Goal: Task Accomplishment & Management: Use online tool/utility

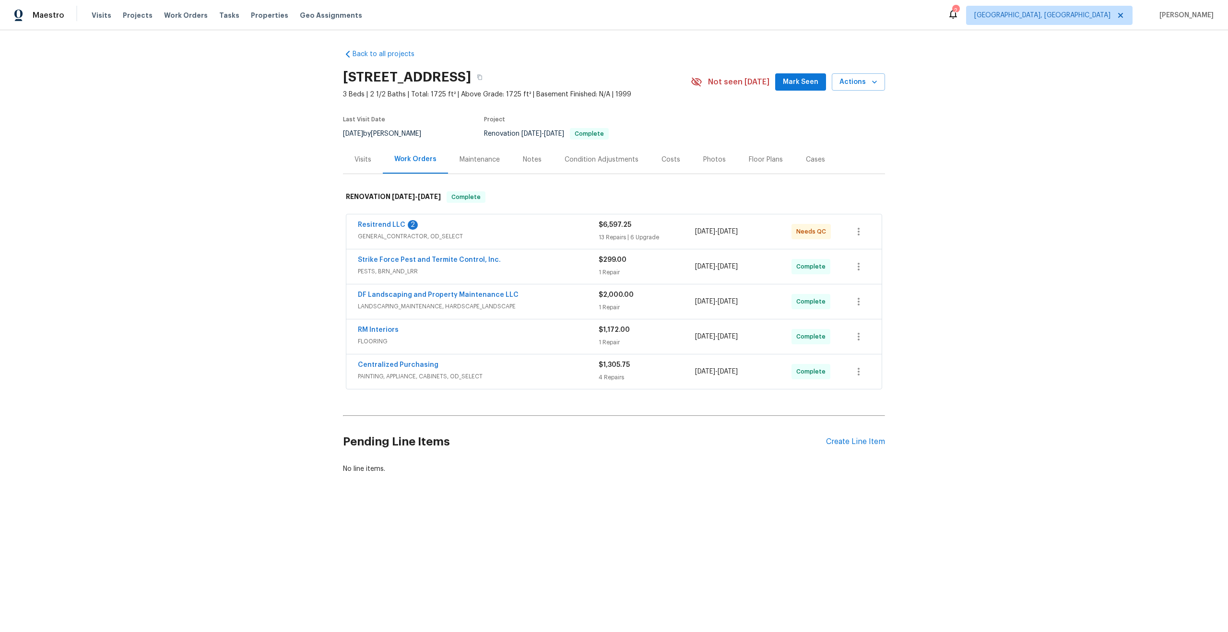
click at [851, 435] on div "Pending Line Items Create Line Item" at bounding box center [614, 442] width 542 height 45
click at [856, 444] on div "Create Line Item" at bounding box center [855, 441] width 59 height 9
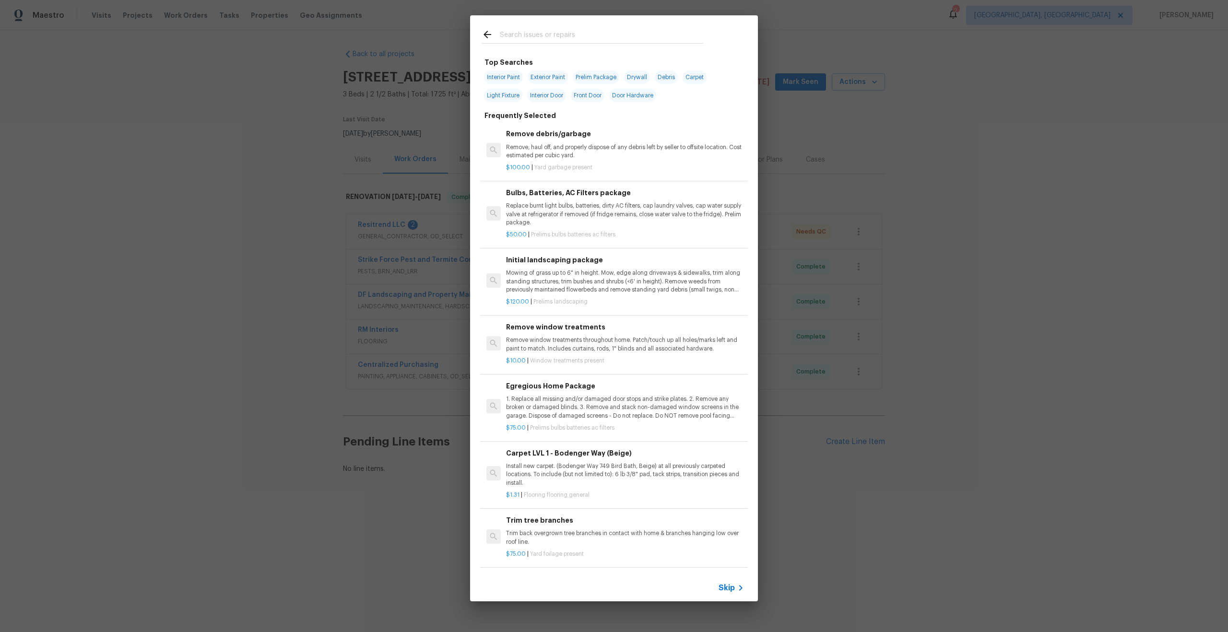
click at [733, 590] on span "Skip" at bounding box center [726, 588] width 16 height 10
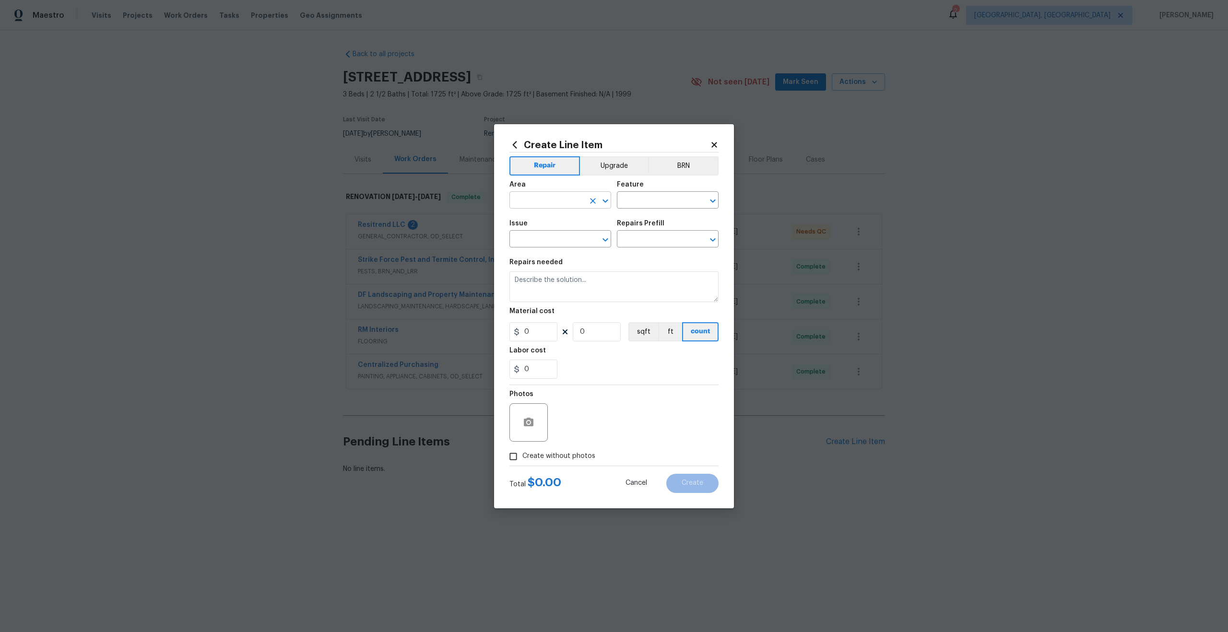
click at [559, 194] on input "text" at bounding box center [546, 201] width 75 height 15
click at [551, 236] on li "Interior Overall" at bounding box center [560, 238] width 102 height 16
type input "Interior Overall"
click at [642, 201] on input "text" at bounding box center [654, 201] width 75 height 15
click at [640, 240] on li "Overall" at bounding box center [668, 245] width 102 height 16
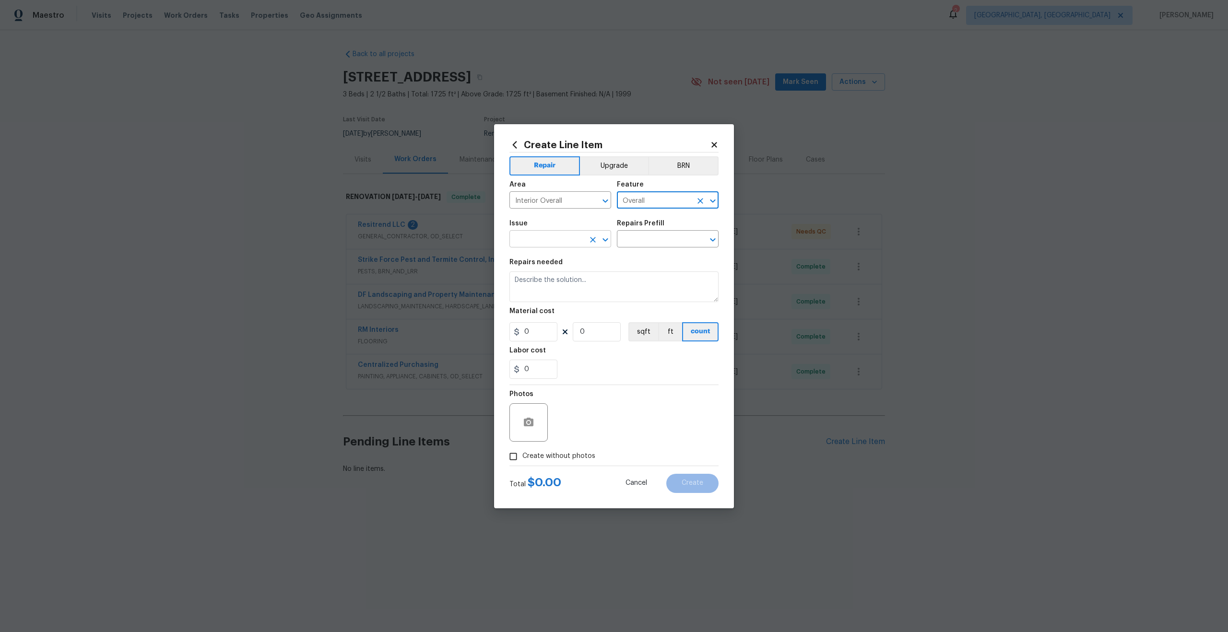
type input "Overall"
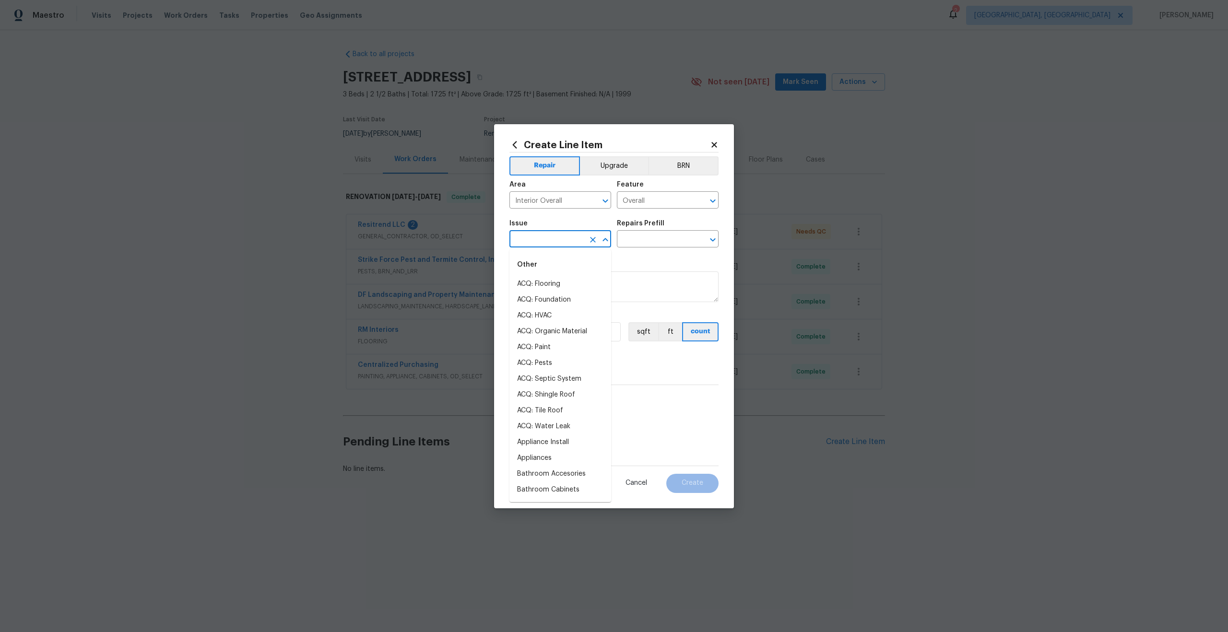
click at [541, 239] on input "text" at bounding box center [546, 240] width 75 height 15
click at [519, 294] on ul "Other Photos" at bounding box center [560, 272] width 102 height 47
click at [536, 285] on li "Photos" at bounding box center [560, 284] width 102 height 16
type input "Photos"
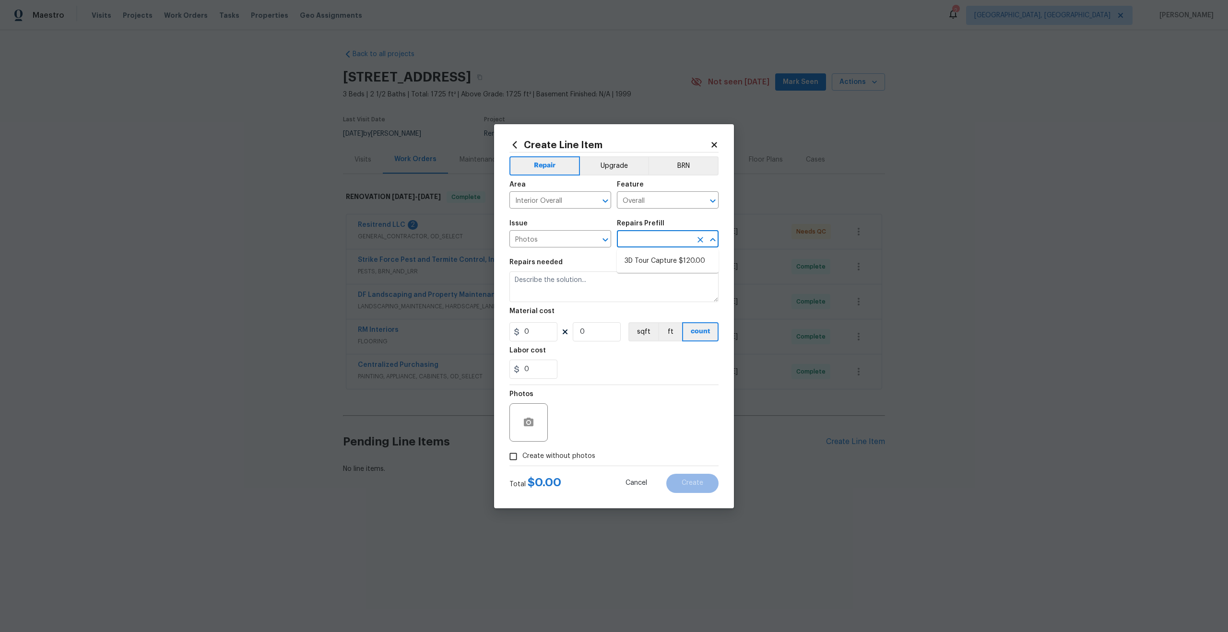
click at [646, 237] on input "text" at bounding box center [654, 240] width 75 height 15
click at [645, 259] on li "3D Tour Capture $120.00" at bounding box center [668, 261] width 102 height 16
type input "3D Tour Capture $120.00"
type textarea "Capture 3D tour of home"
type input "120"
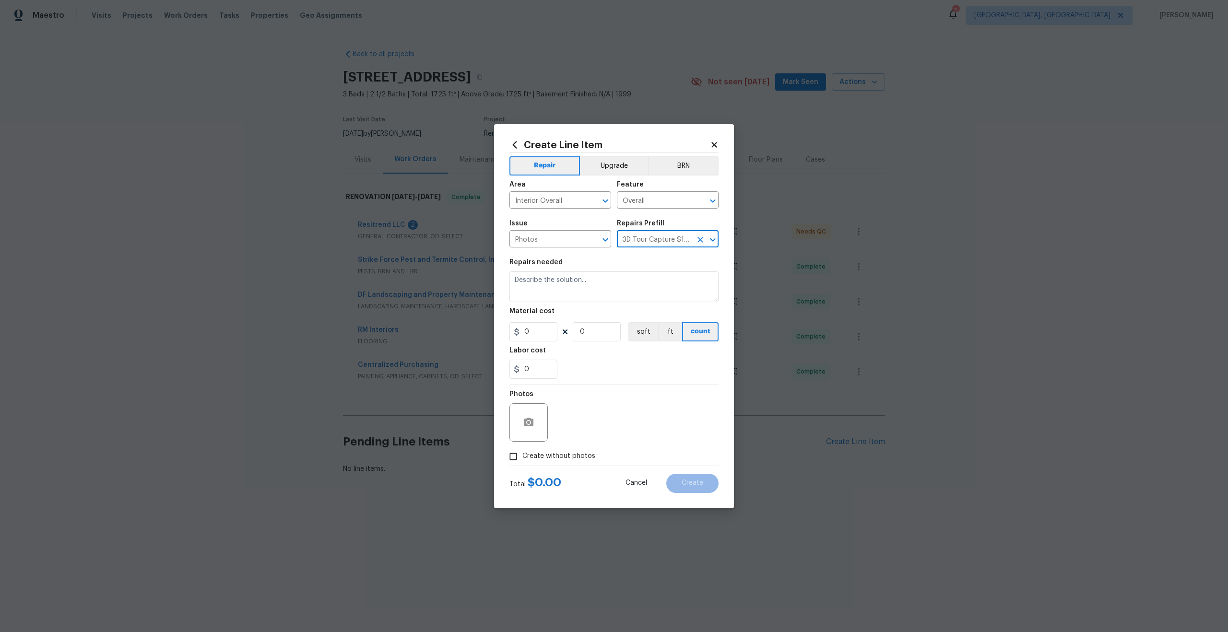
type input "1"
click at [517, 458] on input "Create without photos" at bounding box center [513, 456] width 18 height 18
checkbox input "true"
click at [594, 427] on textarea at bounding box center [636, 422] width 163 height 38
type textarea "."
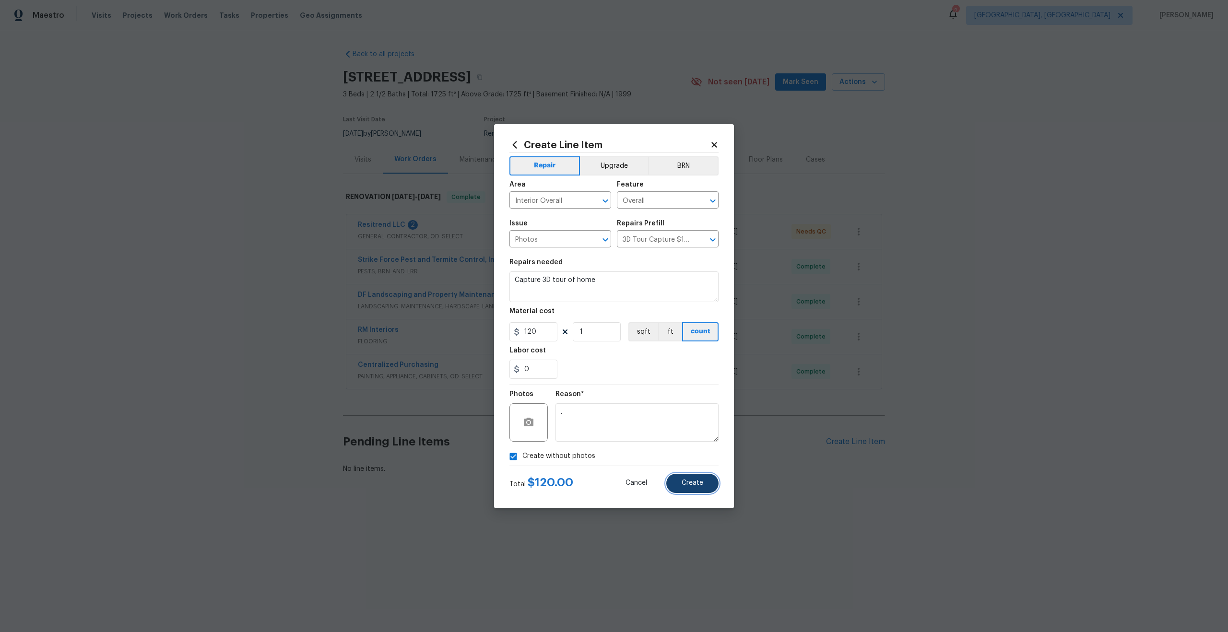
click at [697, 481] on span "Create" at bounding box center [693, 483] width 22 height 7
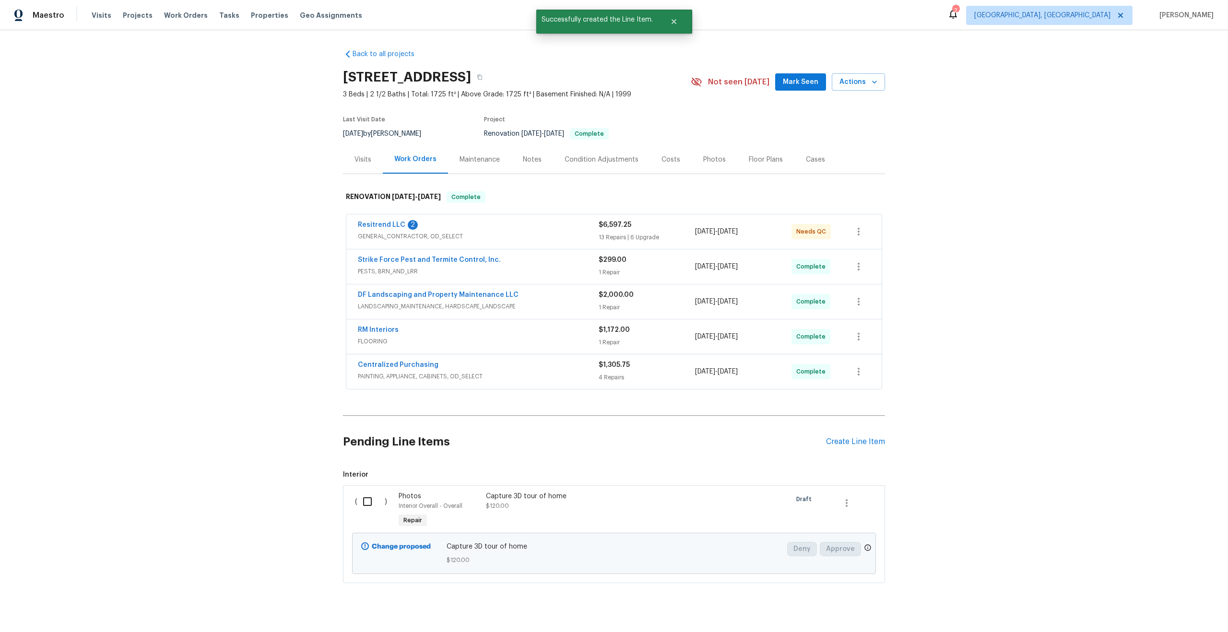
click at [363, 505] on input "checkbox" at bounding box center [370, 502] width 27 height 20
checkbox input "true"
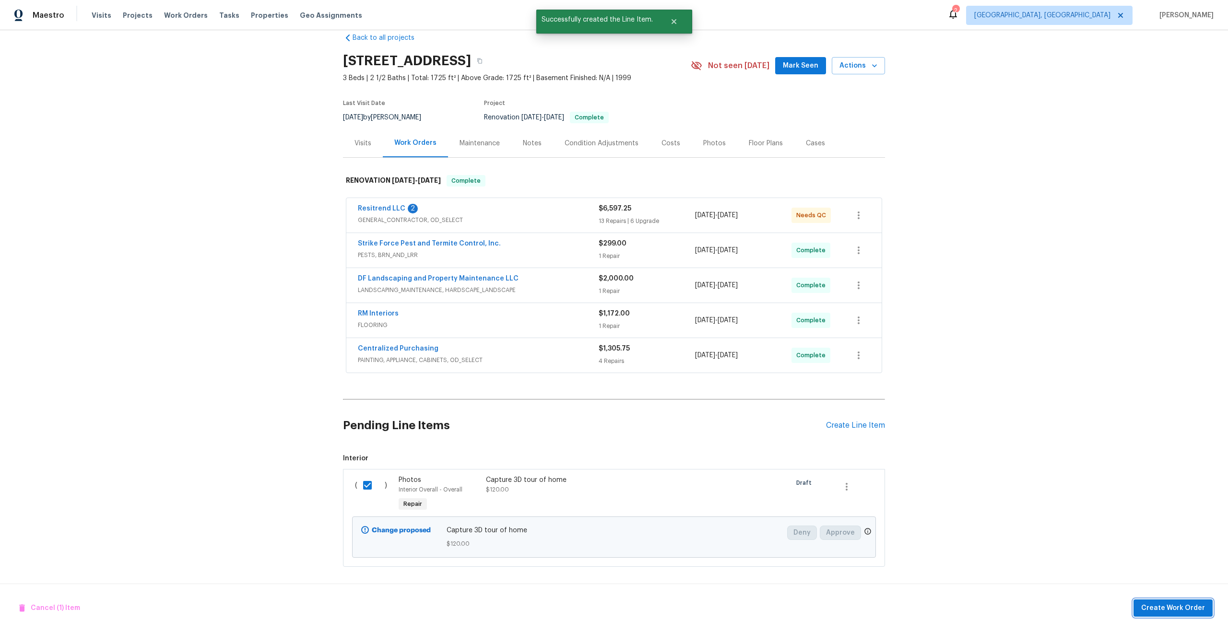
click at [1189, 604] on span "Create Work Order" at bounding box center [1173, 608] width 64 height 12
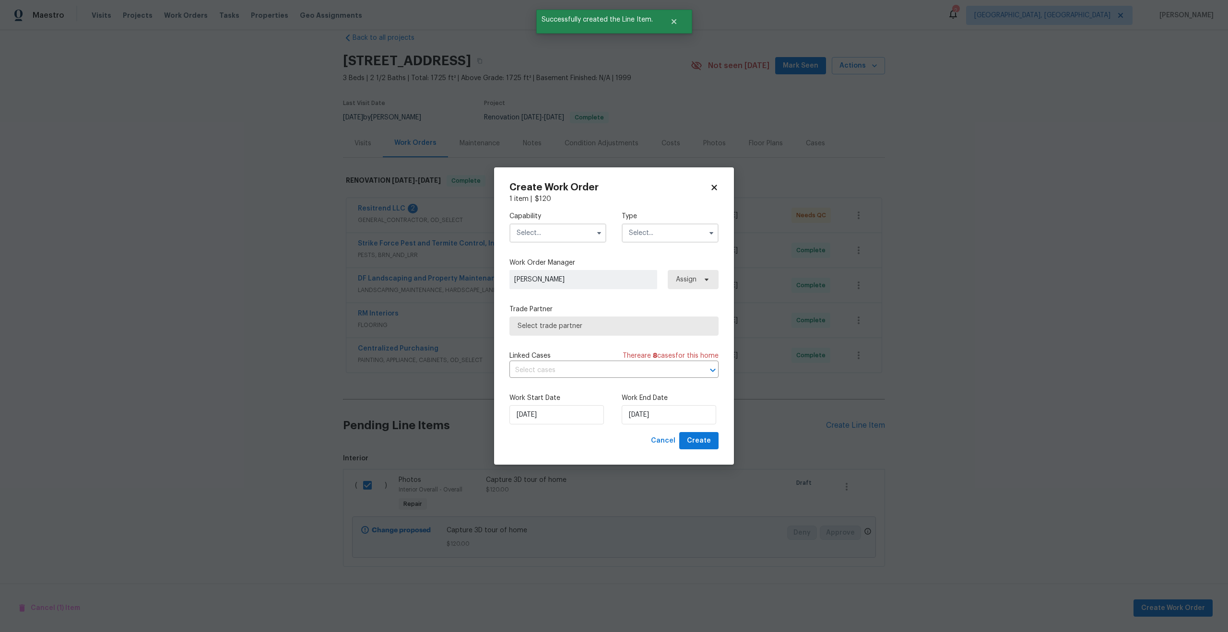
click at [555, 231] on input "text" at bounding box center [557, 232] width 97 height 19
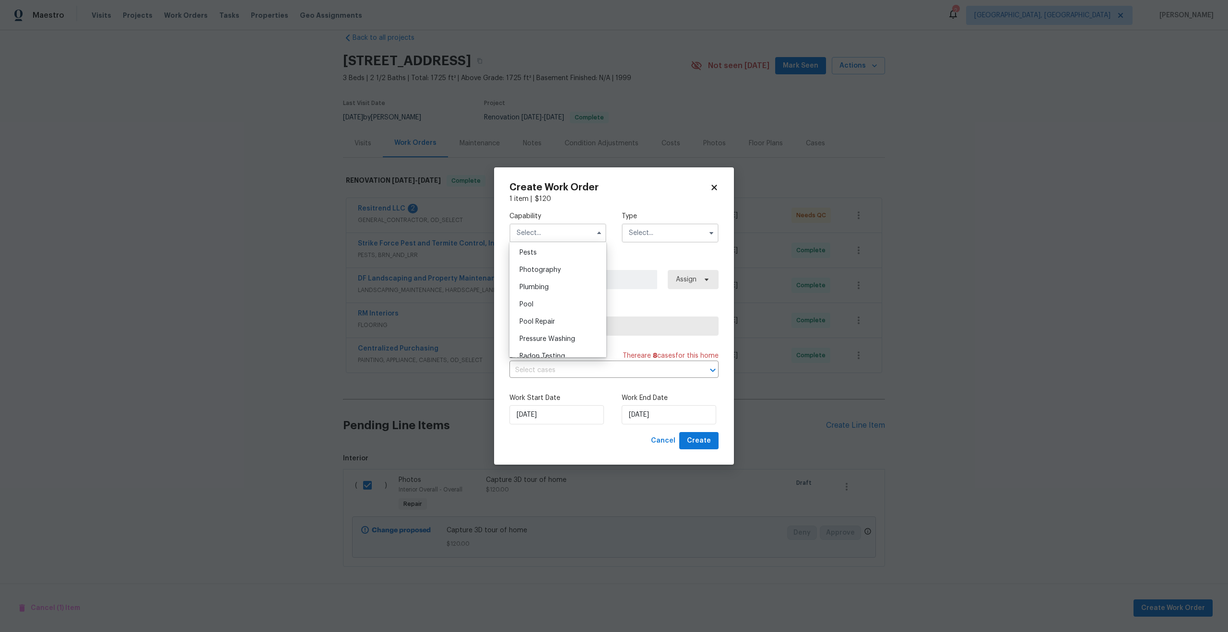
scroll to position [795, 0]
click at [547, 303] on div "Photography" at bounding box center [558, 298] width 92 height 17
type input "Photography"
click at [656, 236] on input "text" at bounding box center [670, 232] width 97 height 19
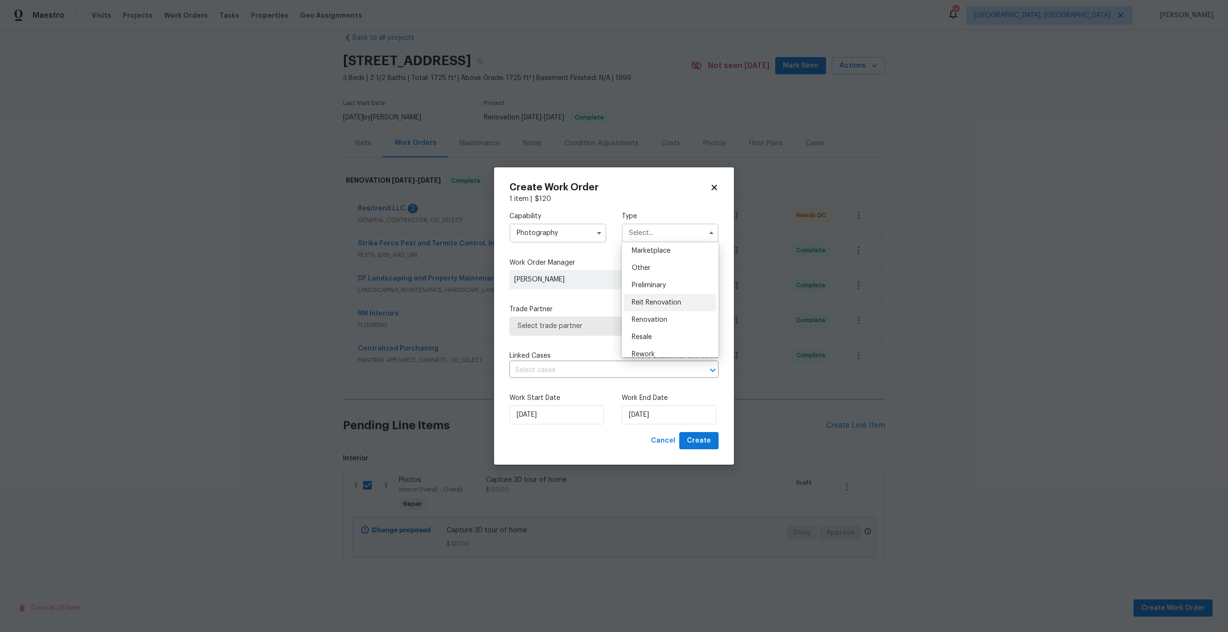
scroll to position [171, 0]
click at [642, 272] on span "Other" at bounding box center [641, 272] width 19 height 7
type input "Other"
click at [571, 328] on span "Select trade partner" at bounding box center [607, 326] width 179 height 10
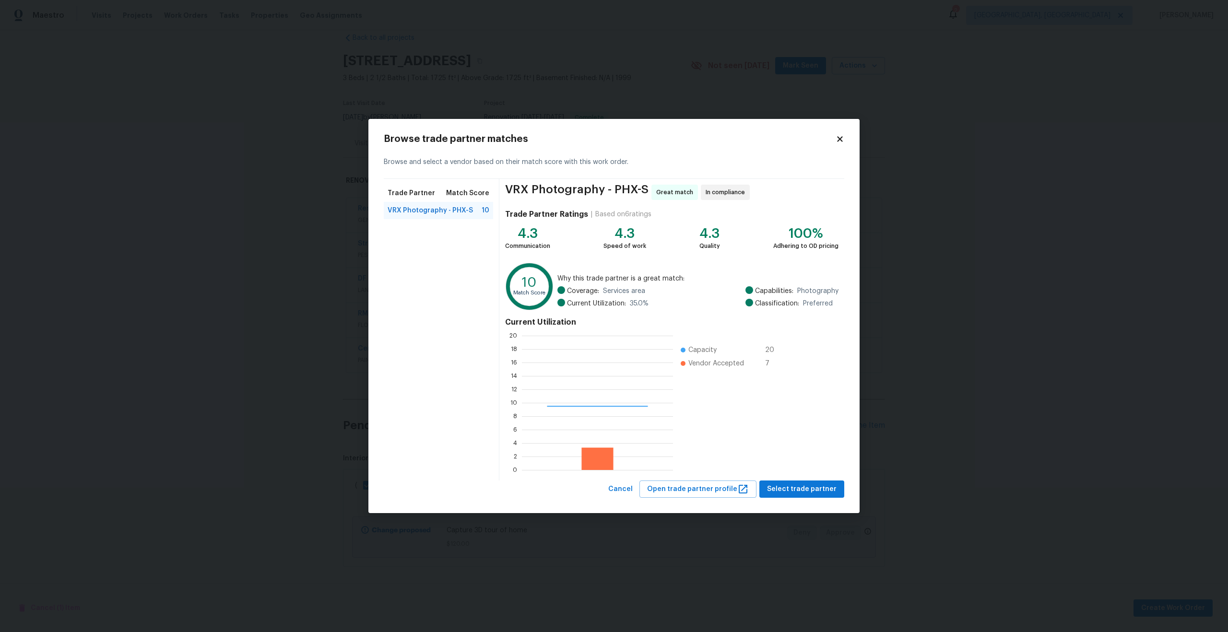
scroll to position [134, 151]
click at [790, 487] on span "Select trade partner" at bounding box center [802, 489] width 70 height 12
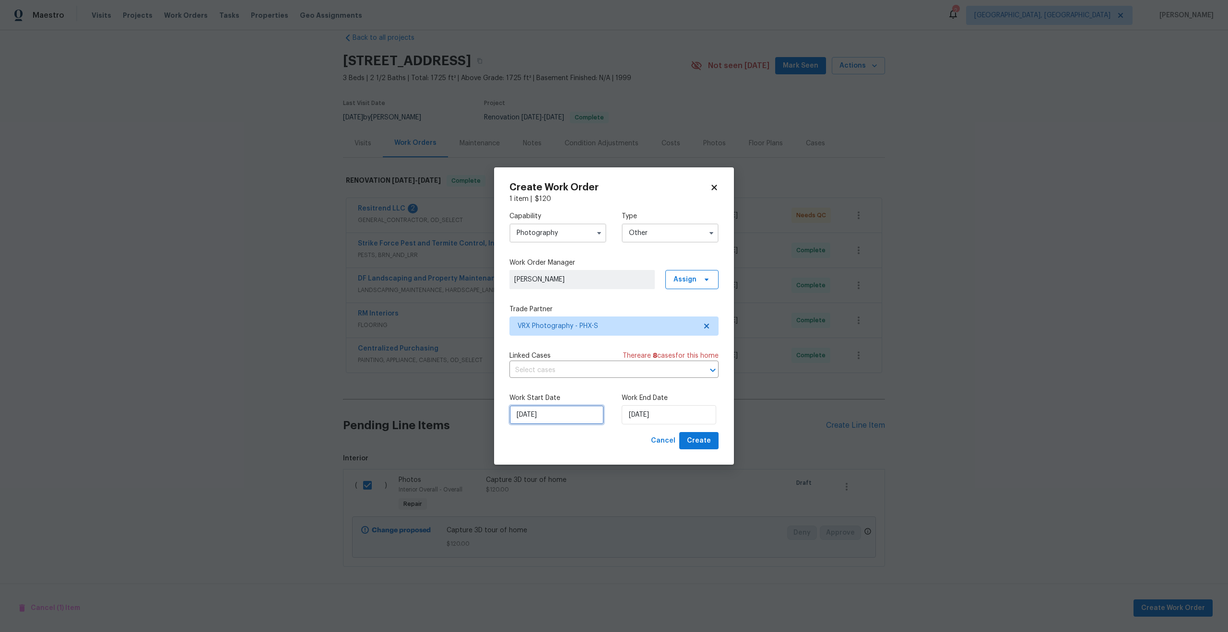
click at [536, 412] on input "[DATE]" at bounding box center [556, 414] width 94 height 19
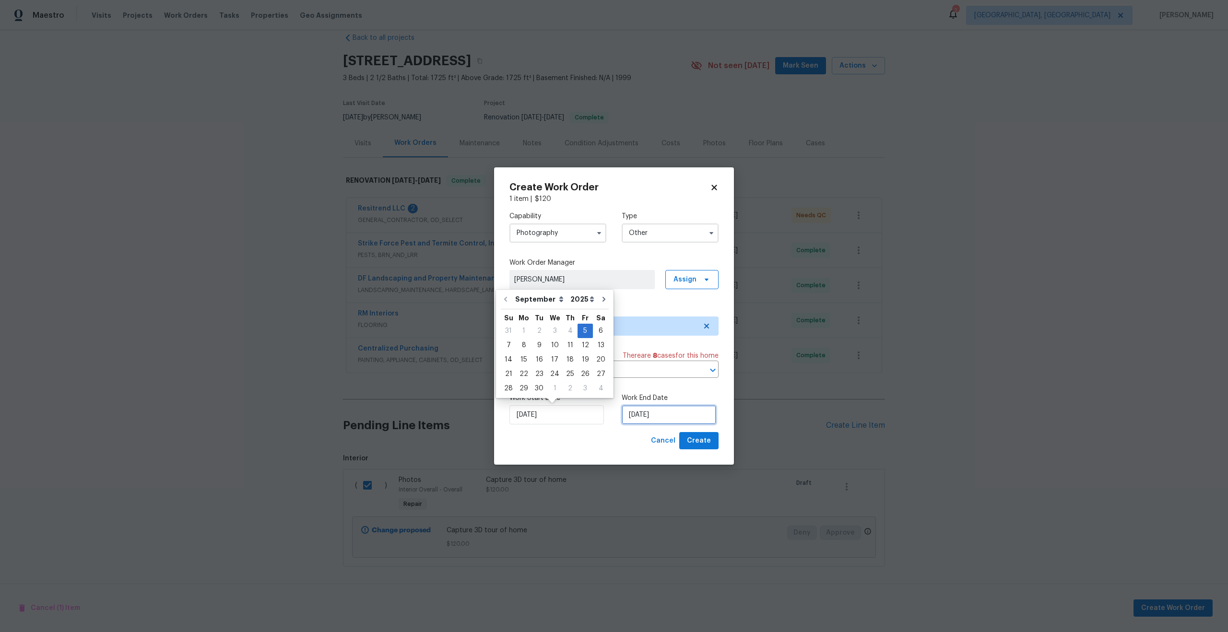
click at [669, 416] on input "[DATE]" at bounding box center [669, 414] width 94 height 19
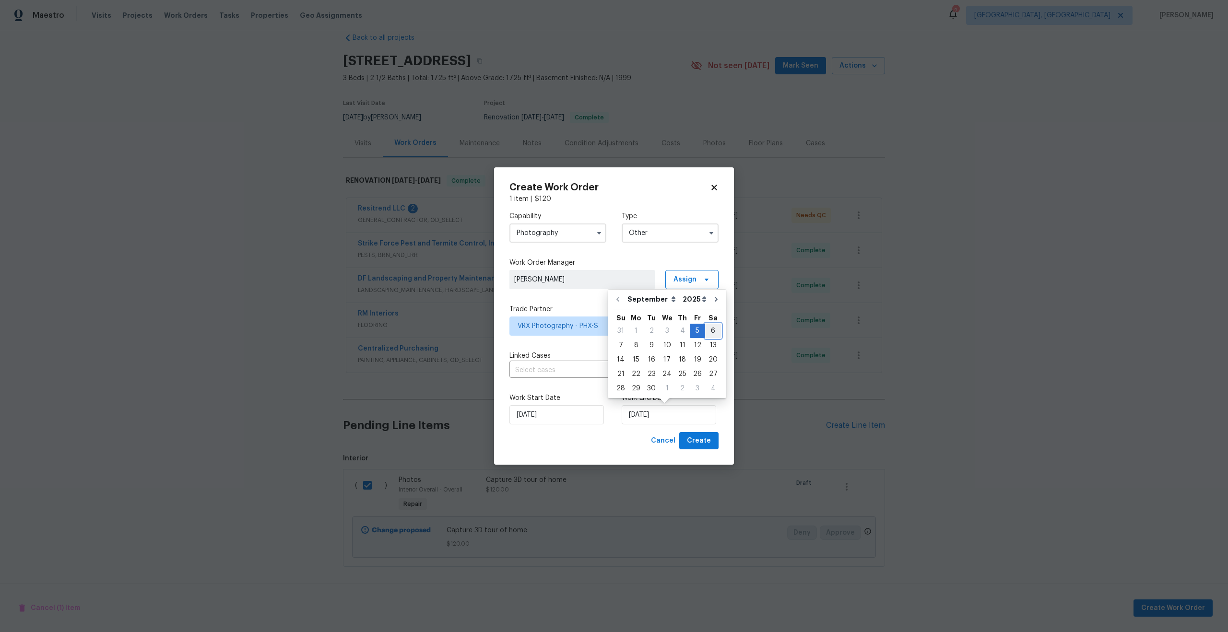
click at [706, 328] on div "6" at bounding box center [713, 330] width 16 height 13
type input "[DATE]"
click at [706, 445] on span "Create" at bounding box center [699, 441] width 24 height 12
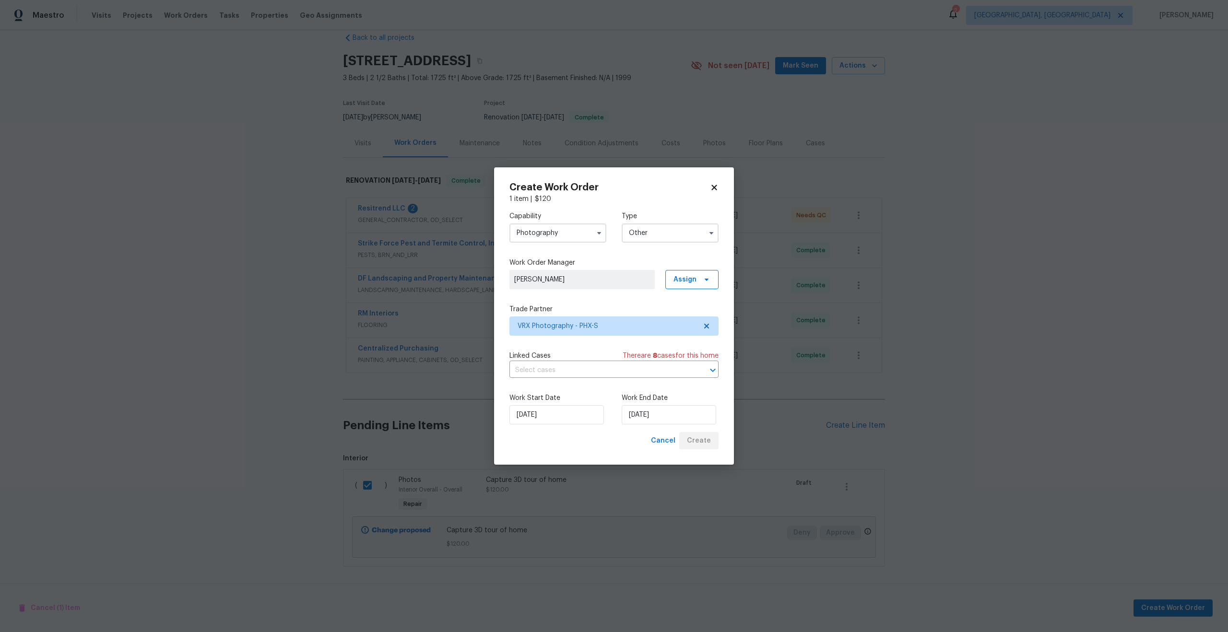
checkbox input "false"
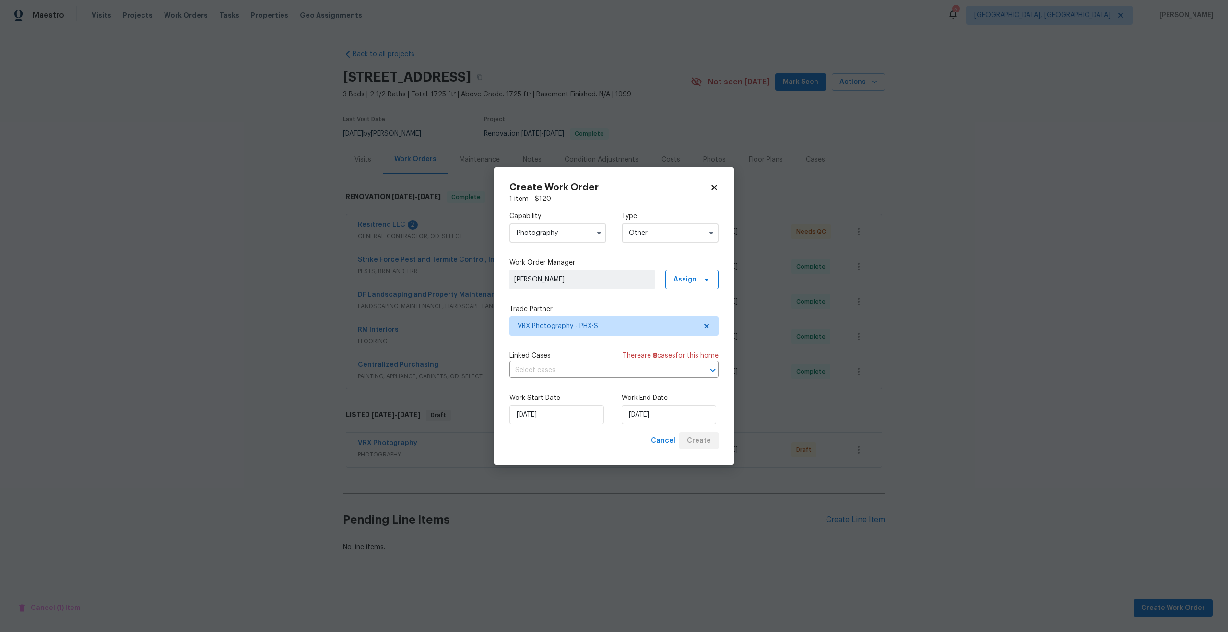
scroll to position [0, 0]
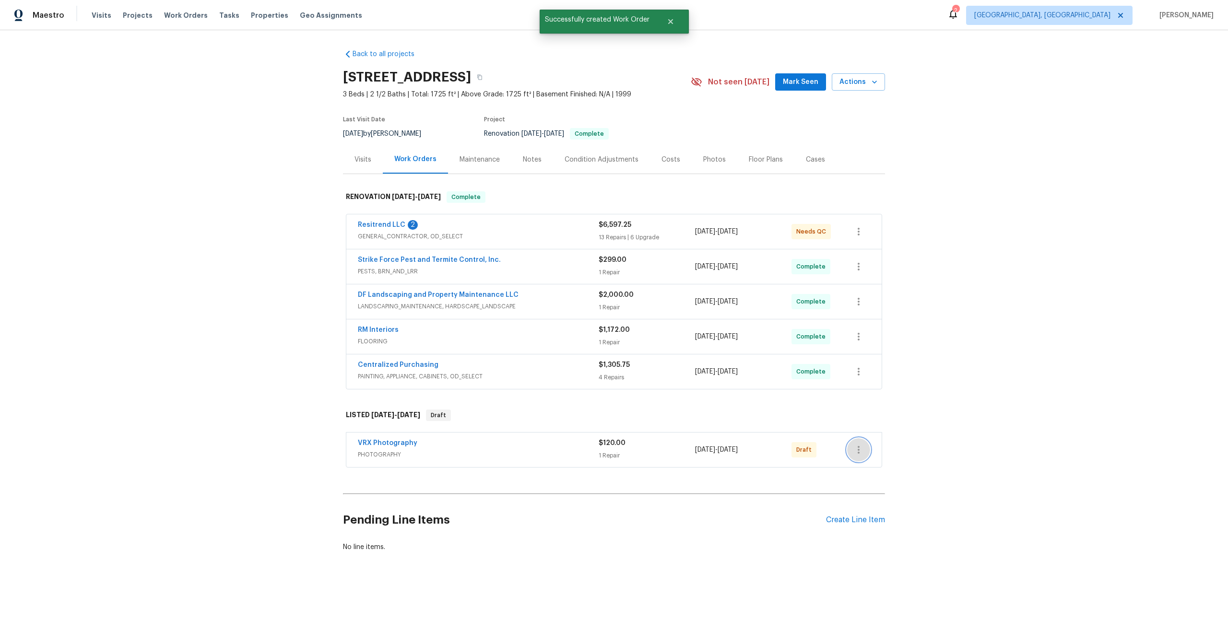
click at [861, 448] on icon "button" at bounding box center [859, 450] width 12 height 12
click at [861, 448] on li "Send to Vendor" at bounding box center [899, 450] width 104 height 16
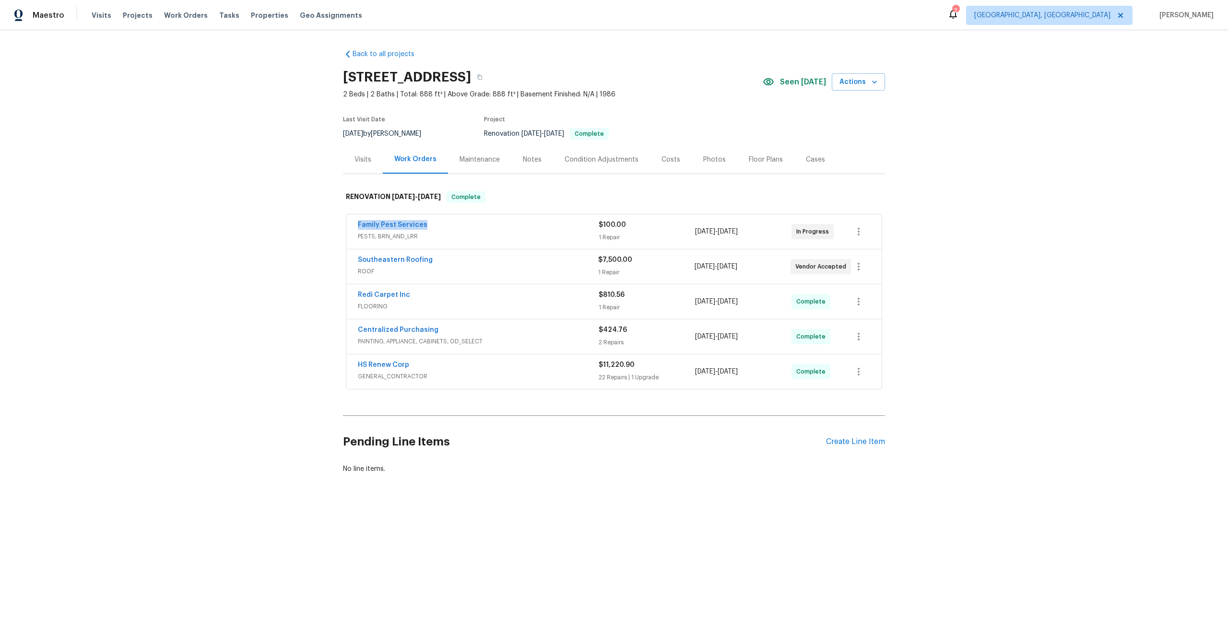
drag, startPoint x: 429, startPoint y: 224, endPoint x: 315, endPoint y: 223, distance: 113.7
click at [315, 223] on div "Back to all projects 12507 Glendale Ct, Hudson, FL 34669 2 Beds | 2 Baths | Tot…" at bounding box center [614, 284] width 1228 height 509
copy link "Family Pest Services"
drag, startPoint x: 434, startPoint y: 261, endPoint x: 326, endPoint y: 260, distance: 107.9
click at [326, 260] on div "Back to all projects 12507 Glendale Ct, Hudson, FL 34669 2 Beds | 2 Baths | Tot…" at bounding box center [614, 284] width 1228 height 509
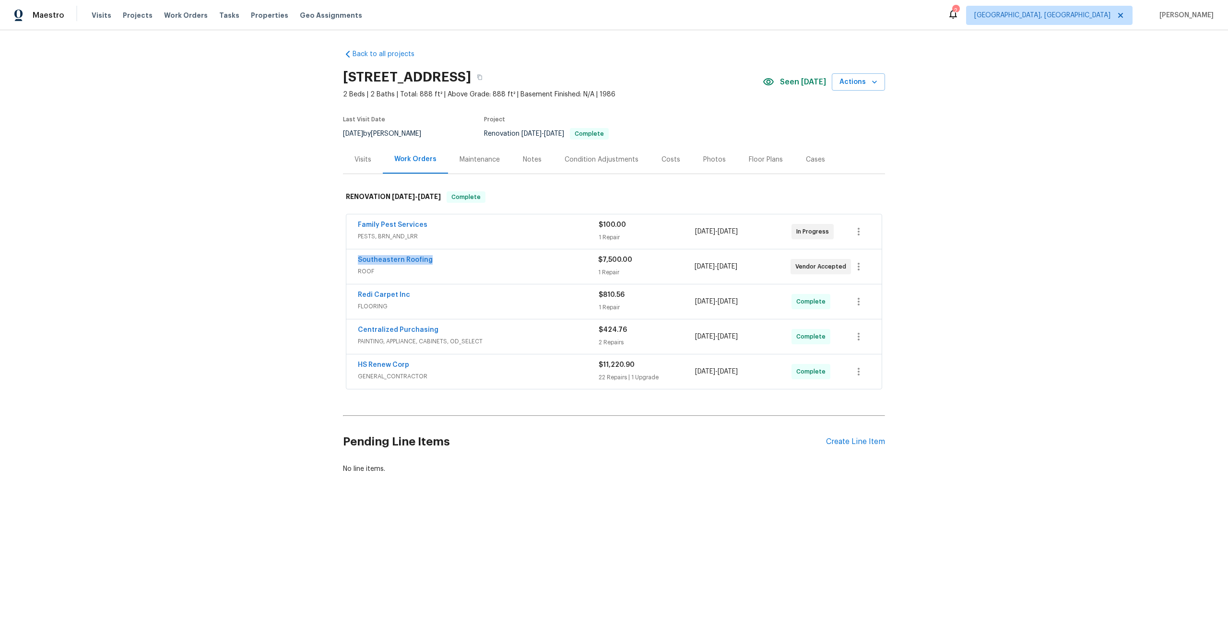
copy link "Southeastern Roofing"
click at [482, 79] on icon "button" at bounding box center [480, 77] width 6 height 6
click at [282, 303] on div "Back to all projects 12507 Glendale Ct, Hudson, FL 34669 2 Beds | 2 Baths | Tot…" at bounding box center [614, 284] width 1228 height 509
drag, startPoint x: 433, startPoint y: 260, endPoint x: 319, endPoint y: 256, distance: 113.7
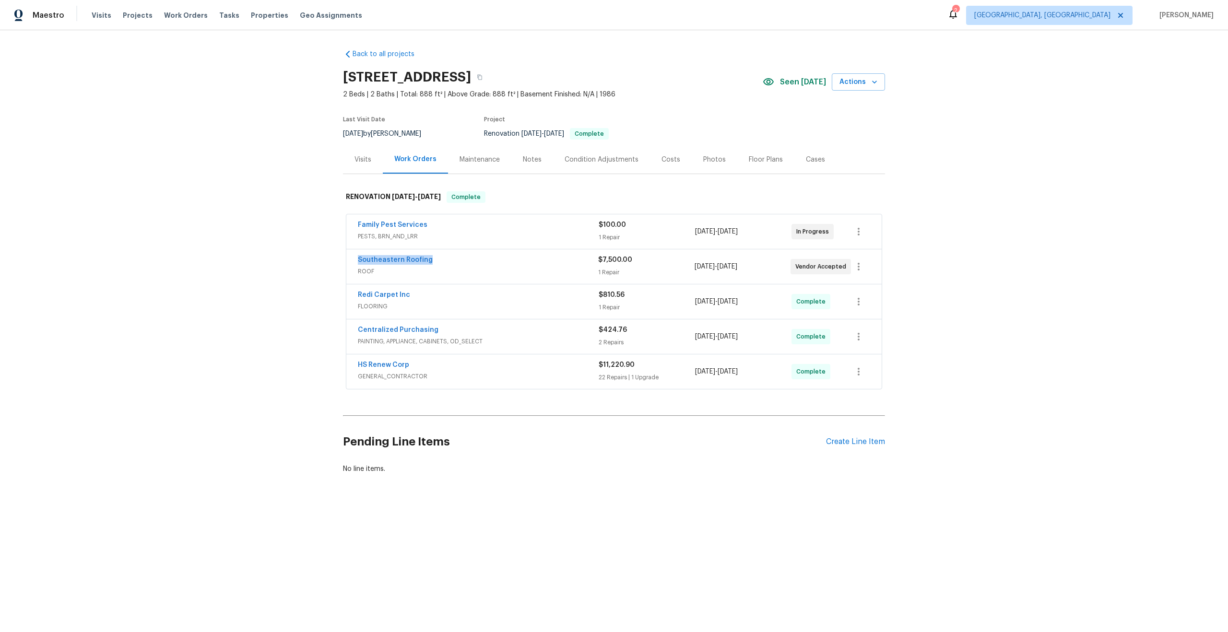
click at [319, 257] on div "Back to all projects 12507 Glendale Ct, Hudson, FL 34669 2 Beds | 2 Baths | Tot…" at bounding box center [614, 284] width 1228 height 509
copy link "Southeastern Roofing"
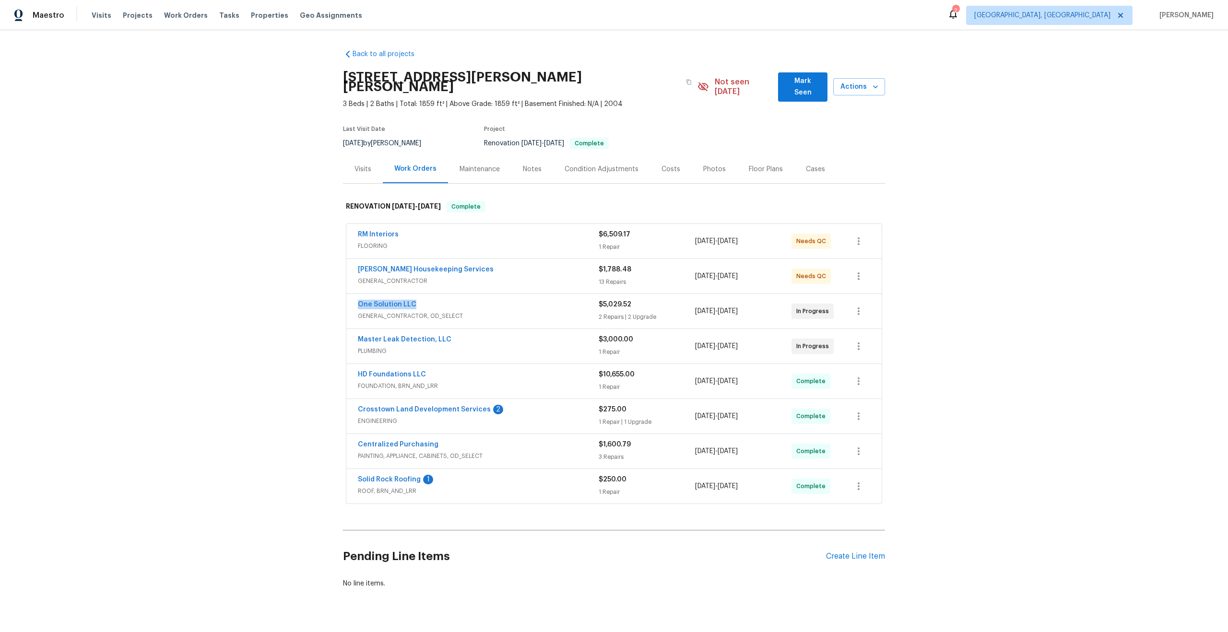
drag, startPoint x: 417, startPoint y: 293, endPoint x: 328, endPoint y: 293, distance: 89.7
click at [328, 293] on div "Back to all projects [STREET_ADDRESS][PERSON_NAME][PERSON_NAME] 3 Beds | 2 Bath…" at bounding box center [614, 331] width 1228 height 602
copy link "One Solution LLC"
drag, startPoint x: 449, startPoint y: 329, endPoint x: 352, endPoint y: 329, distance: 97.4
click at [352, 329] on div "Master Leak Detection, LLC PLUMBING $3,000.00 1 Repair 8/29/2025 - 9/1/2025 In …" at bounding box center [613, 346] width 535 height 35
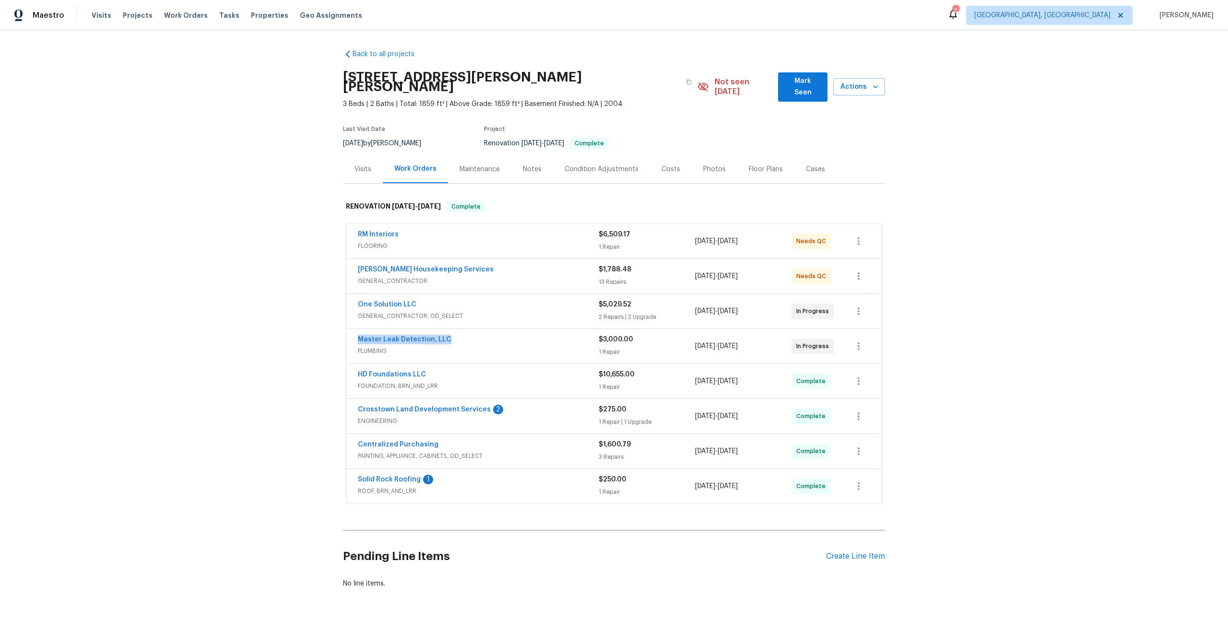
copy link "Master Leak Detection, LLC"
click at [686, 79] on icon "button" at bounding box center [689, 82] width 6 height 6
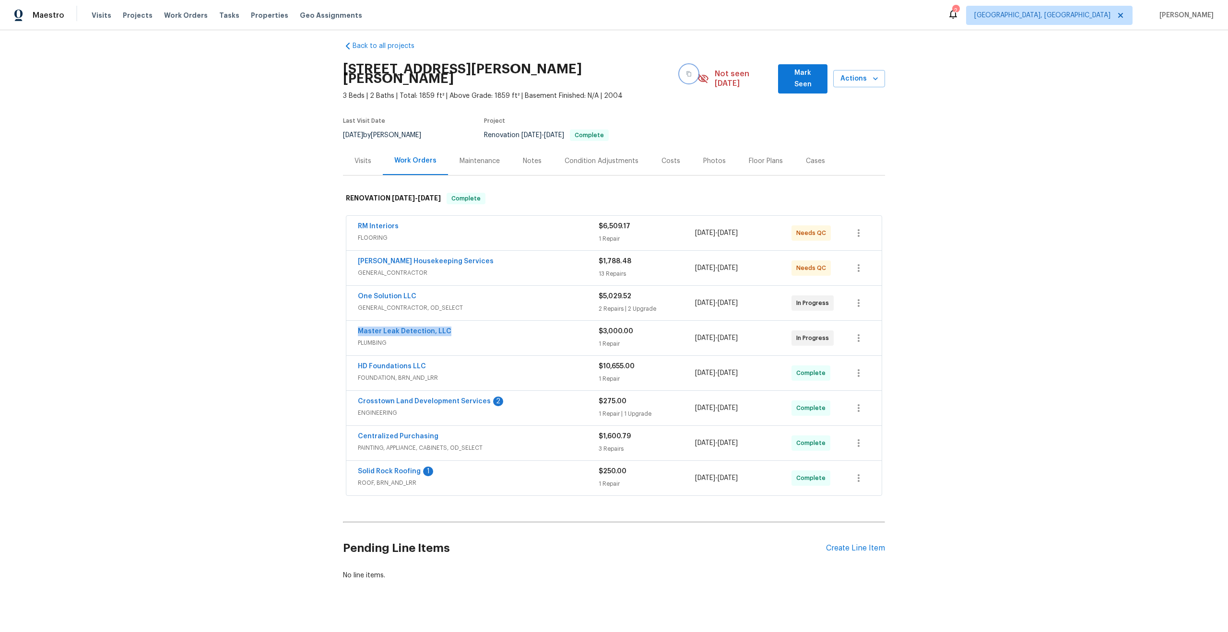
scroll to position [12, 0]
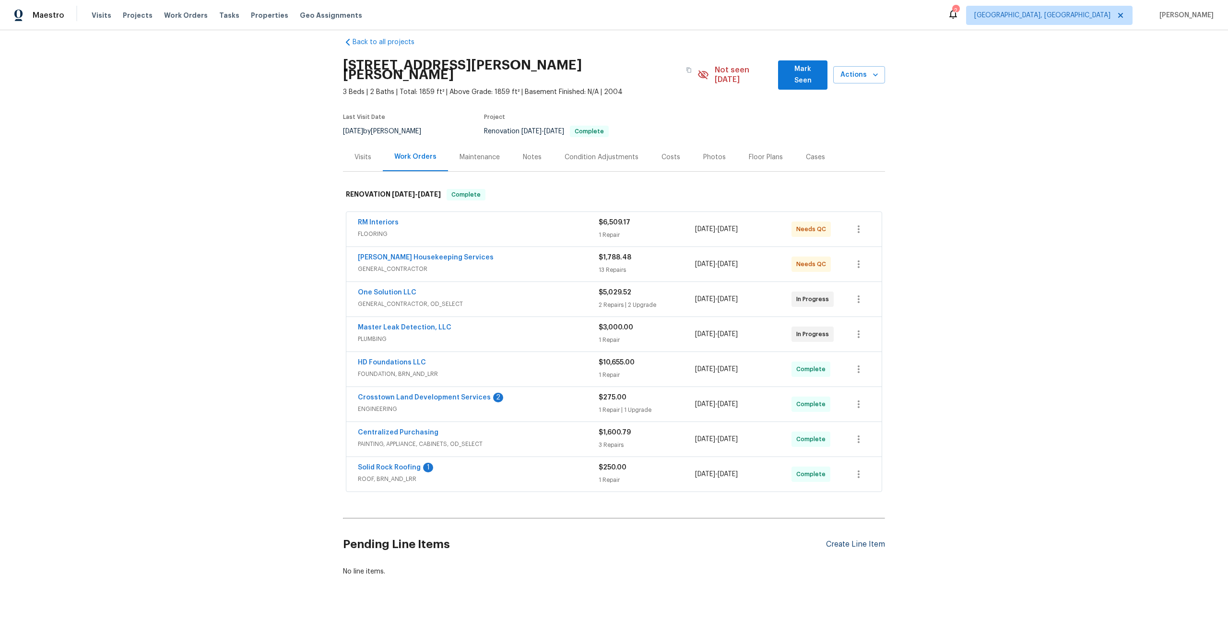
click at [869, 540] on div "Create Line Item" at bounding box center [855, 544] width 59 height 9
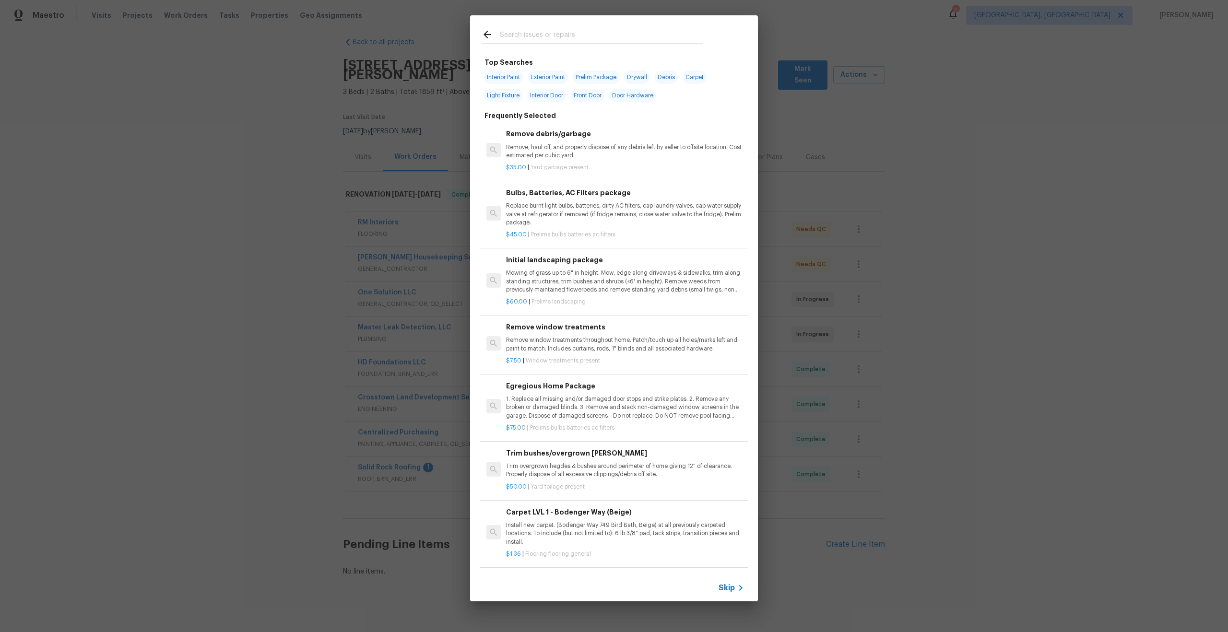
click at [727, 588] on span "Skip" at bounding box center [726, 588] width 16 height 10
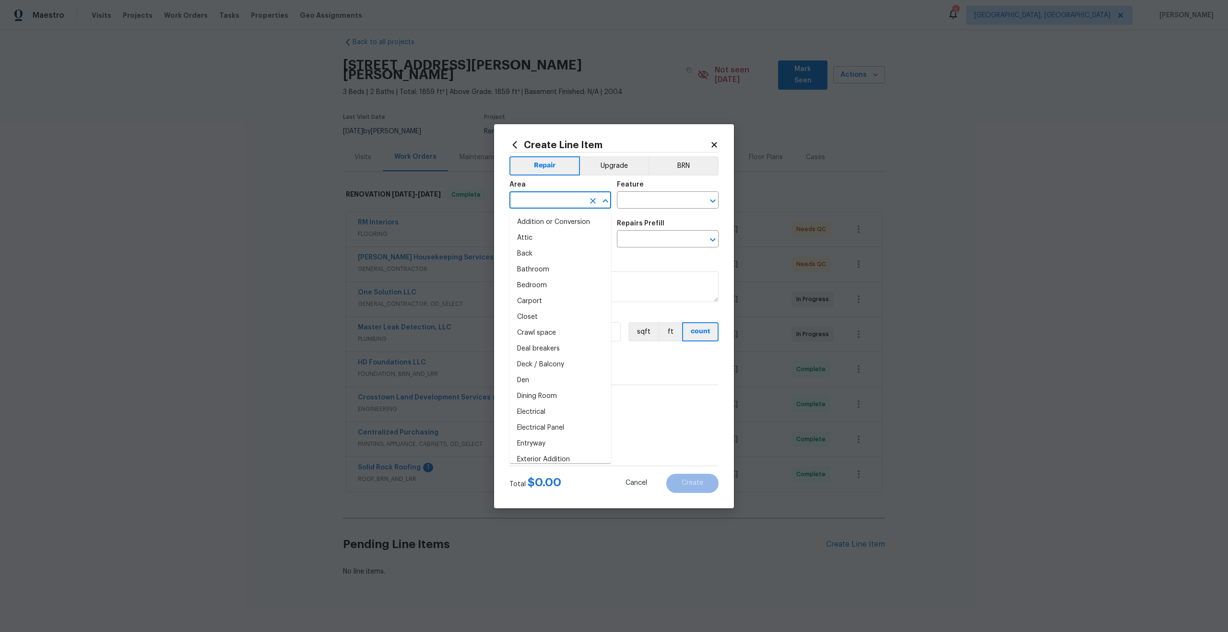
click at [558, 194] on input "text" at bounding box center [546, 201] width 75 height 15
click at [545, 237] on li "Interior Overall" at bounding box center [560, 238] width 102 height 16
type input "Interior Overall"
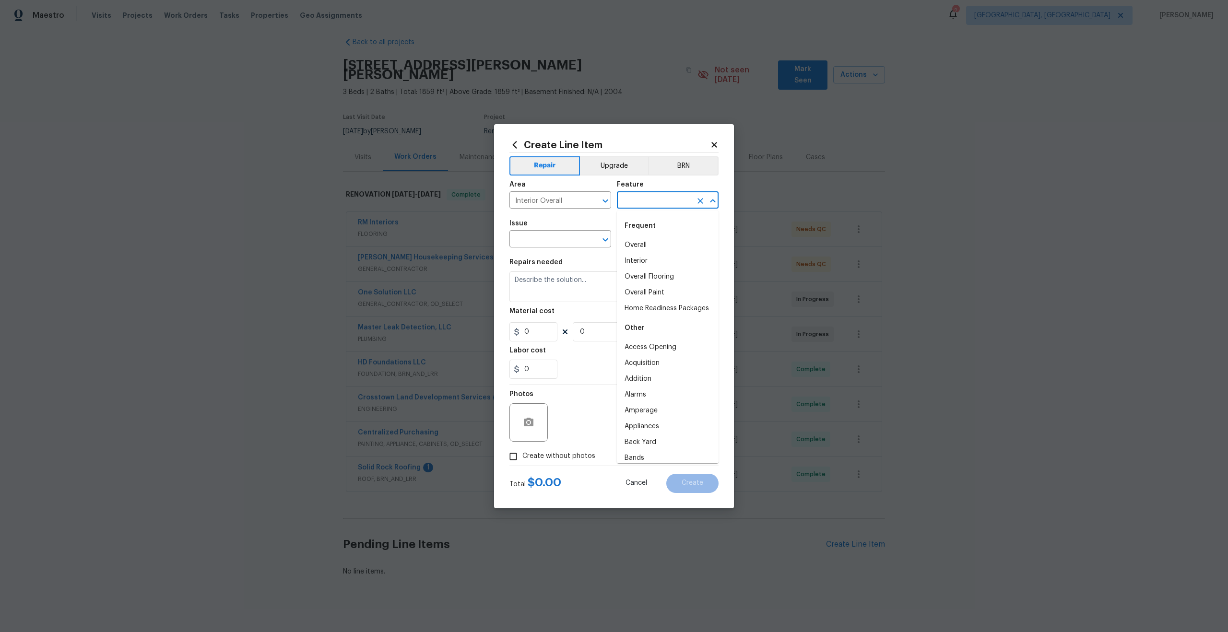
click at [646, 197] on input "text" at bounding box center [654, 201] width 75 height 15
click at [639, 243] on li "Overall" at bounding box center [668, 245] width 102 height 16
type input "Overall"
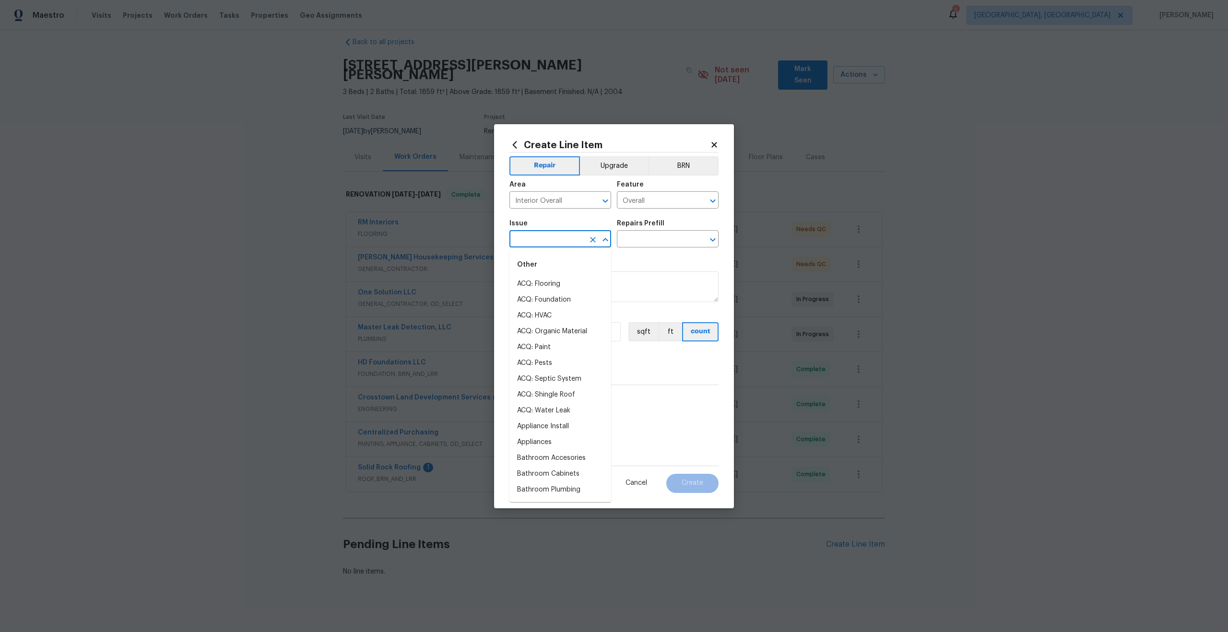
click at [538, 237] on input "text" at bounding box center [546, 240] width 75 height 15
click at [531, 286] on li "Photos" at bounding box center [560, 284] width 102 height 16
click at [694, 236] on button "Clear" at bounding box center [700, 239] width 13 height 13
type input "Photos"
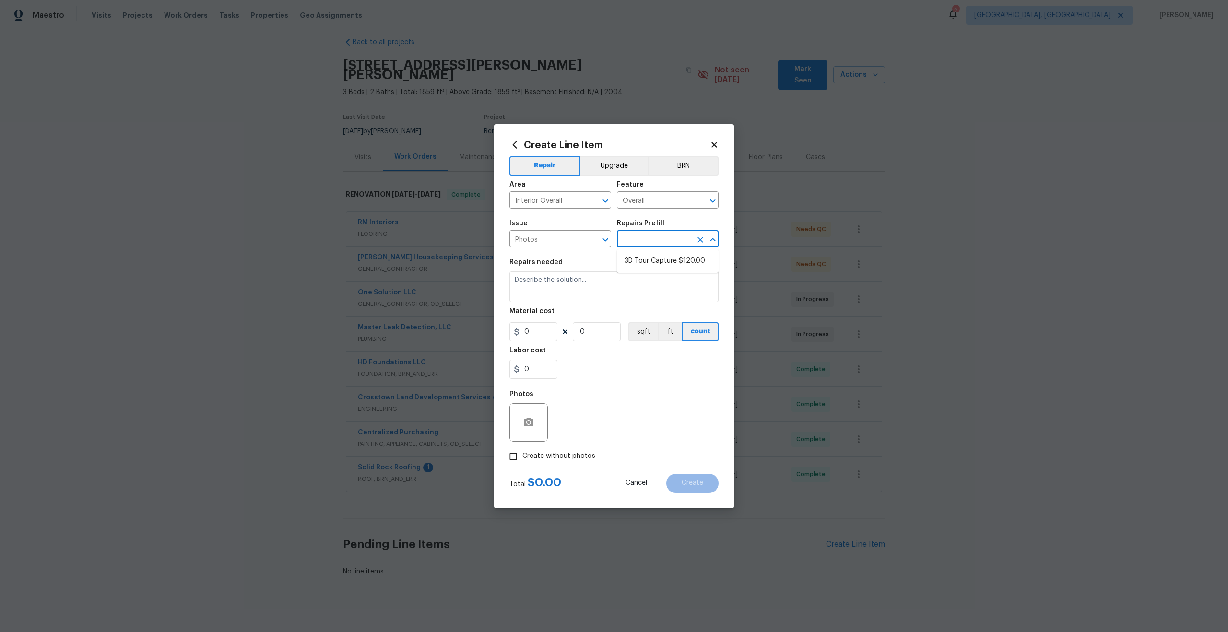
click at [659, 233] on input "text" at bounding box center [654, 240] width 75 height 15
click at [651, 253] on li "3D Tour Capture $120.00" at bounding box center [668, 261] width 102 height 16
type input "3D Tour Capture $120.00"
type textarea "Capture 3D tour of home"
type input "1"
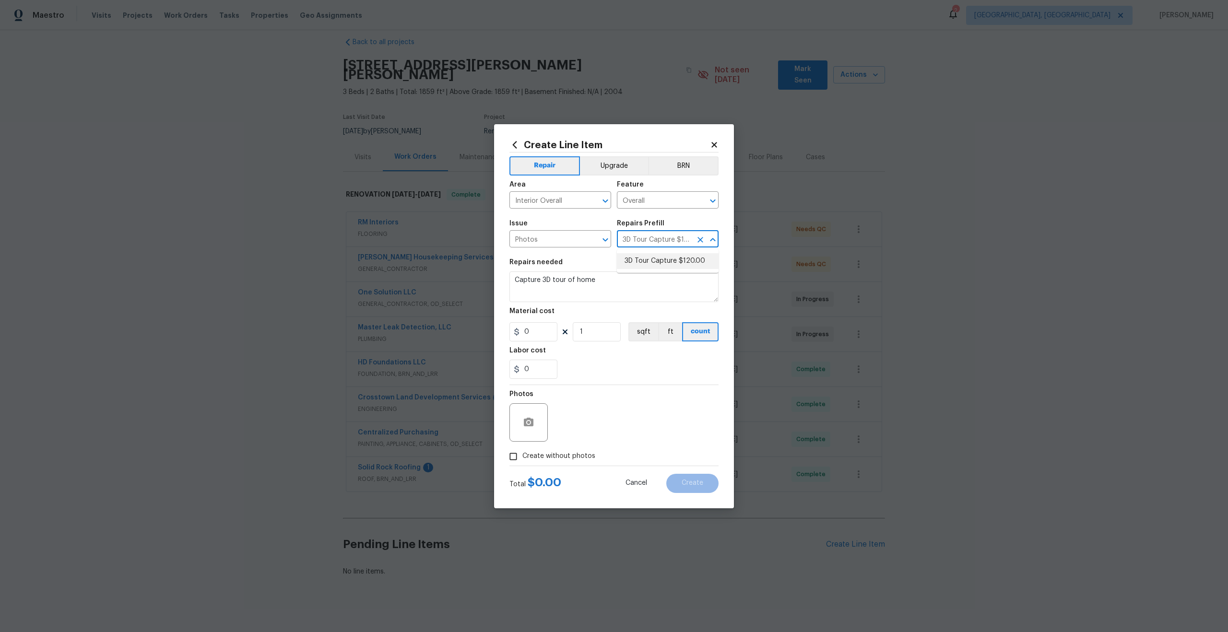
type input "120"
click at [514, 460] on input "Create without photos" at bounding box center [513, 456] width 18 height 18
checkbox input "true"
click at [583, 418] on textarea at bounding box center [636, 422] width 163 height 38
type textarea "."
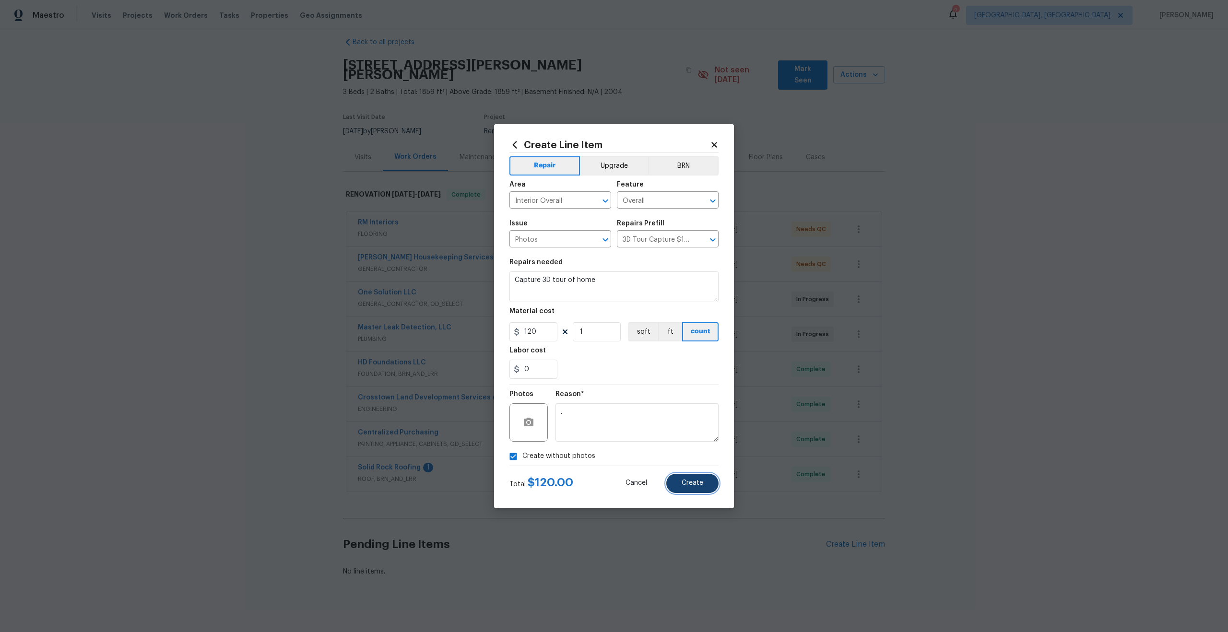
click at [692, 489] on button "Create" at bounding box center [692, 483] width 52 height 19
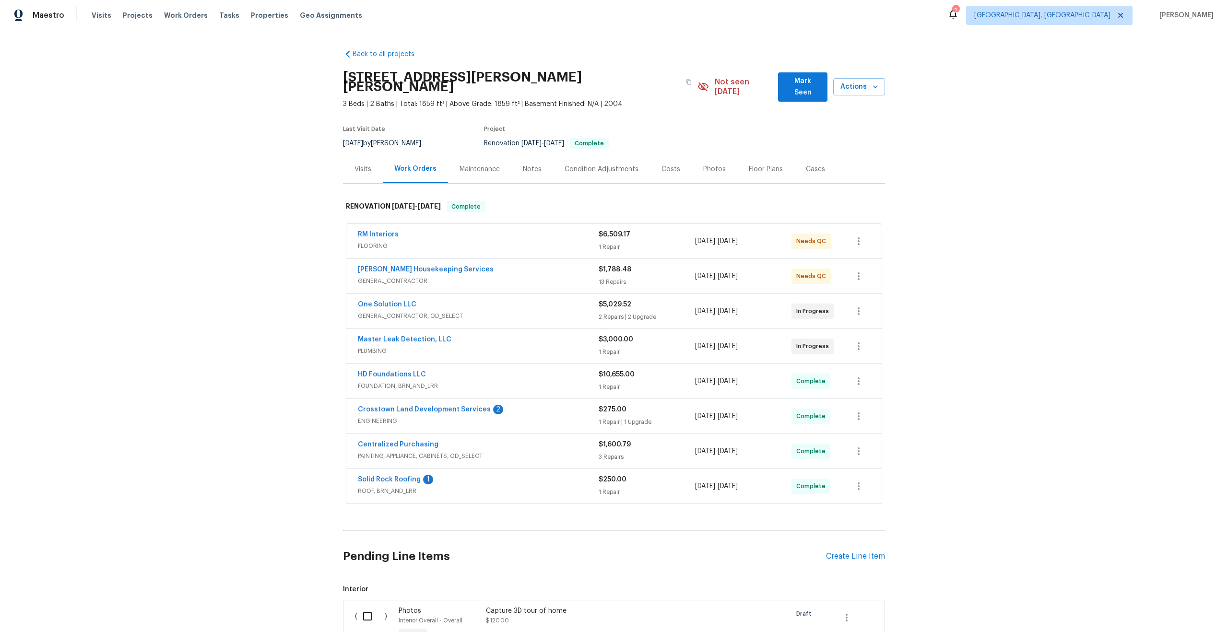
click at [906, 227] on div "Back to all projects [STREET_ADDRESS][PERSON_NAME][PERSON_NAME] 3 Beds | 2 Bath…" at bounding box center [614, 331] width 1228 height 602
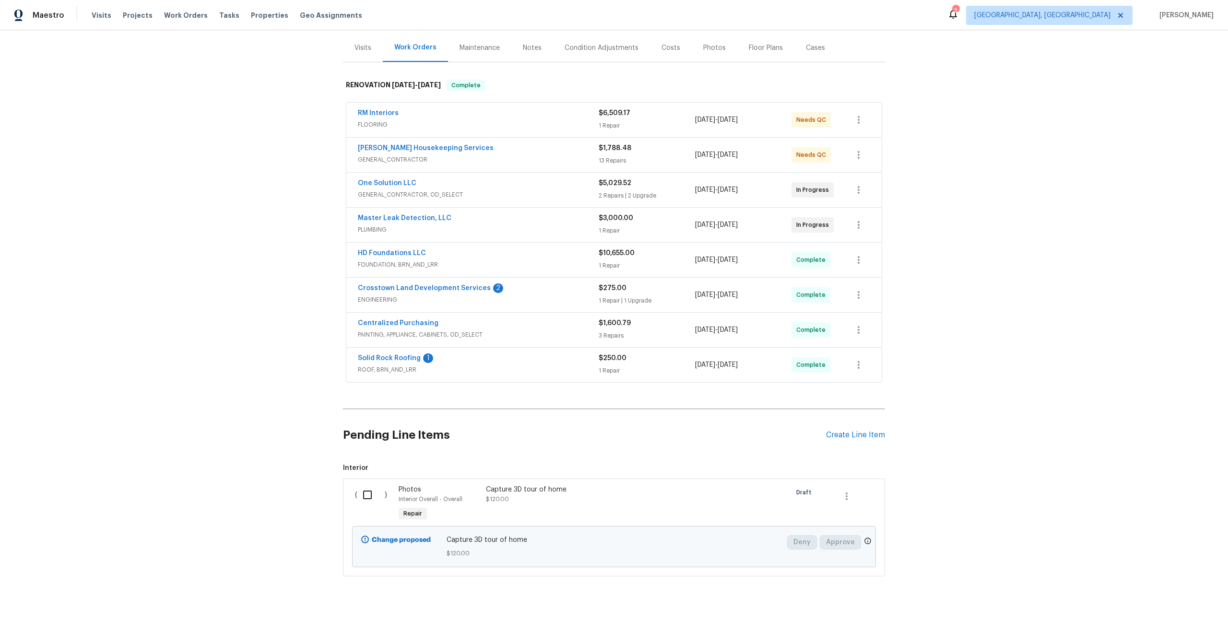
click at [365, 485] on input "checkbox" at bounding box center [370, 495] width 27 height 20
checkbox input "true"
click at [1167, 604] on span "Create Work Order" at bounding box center [1173, 608] width 64 height 12
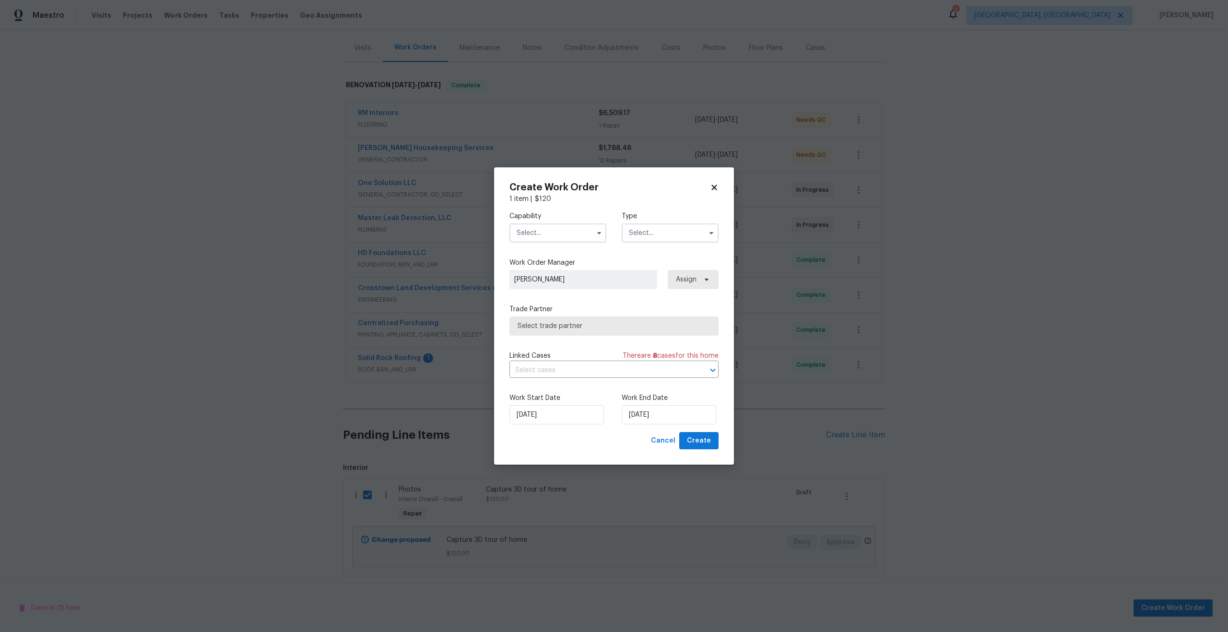
click at [559, 231] on input "text" at bounding box center [557, 232] width 97 height 19
click at [548, 249] on span "Photography" at bounding box center [539, 248] width 41 height 7
type input "Photography"
click at [640, 229] on input "text" at bounding box center [670, 232] width 97 height 19
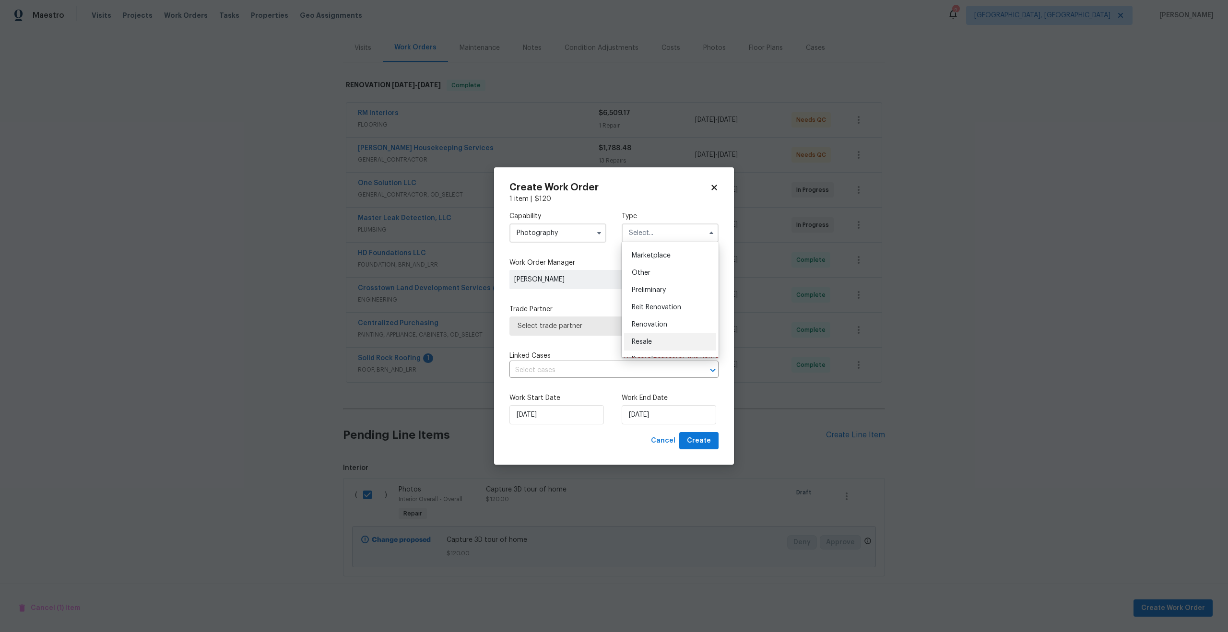
scroll to position [164, 0]
click at [645, 276] on span "Other" at bounding box center [641, 279] width 19 height 7
type input "Other"
click at [565, 326] on span "Select trade partner" at bounding box center [607, 326] width 179 height 10
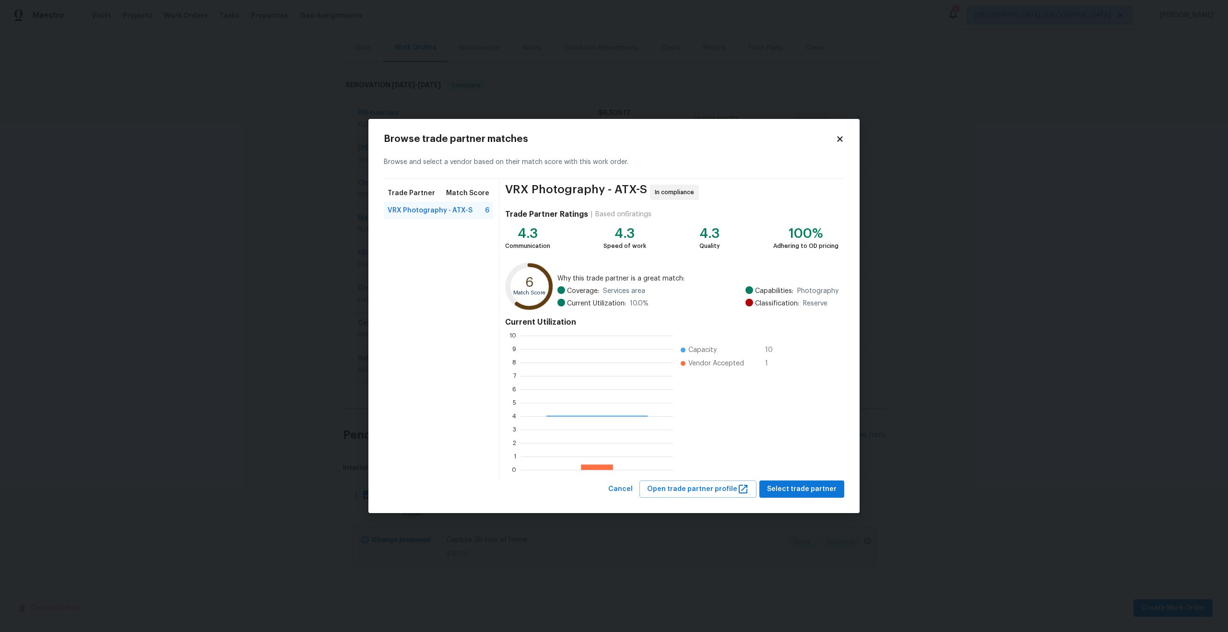
scroll to position [134, 152]
click at [822, 494] on span "Select trade partner" at bounding box center [802, 489] width 70 height 12
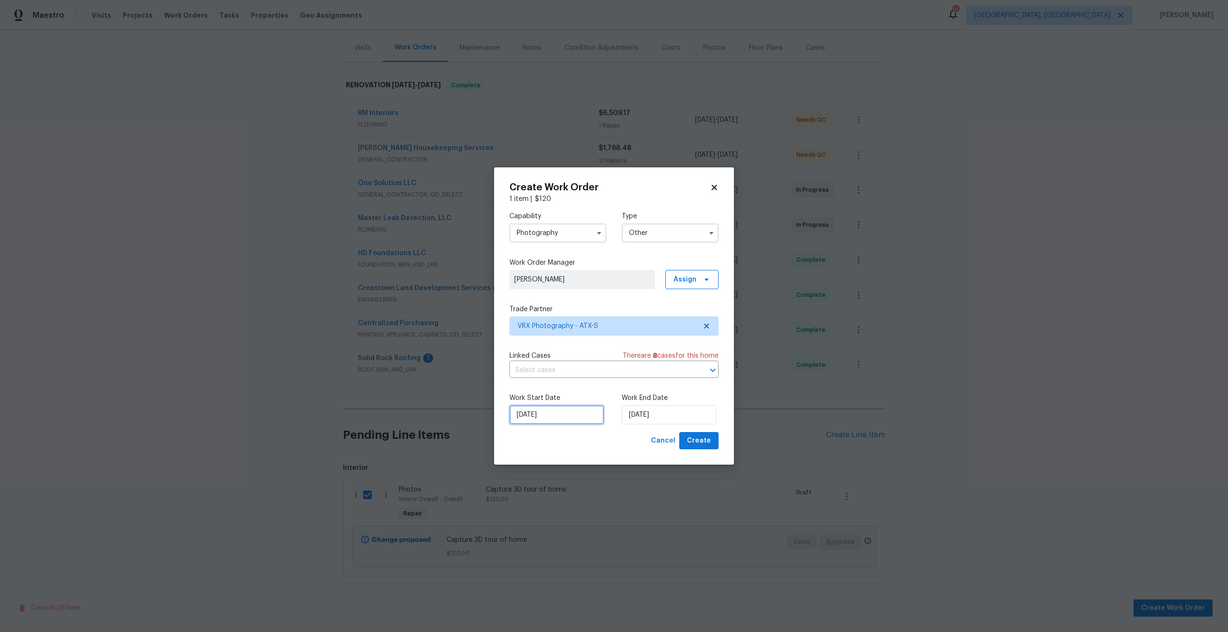
click at [566, 412] on input "05/09/2025" at bounding box center [556, 414] width 94 height 19
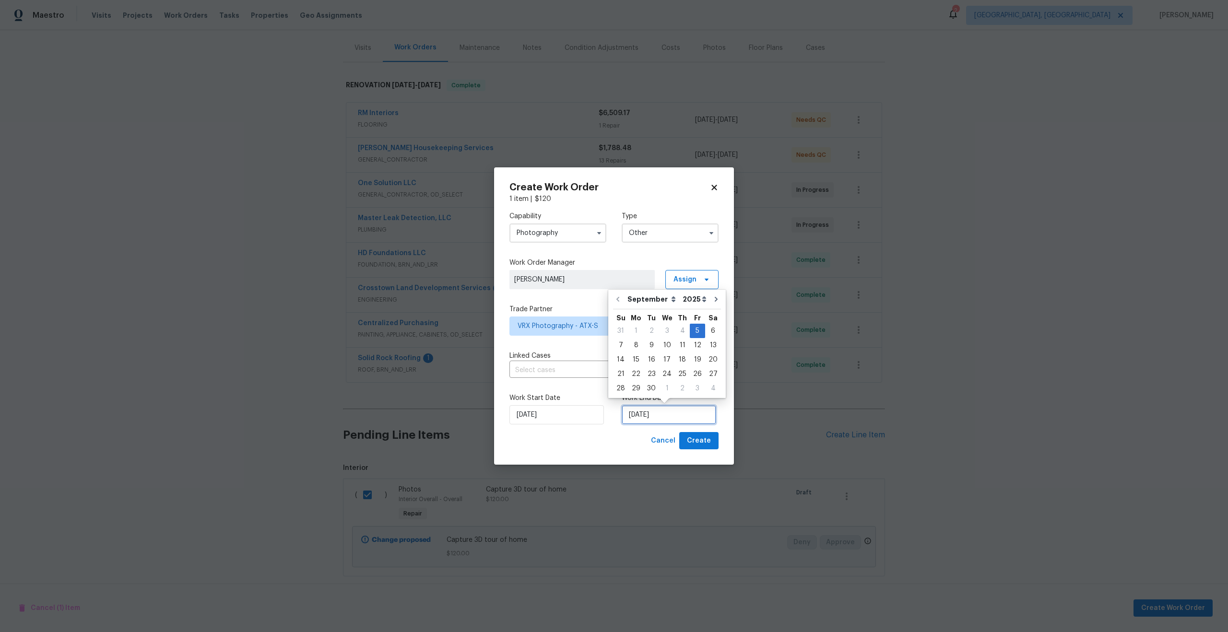
click at [673, 414] on input "05/09/2025" at bounding box center [669, 414] width 94 height 19
click at [710, 330] on div "6" at bounding box center [713, 330] width 16 height 13
type input "06/09/2025"
click at [711, 444] on button "Create" at bounding box center [698, 441] width 39 height 18
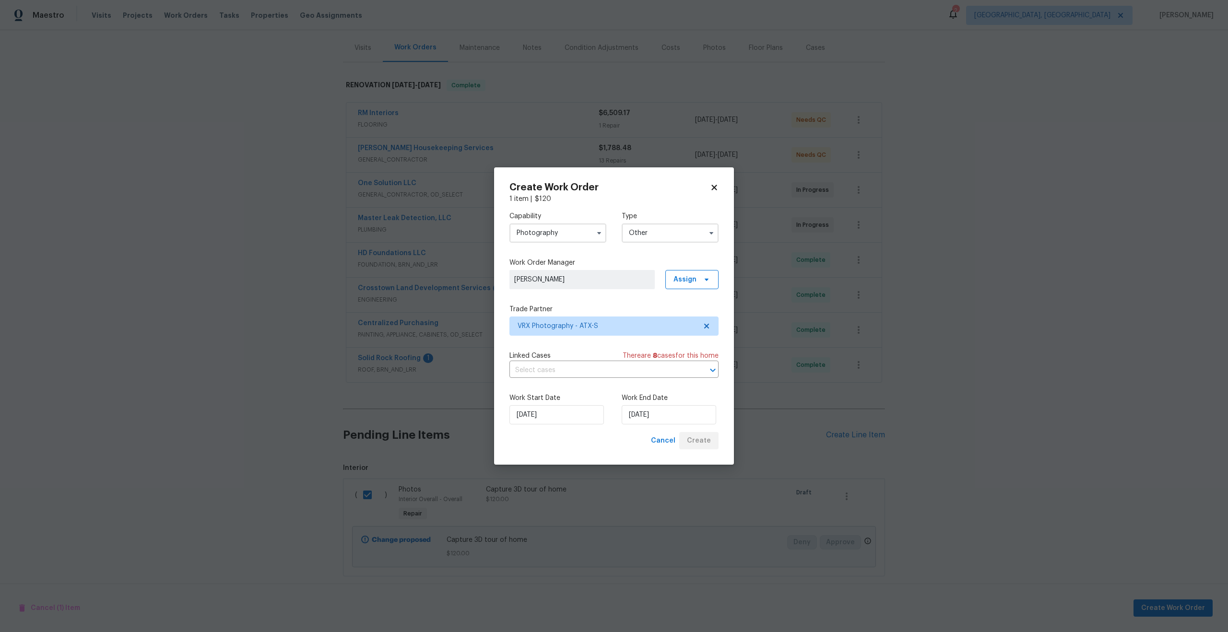
checkbox input "false"
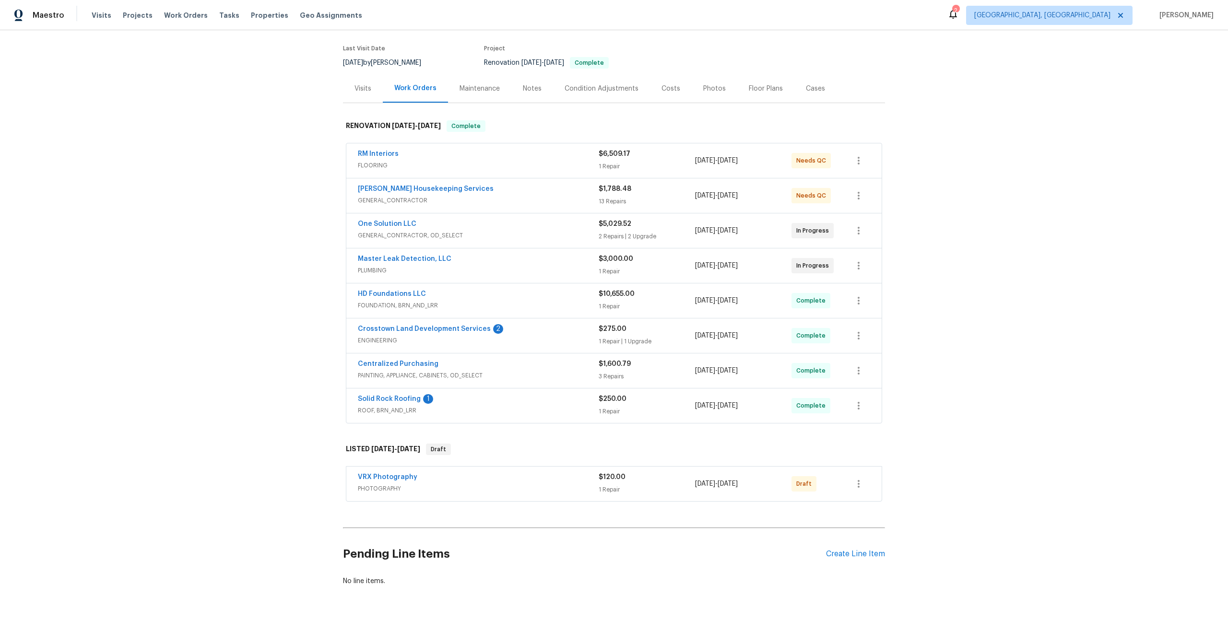
scroll to position [90, 0]
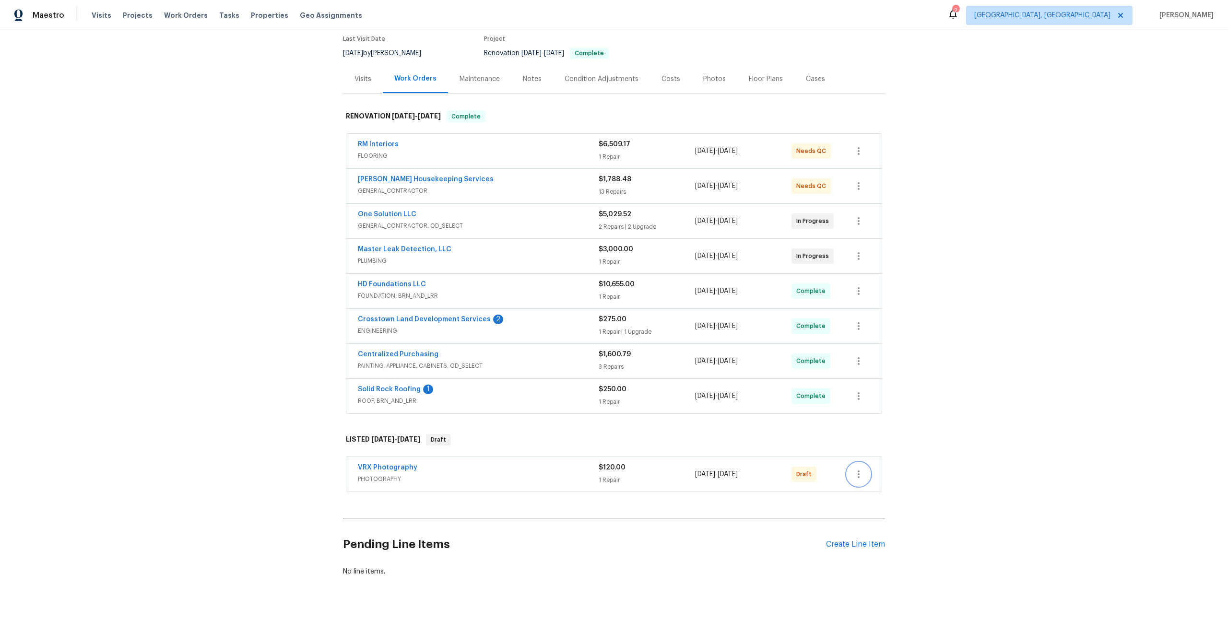
click at [859, 470] on icon "button" at bounding box center [859, 474] width 2 height 8
click at [860, 464] on li "Send to Vendor" at bounding box center [900, 465] width 107 height 16
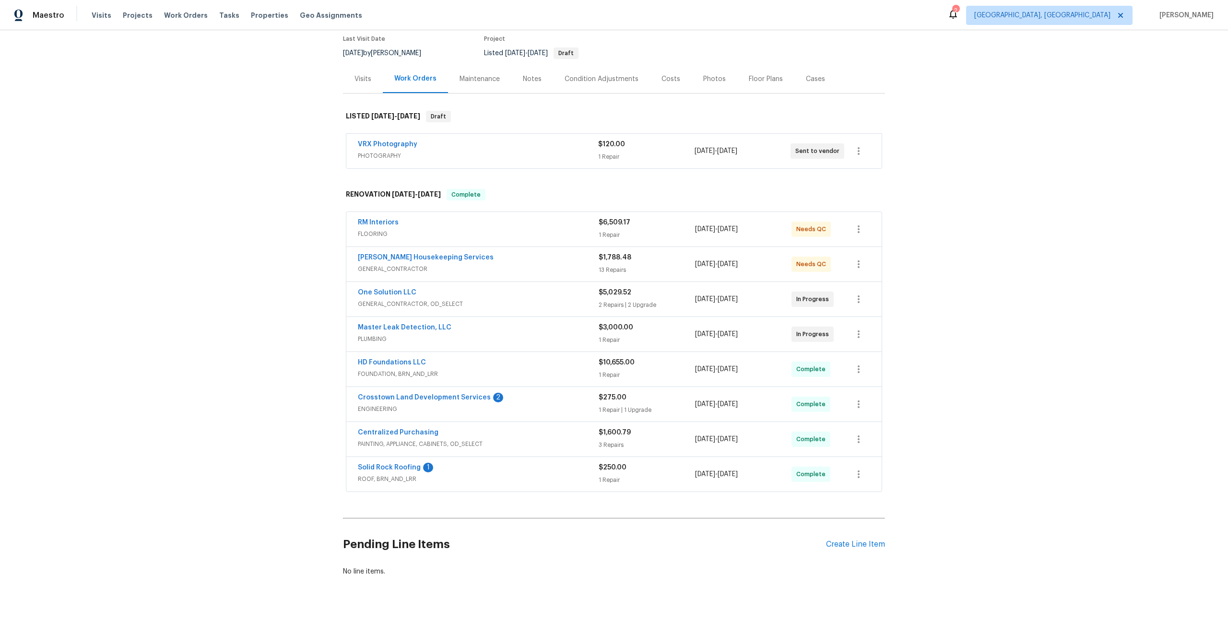
scroll to position [0, 0]
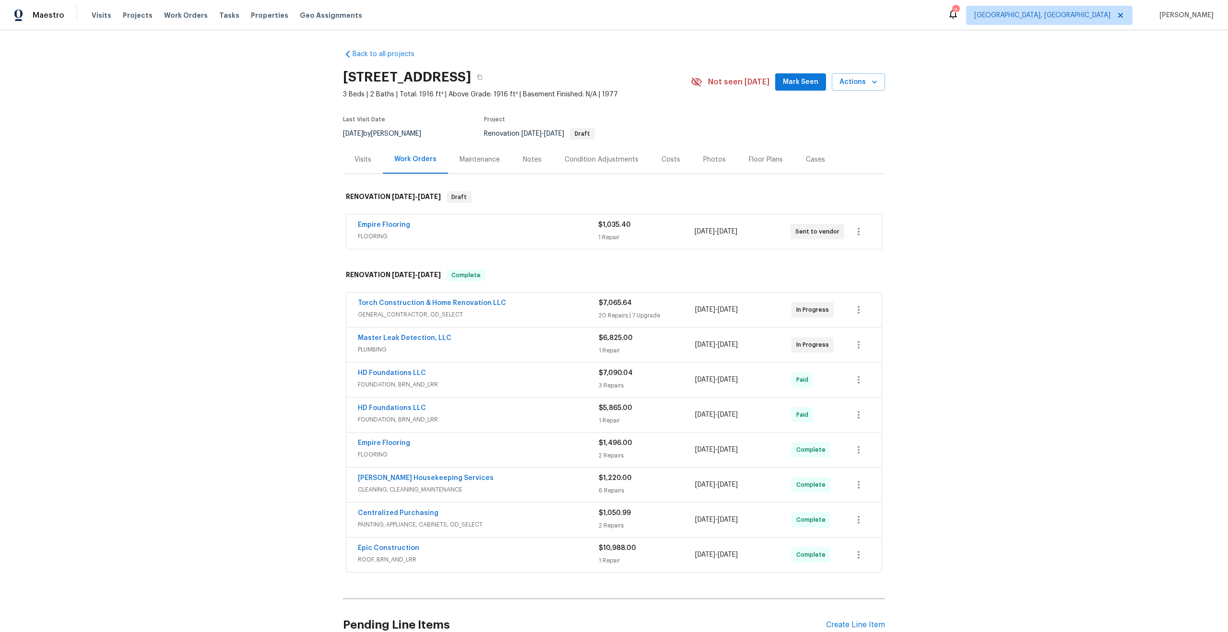
click at [316, 242] on div "Back to all projects [STREET_ADDRESS] 3 Beds | 2 Baths | Total: 1916 ft² | Abov…" at bounding box center [614, 331] width 1228 height 602
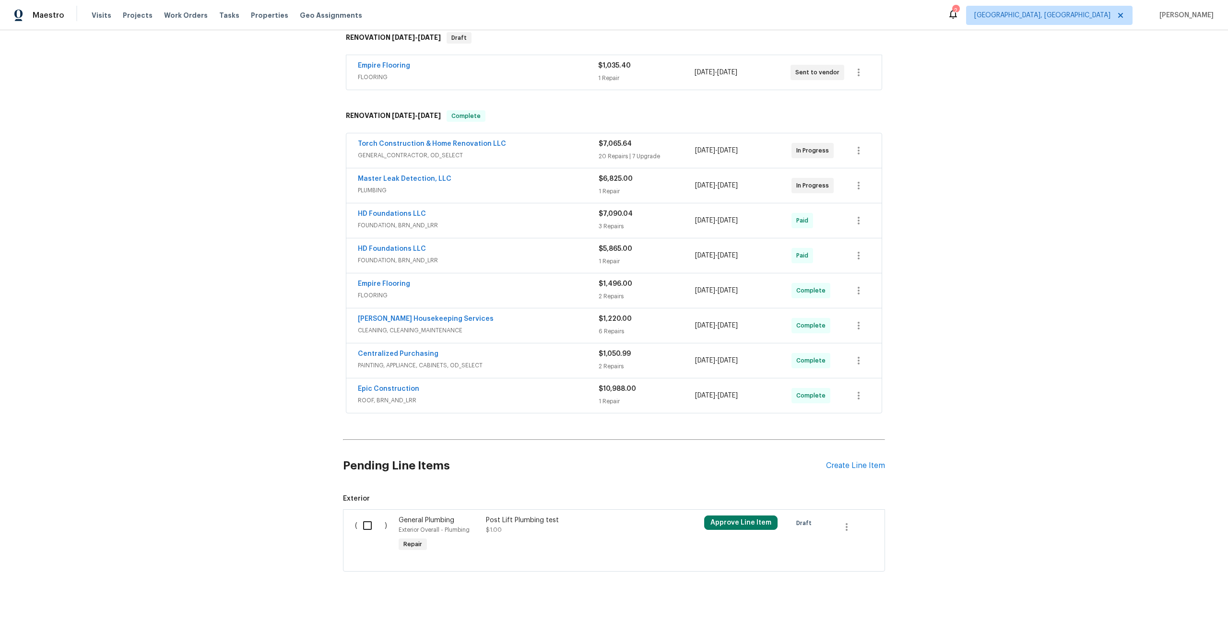
scroll to position [160, 0]
click at [845, 463] on div "Create Line Item" at bounding box center [855, 464] width 59 height 9
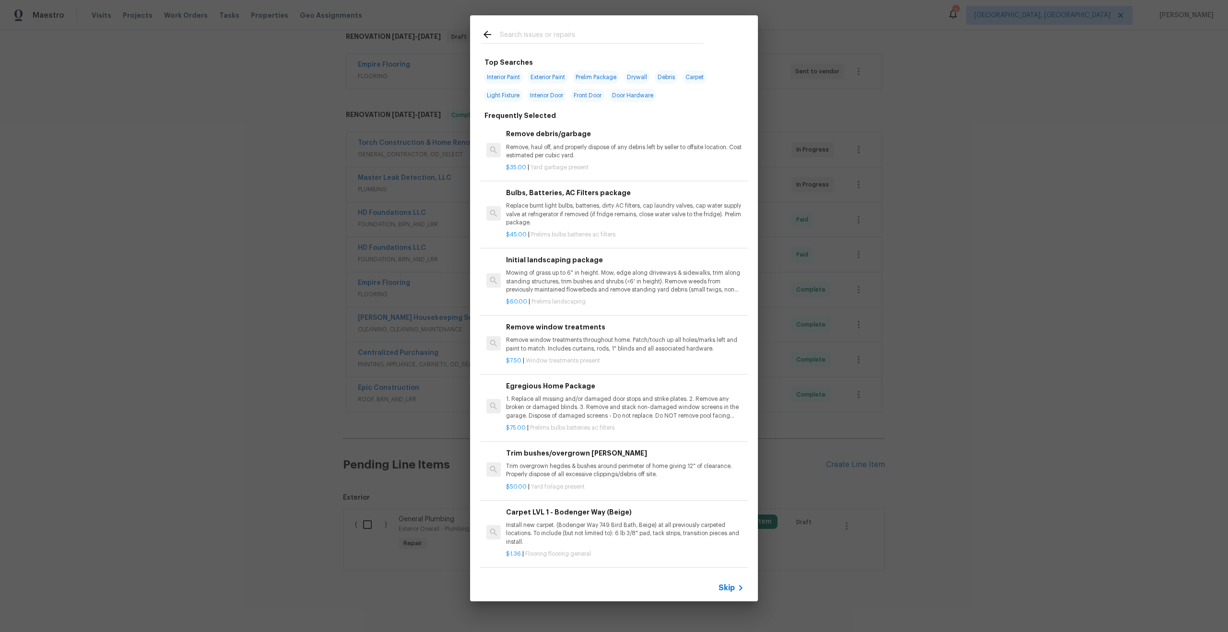
click at [727, 584] on span "Skip" at bounding box center [726, 588] width 16 height 10
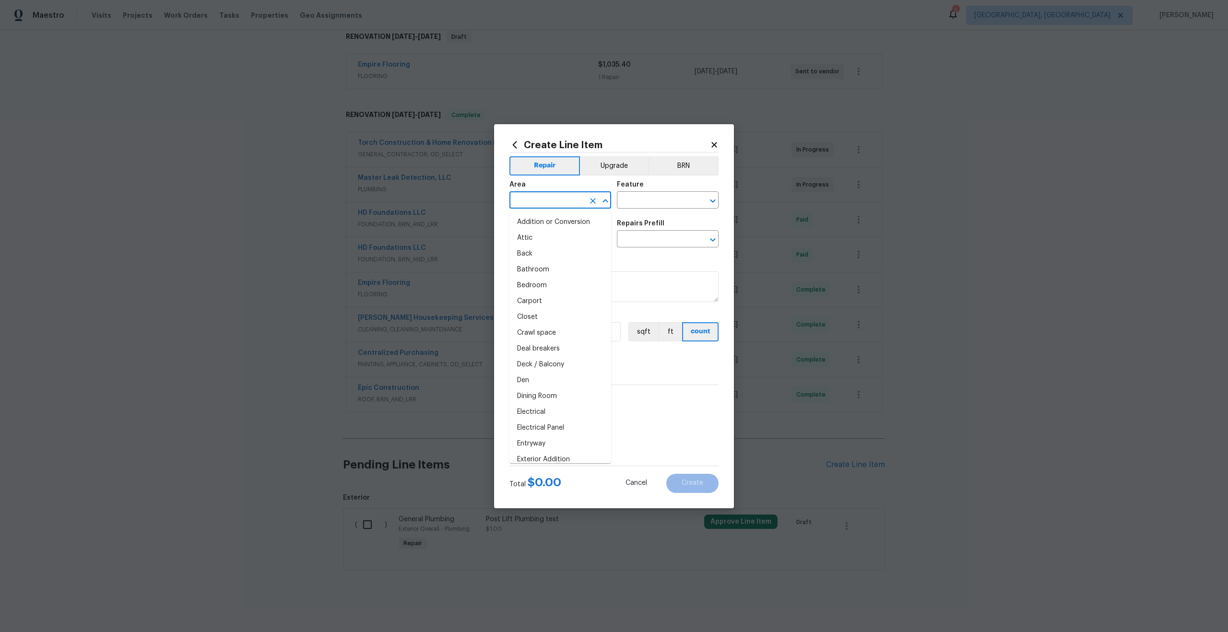
click at [553, 201] on input "text" at bounding box center [546, 201] width 75 height 15
click at [553, 234] on li "Interior Overall" at bounding box center [560, 238] width 102 height 16
type input "Interior Overall"
click at [660, 204] on input "text" at bounding box center [654, 201] width 75 height 15
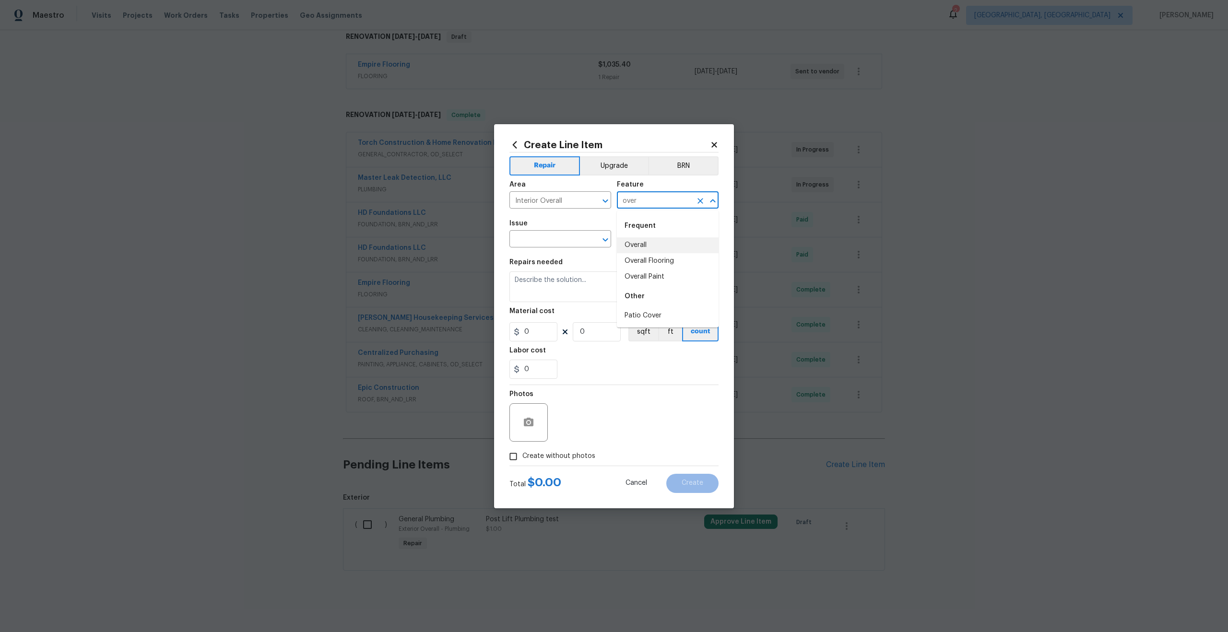
click at [637, 245] on li "Overall" at bounding box center [668, 245] width 102 height 16
type input "Overall"
click at [522, 241] on input "text" at bounding box center [546, 240] width 75 height 15
click at [530, 278] on li "Photos" at bounding box center [560, 284] width 102 height 16
type input "Photos"
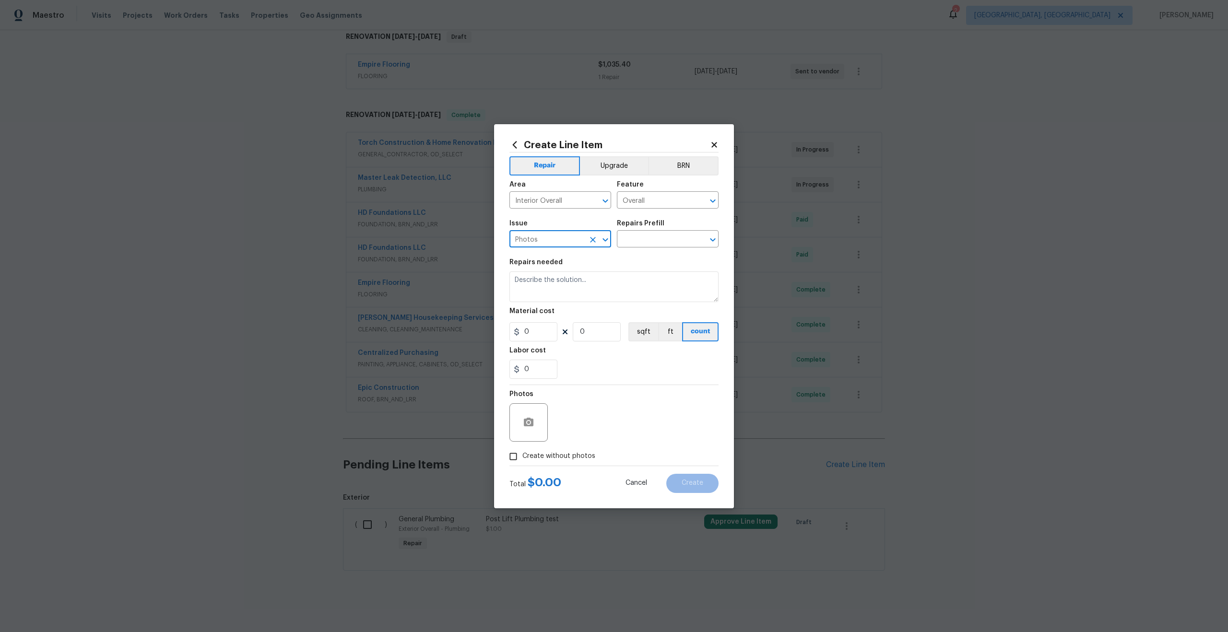
click at [635, 250] on div "Issue Photos ​ Repairs Prefill ​" at bounding box center [613, 233] width 209 height 39
click at [647, 242] on input "text" at bounding box center [654, 240] width 75 height 15
click at [652, 265] on li "3D Tour Capture $120.00" at bounding box center [668, 261] width 102 height 16
type input "3D Tour Capture $120.00"
type textarea "Capture 3D tour of home"
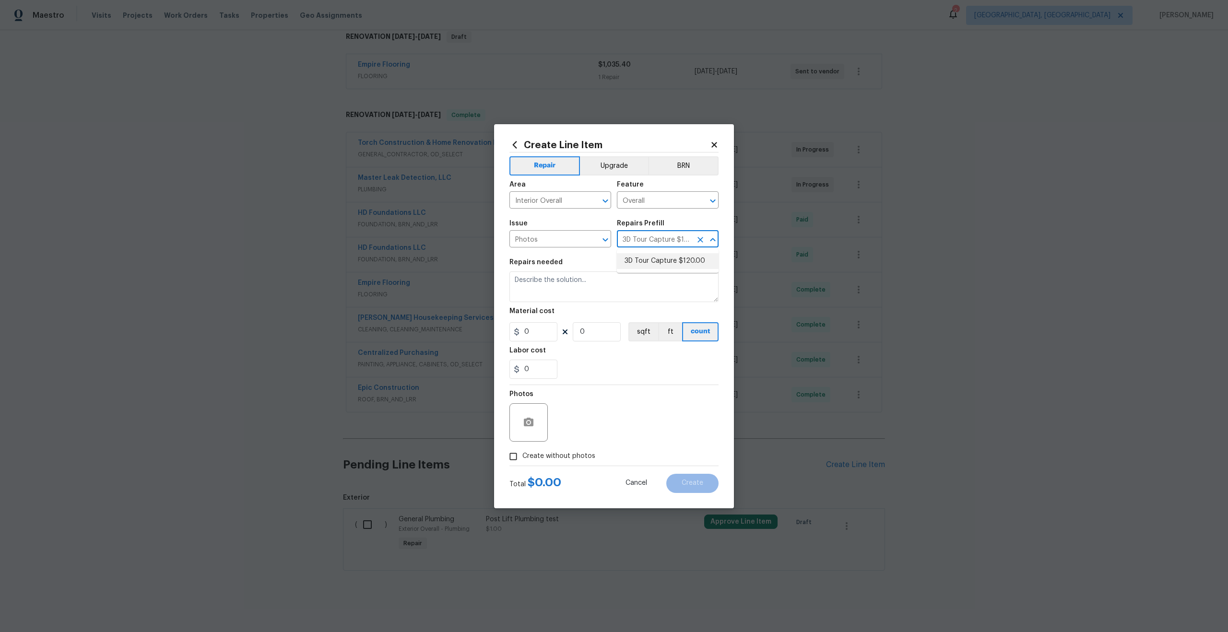
type input "1"
type input "120"
click at [514, 458] on input "Create without photos" at bounding box center [513, 456] width 18 height 18
checkbox input "true"
click at [589, 419] on textarea at bounding box center [636, 422] width 163 height 38
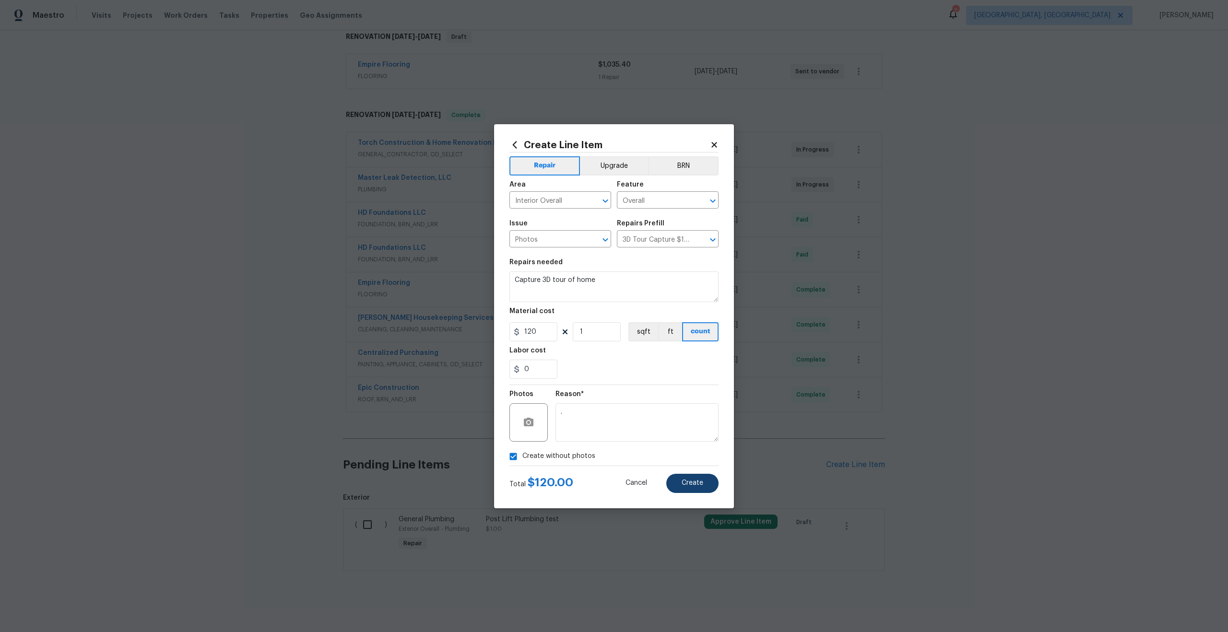
type textarea "."
click at [701, 483] on span "Create" at bounding box center [693, 483] width 22 height 7
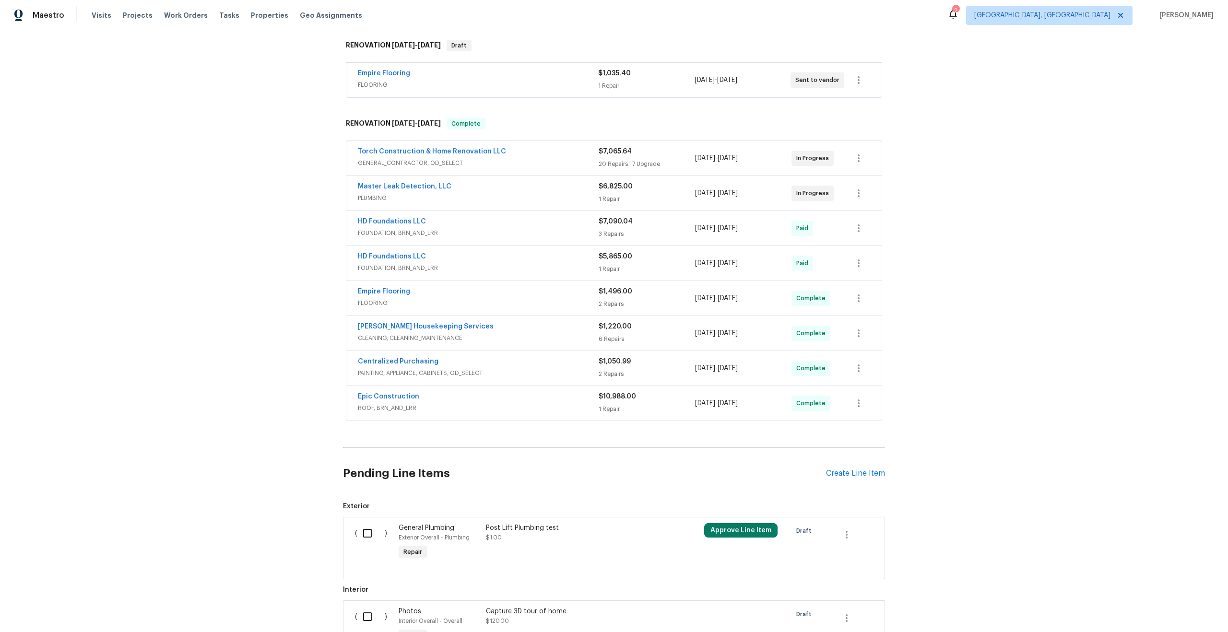
scroll to position [283, 0]
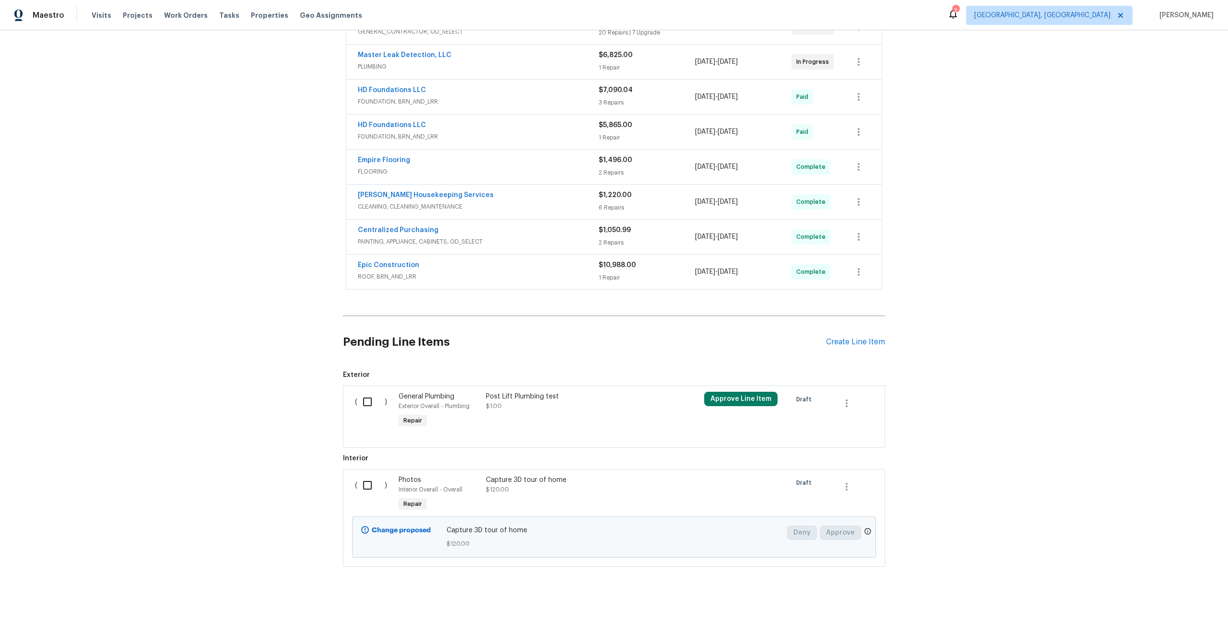
click at [370, 490] on input "checkbox" at bounding box center [370, 485] width 27 height 20
checkbox input "true"
click at [1186, 606] on span "Create Work Order" at bounding box center [1173, 608] width 64 height 12
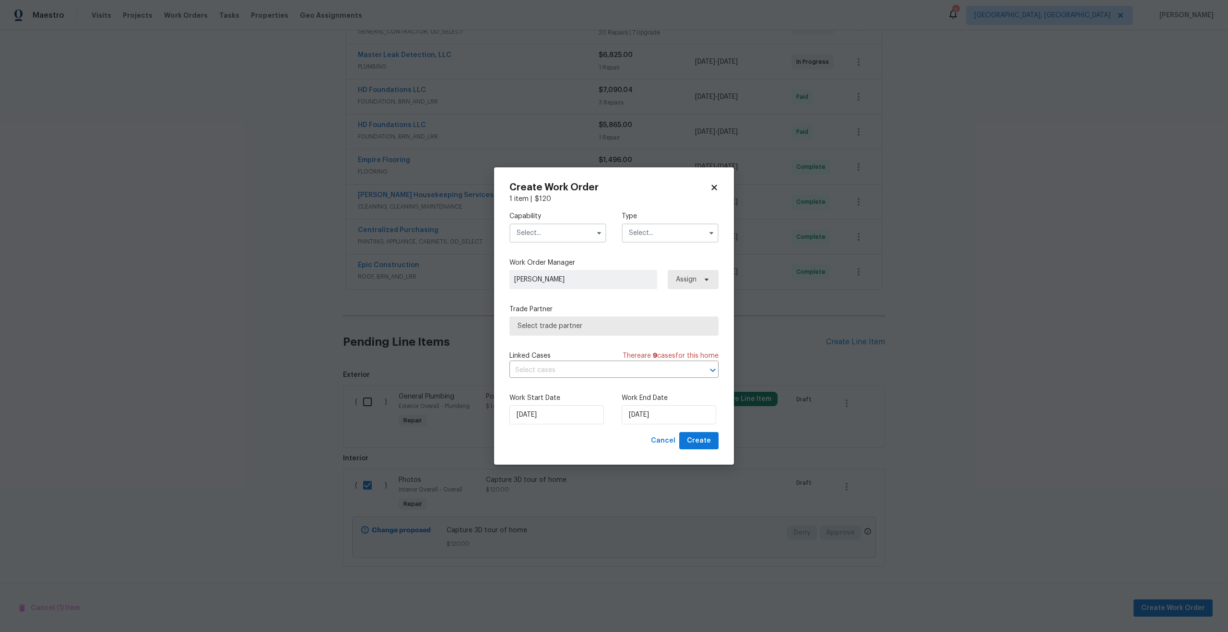
click at [569, 223] on input "text" at bounding box center [557, 232] width 97 height 19
click at [553, 313] on span "Photography" at bounding box center [539, 311] width 41 height 7
type input "Photography"
click at [679, 234] on input "text" at bounding box center [670, 232] width 97 height 19
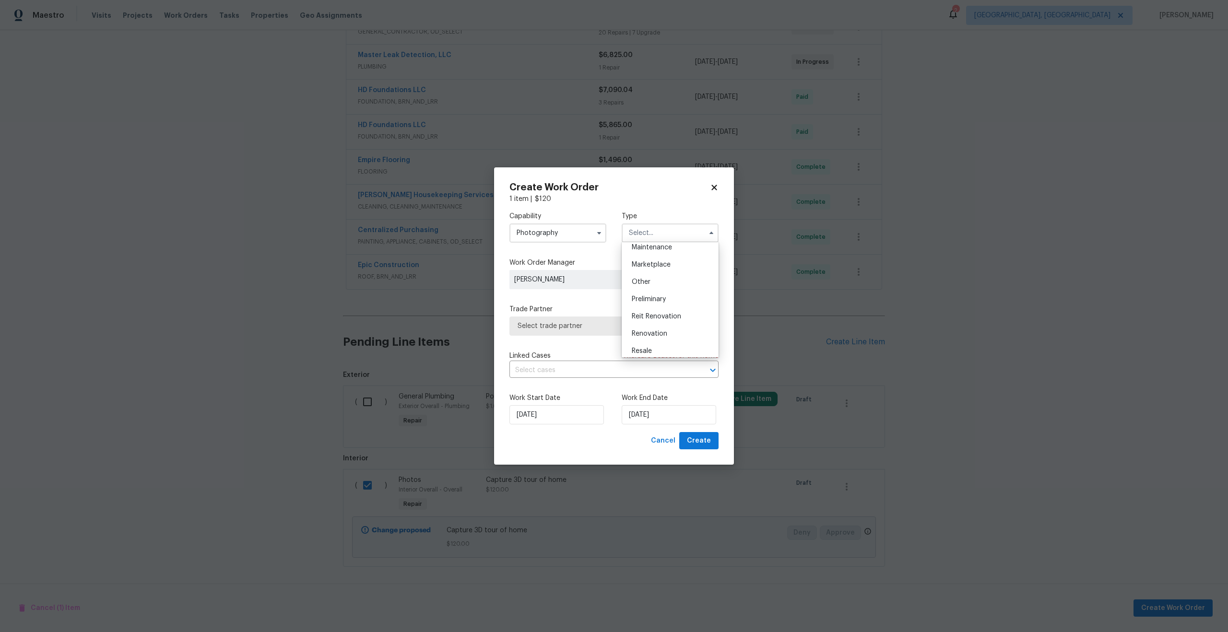
scroll to position [158, 0]
click at [647, 290] on div "Other" at bounding box center [670, 284] width 92 height 17
type input "Other"
click at [602, 326] on span "Select trade partner" at bounding box center [607, 326] width 179 height 10
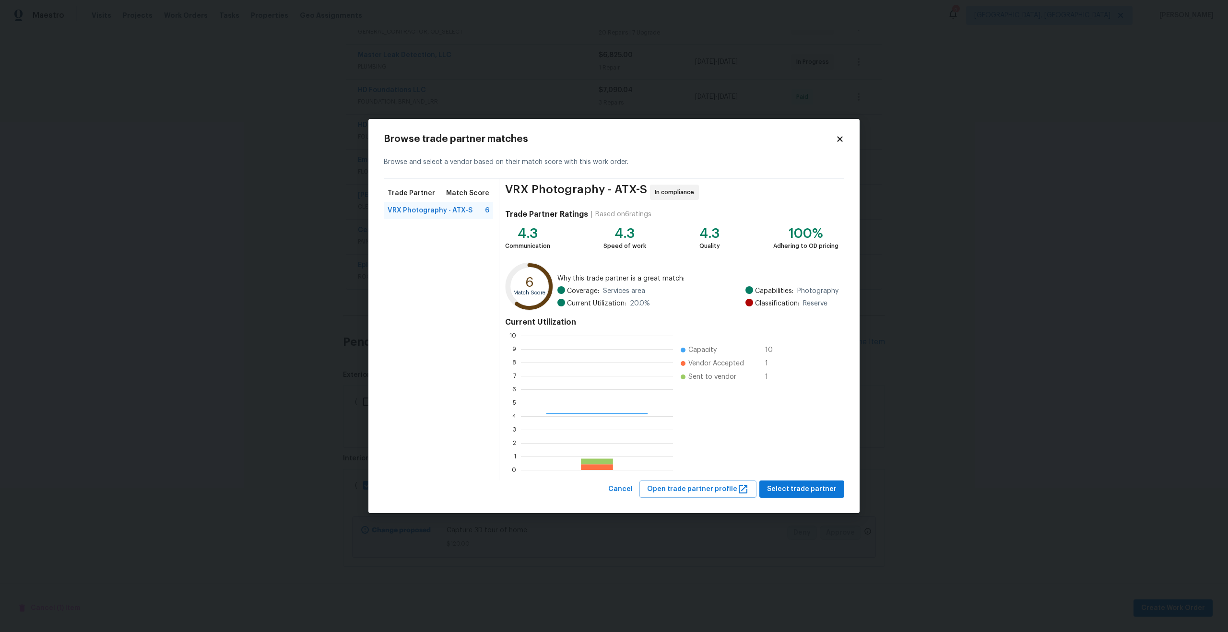
scroll to position [134, 152]
click at [781, 491] on span "Select trade partner" at bounding box center [802, 489] width 70 height 12
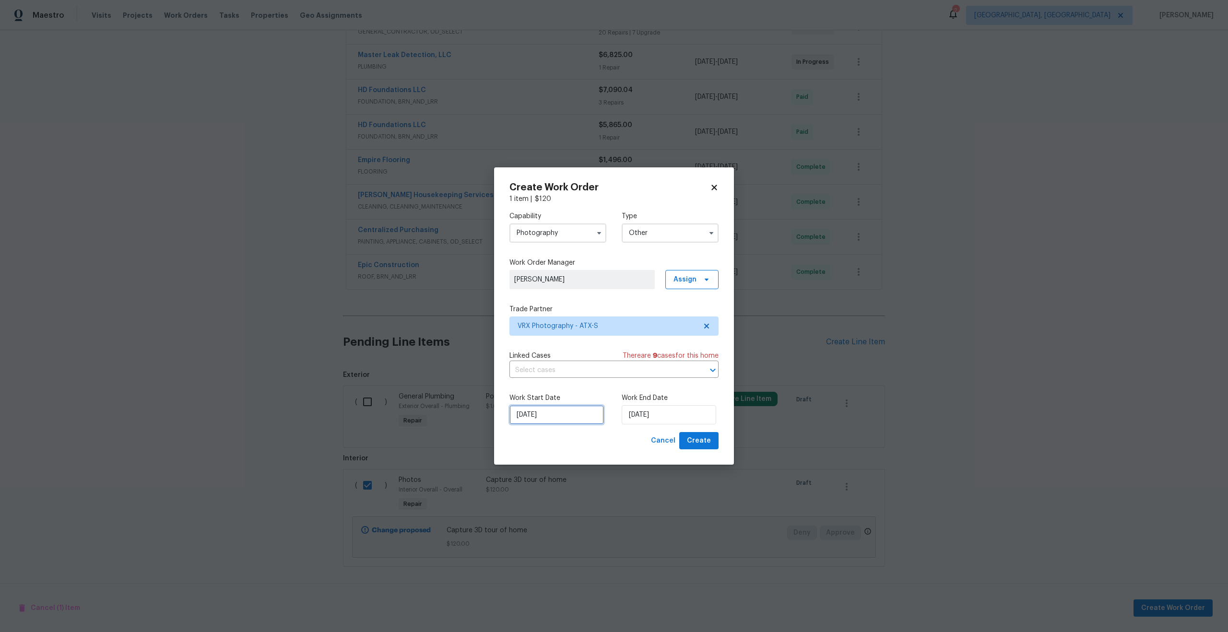
click at [538, 417] on input "05/09/2025" at bounding box center [556, 414] width 94 height 19
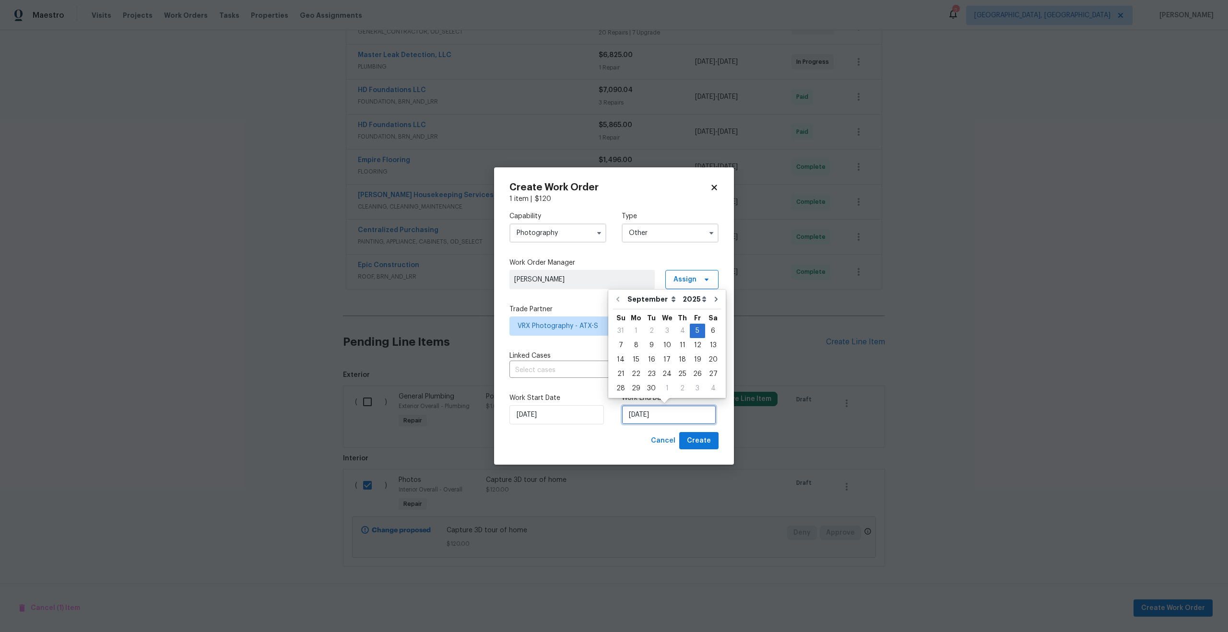
click at [678, 420] on input "05/09/2025" at bounding box center [669, 414] width 94 height 19
click at [711, 333] on div "6" at bounding box center [713, 330] width 16 height 13
type input "06/09/2025"
click at [701, 438] on span "Create" at bounding box center [699, 441] width 24 height 12
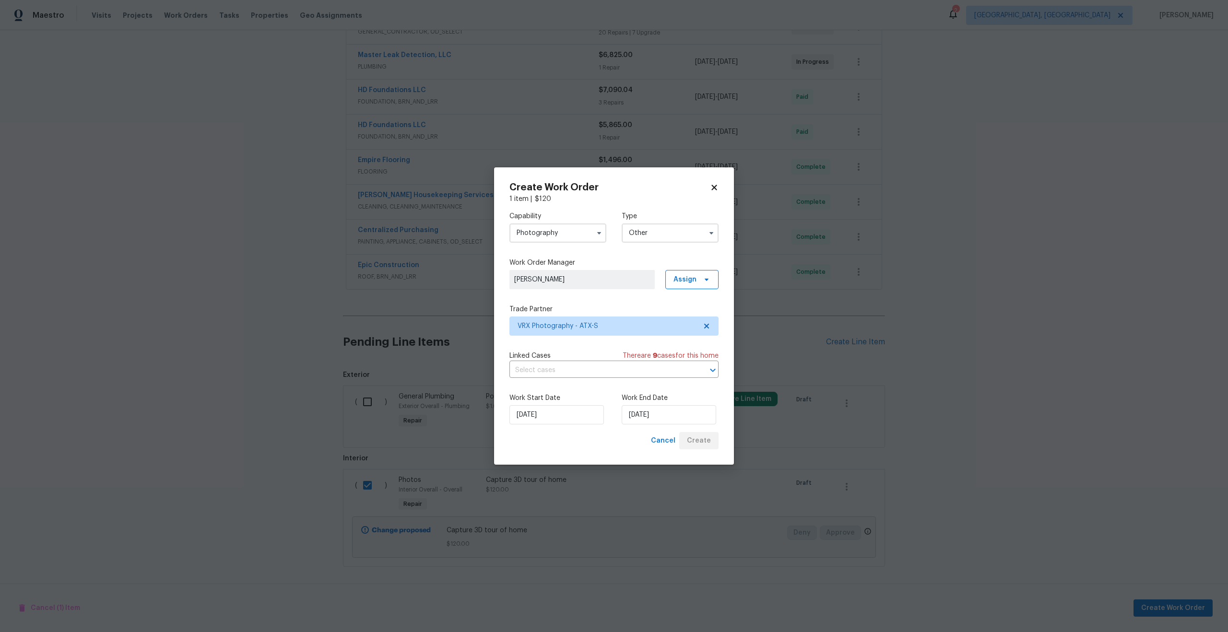
checkbox input "false"
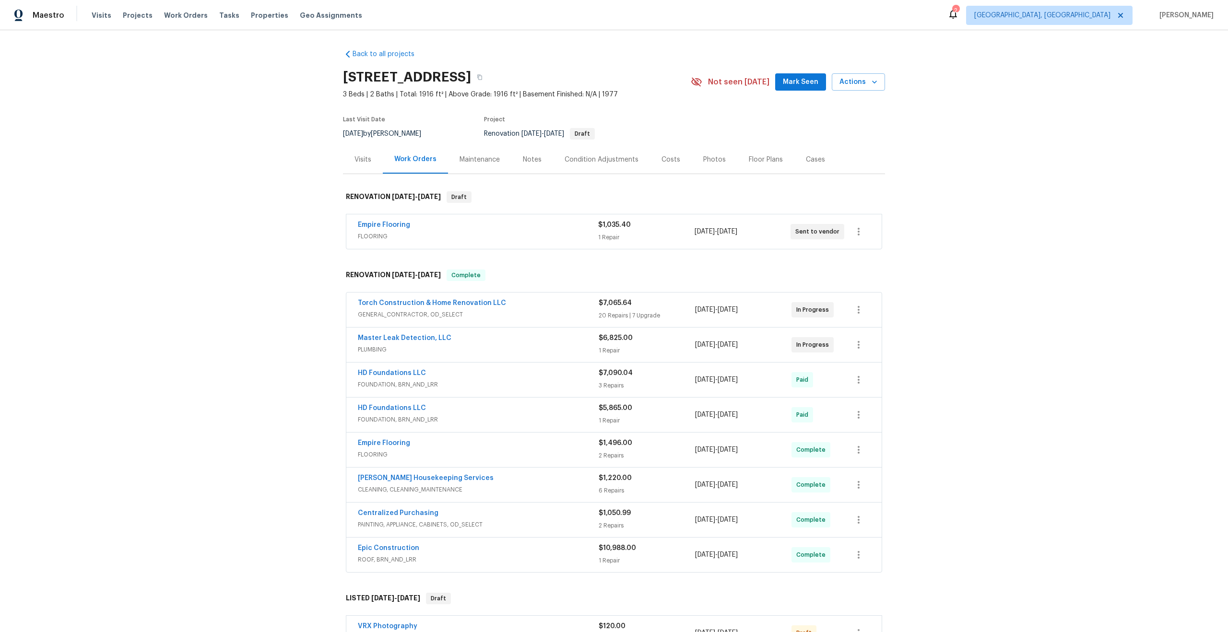
scroll to position [242, 0]
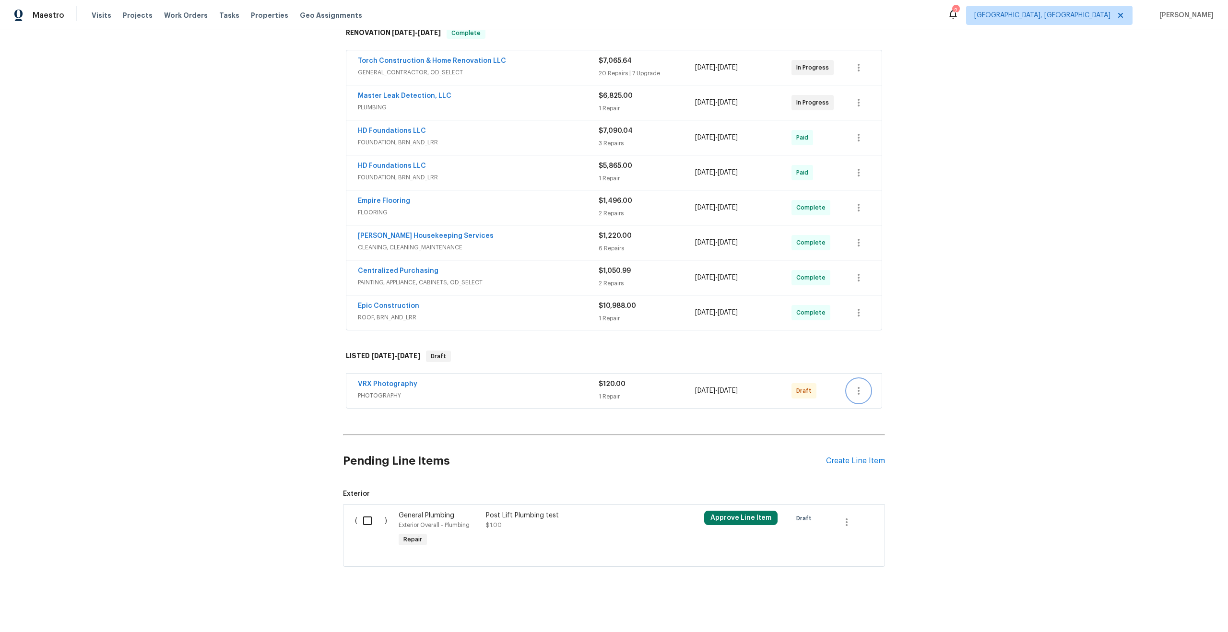
click at [865, 388] on button "button" at bounding box center [858, 390] width 23 height 23
click at [865, 388] on li "Send to Vendor" at bounding box center [899, 391] width 104 height 16
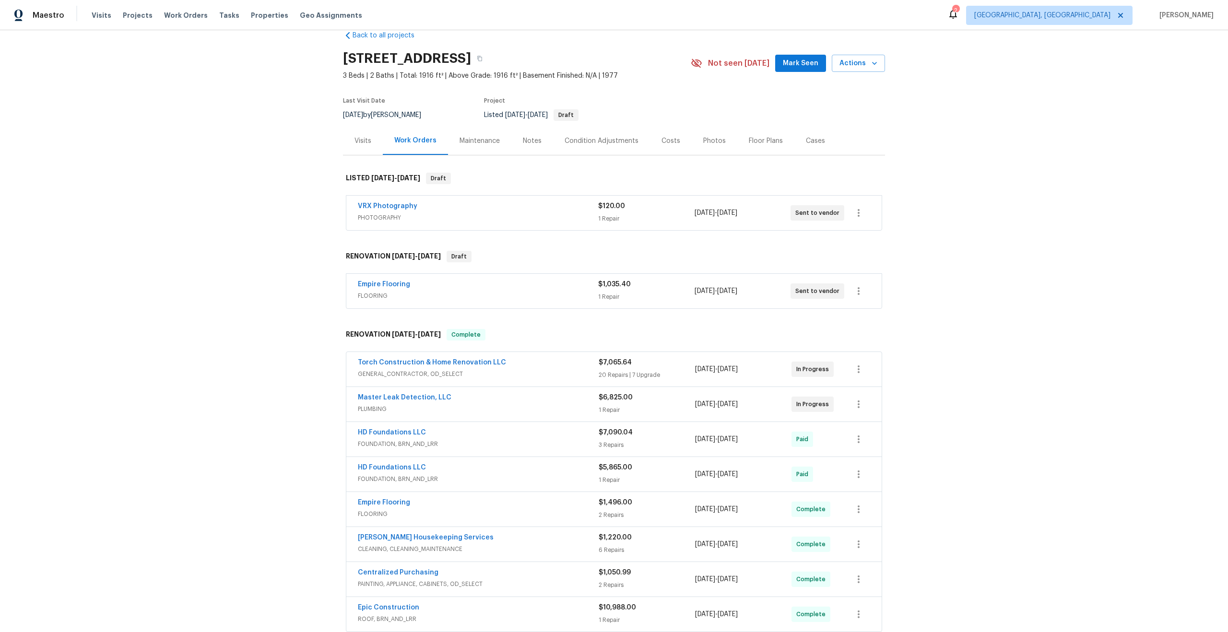
scroll to position [0, 0]
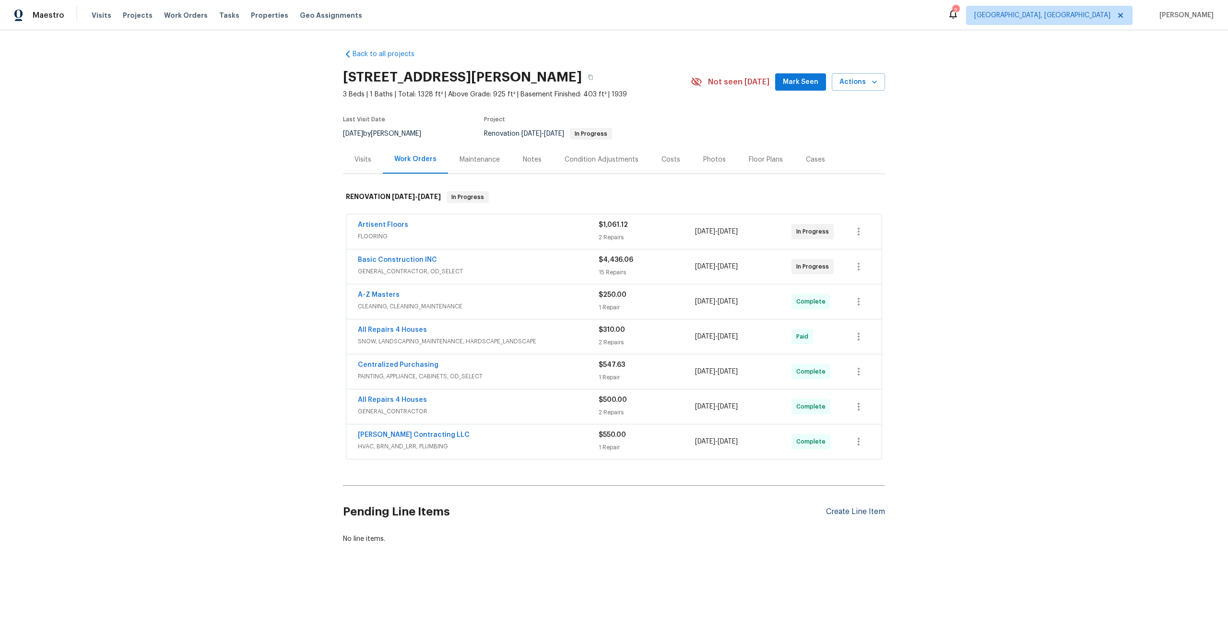
click at [846, 515] on div "Create Line Item" at bounding box center [855, 511] width 59 height 9
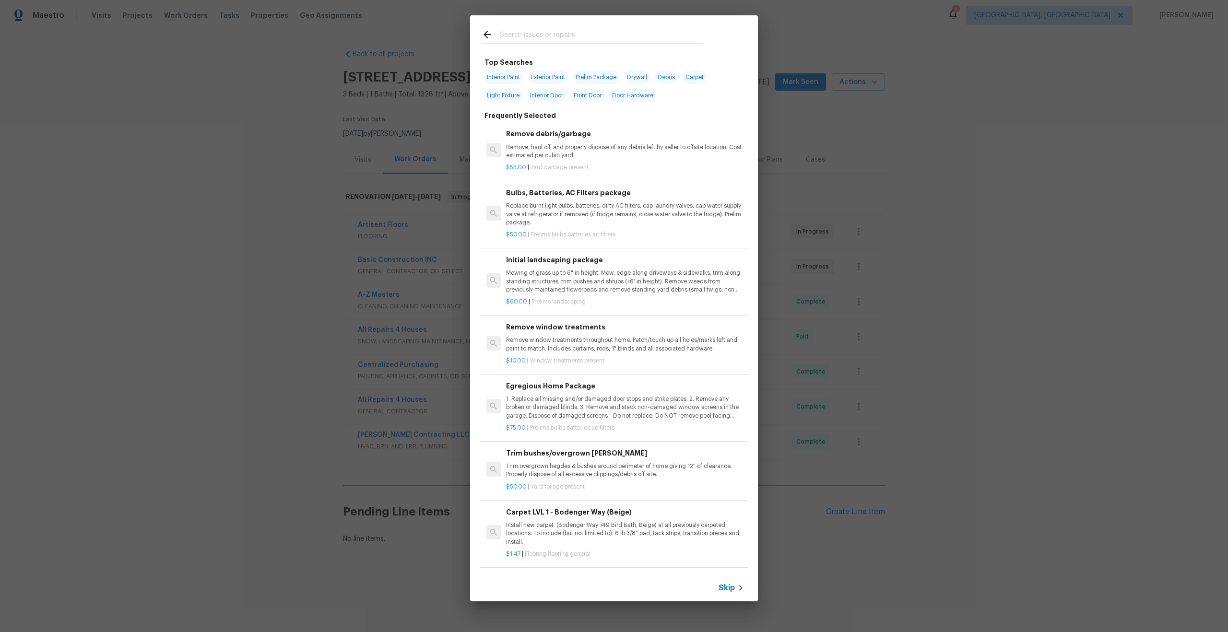
click at [731, 587] on span "Skip" at bounding box center [726, 588] width 16 height 10
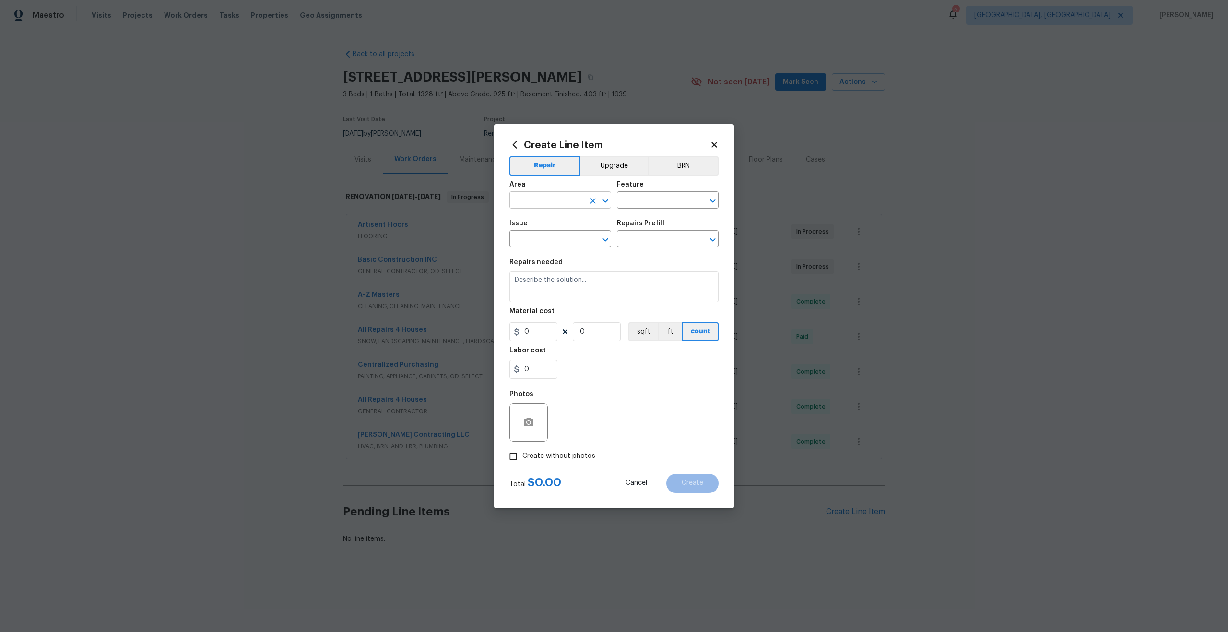
click at [573, 201] on input "text" at bounding box center [546, 201] width 75 height 15
click at [571, 236] on li "Interior Overall" at bounding box center [560, 238] width 102 height 16
type input "Interior Overall"
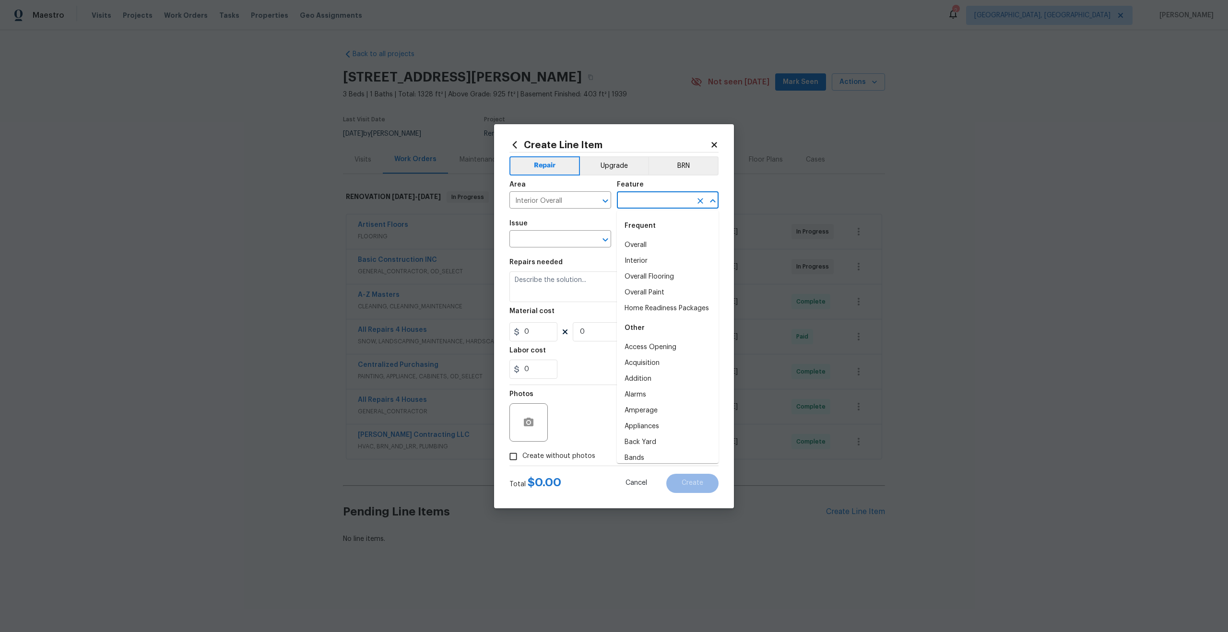
click at [641, 194] on input "text" at bounding box center [654, 201] width 75 height 15
click at [638, 247] on li "Overall" at bounding box center [668, 245] width 102 height 16
type input "Overall"
click at [523, 239] on input "text" at bounding box center [546, 240] width 75 height 15
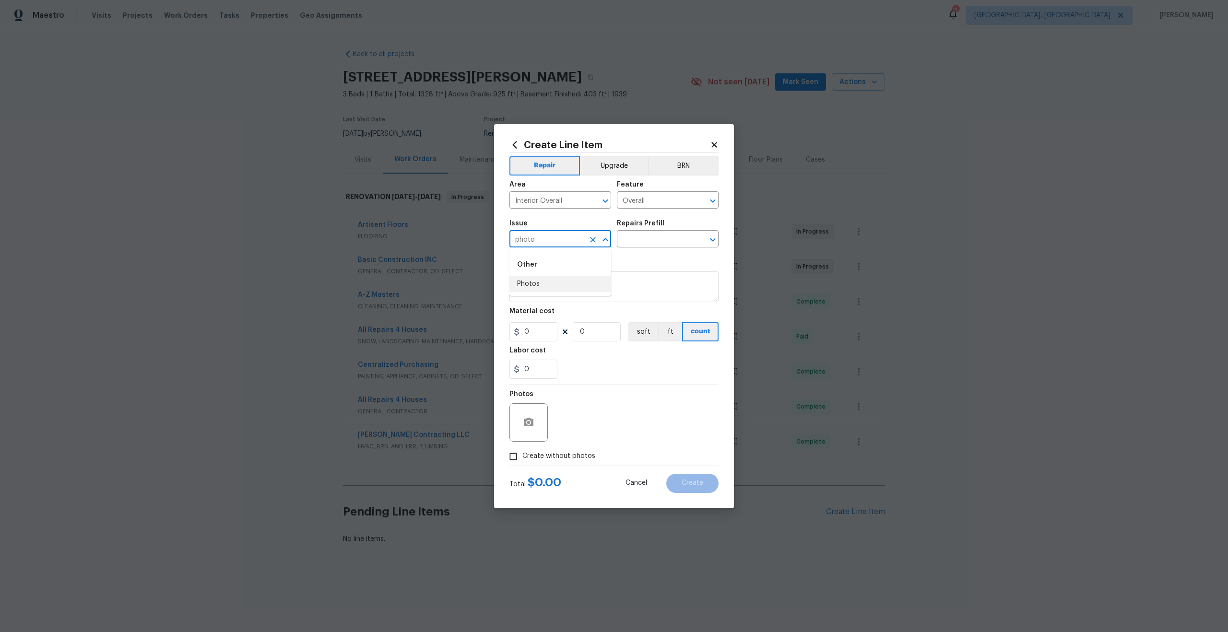
click at [528, 280] on li "Photos" at bounding box center [560, 284] width 102 height 16
type input "Photos"
click at [655, 238] on input "text" at bounding box center [654, 240] width 75 height 15
click at [646, 266] on li "3D Tour Capture $120.00" at bounding box center [668, 261] width 102 height 16
type input "3D Tour Capture $120.00"
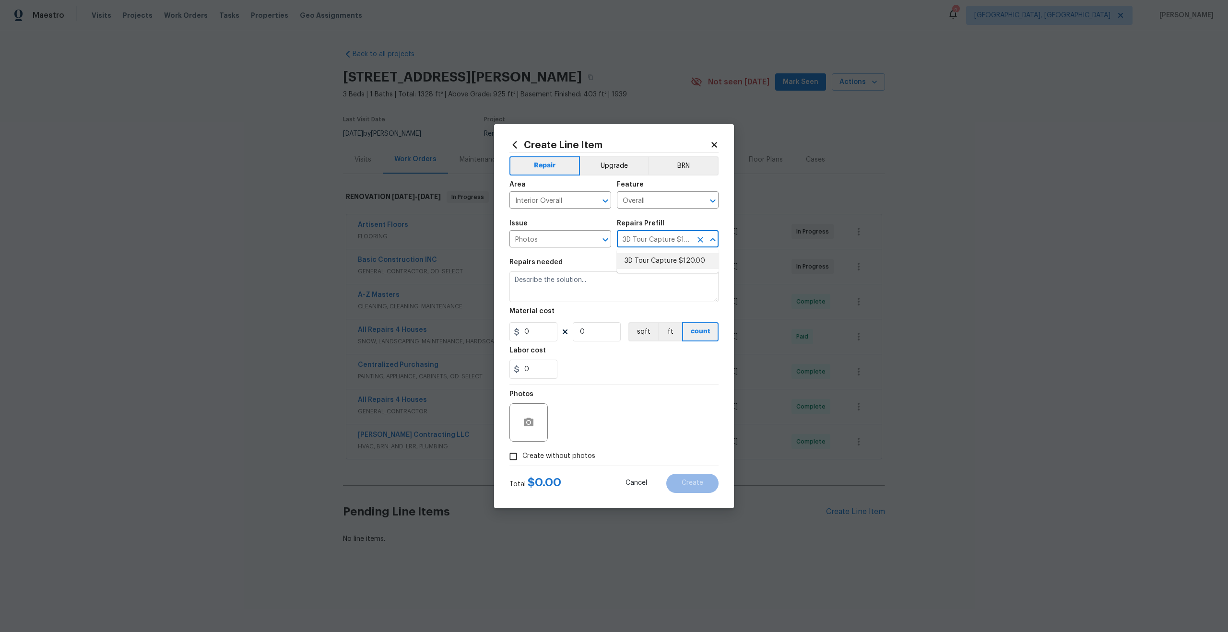
type textarea "Capture 3D tour of home"
type input "1"
type input "120"
click at [518, 458] on input "Create without photos" at bounding box center [513, 456] width 18 height 18
checkbox input "true"
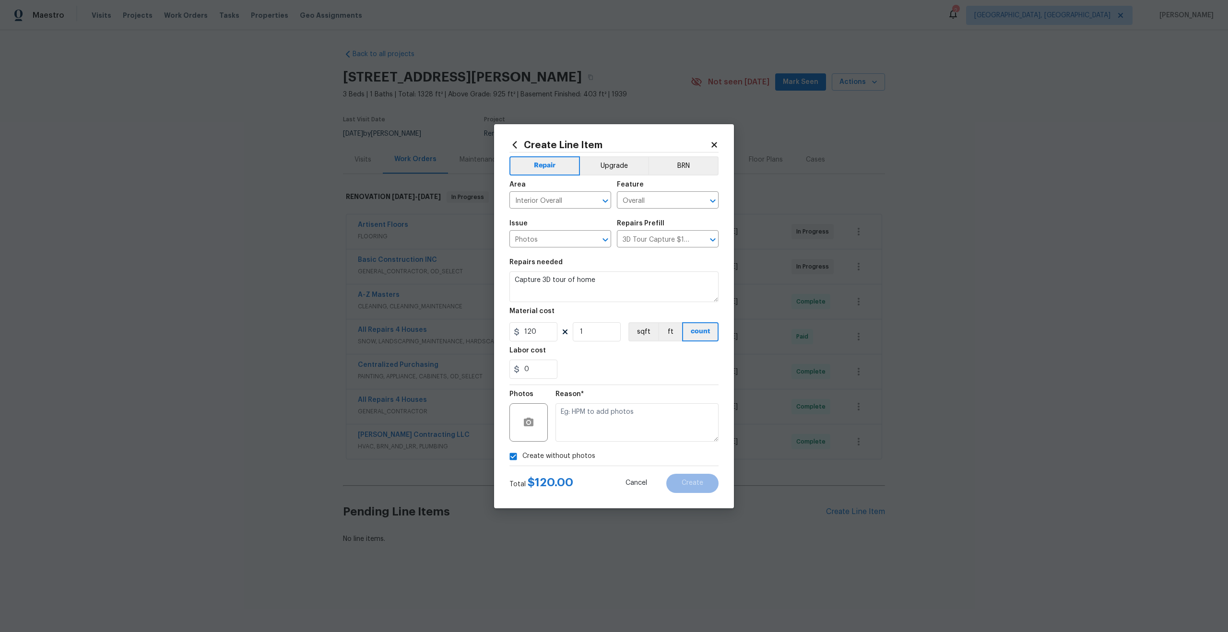
click at [584, 426] on textarea at bounding box center [636, 422] width 163 height 38
type textarea "."
click at [691, 485] on span "Create" at bounding box center [693, 483] width 22 height 7
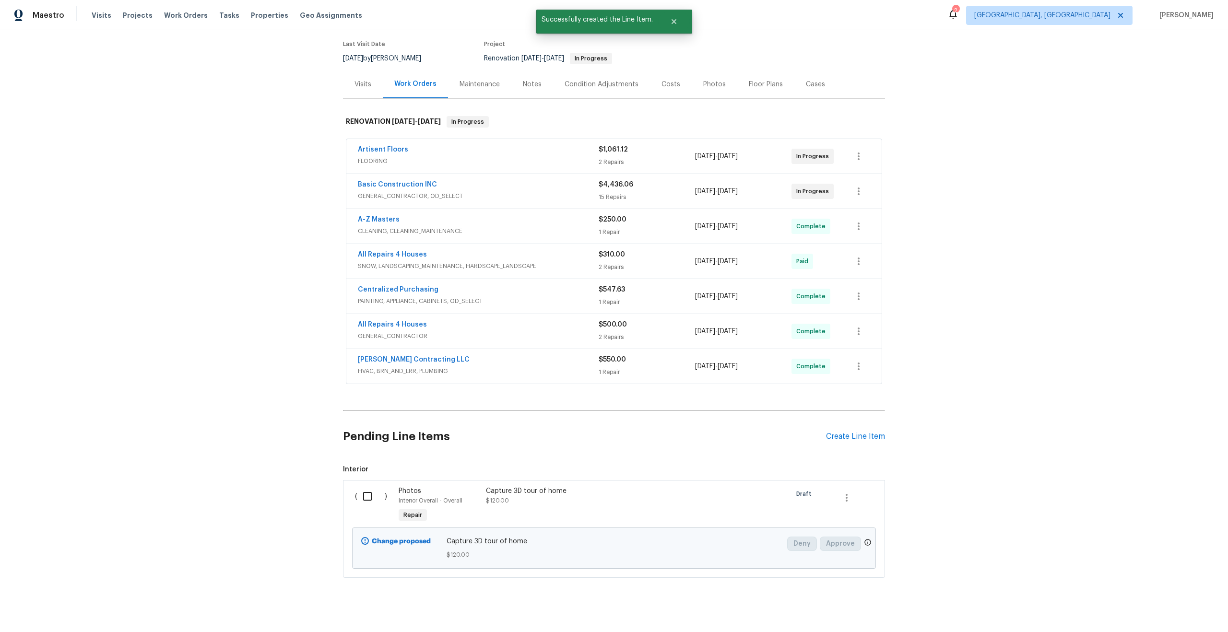
scroll to position [86, 0]
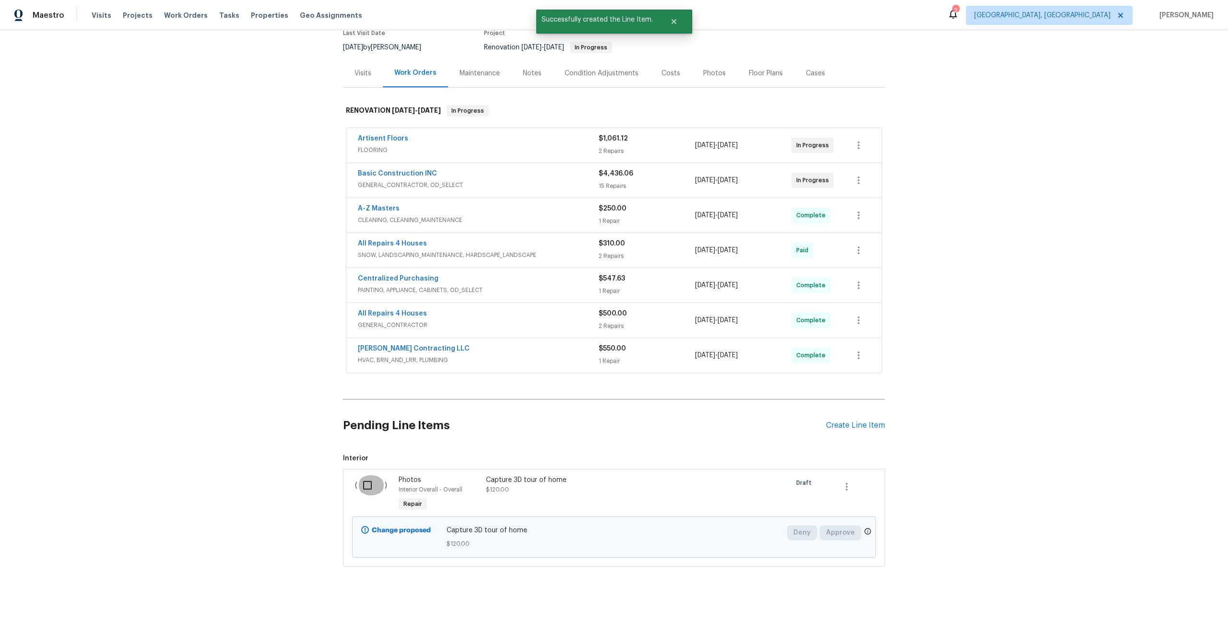
click at [371, 484] on input "checkbox" at bounding box center [370, 485] width 27 height 20
checkbox input "true"
click at [1189, 608] on span "Create Work Order" at bounding box center [1173, 608] width 64 height 12
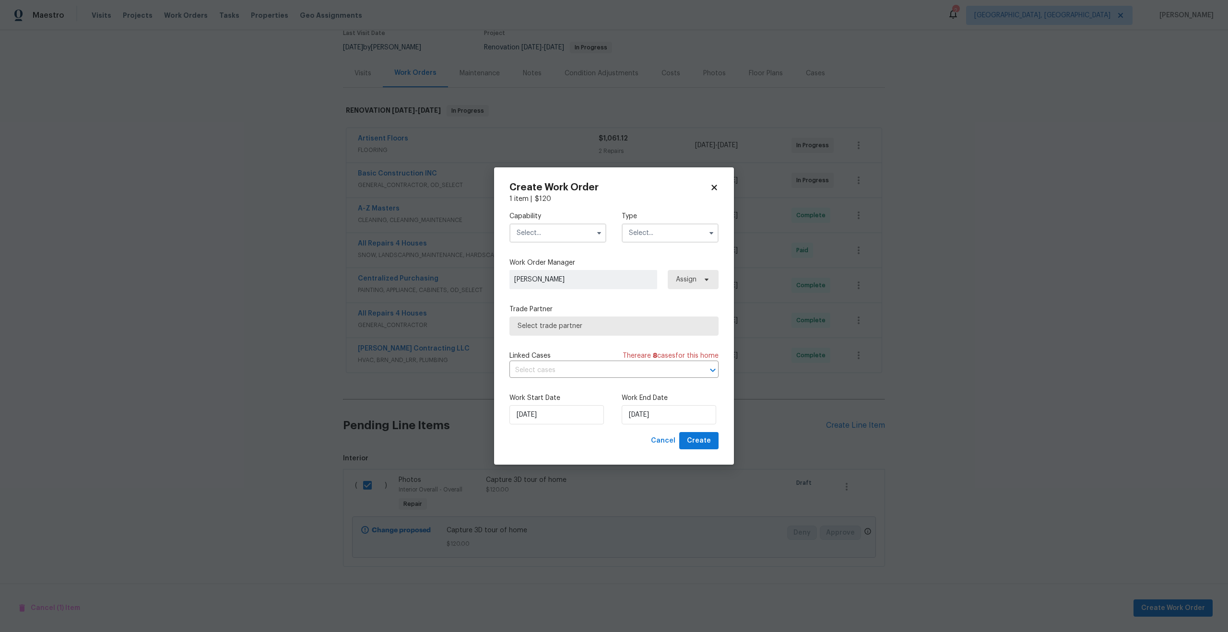
click at [521, 231] on input "text" at bounding box center [557, 232] width 97 height 19
click at [540, 281] on span "Photography" at bounding box center [539, 280] width 41 height 7
type input "Photography"
click at [641, 238] on input "text" at bounding box center [670, 232] width 97 height 19
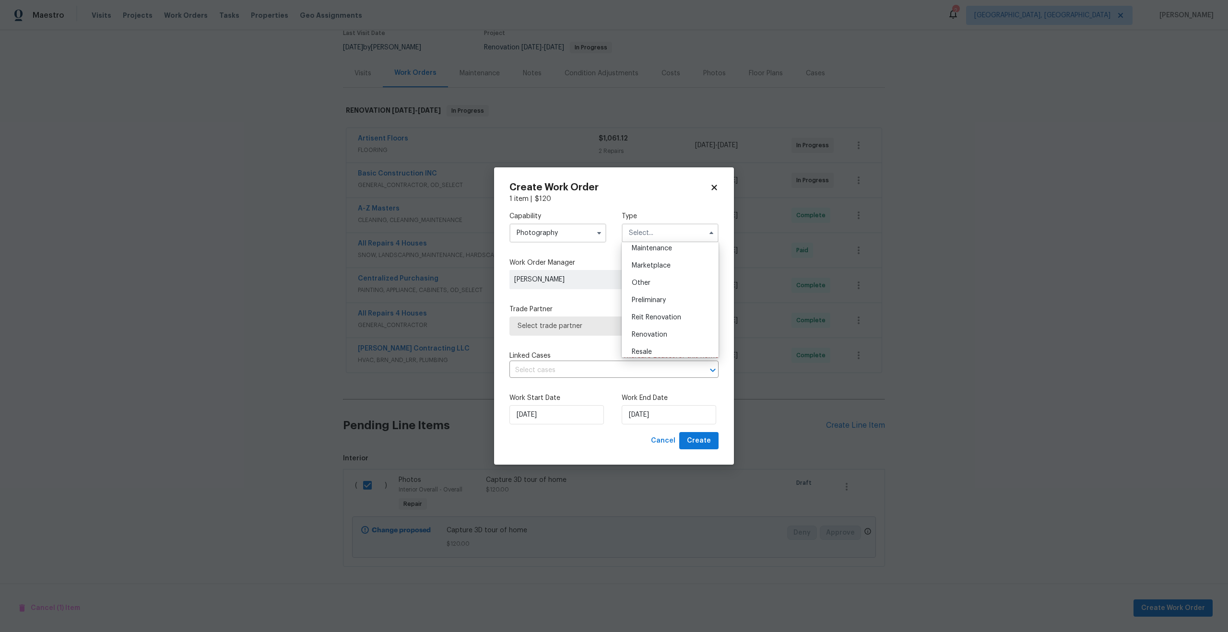
scroll to position [141, 0]
click at [649, 301] on span "Other" at bounding box center [641, 302] width 19 height 7
type input "Other"
click at [583, 324] on span "Select trade partner" at bounding box center [607, 326] width 179 height 10
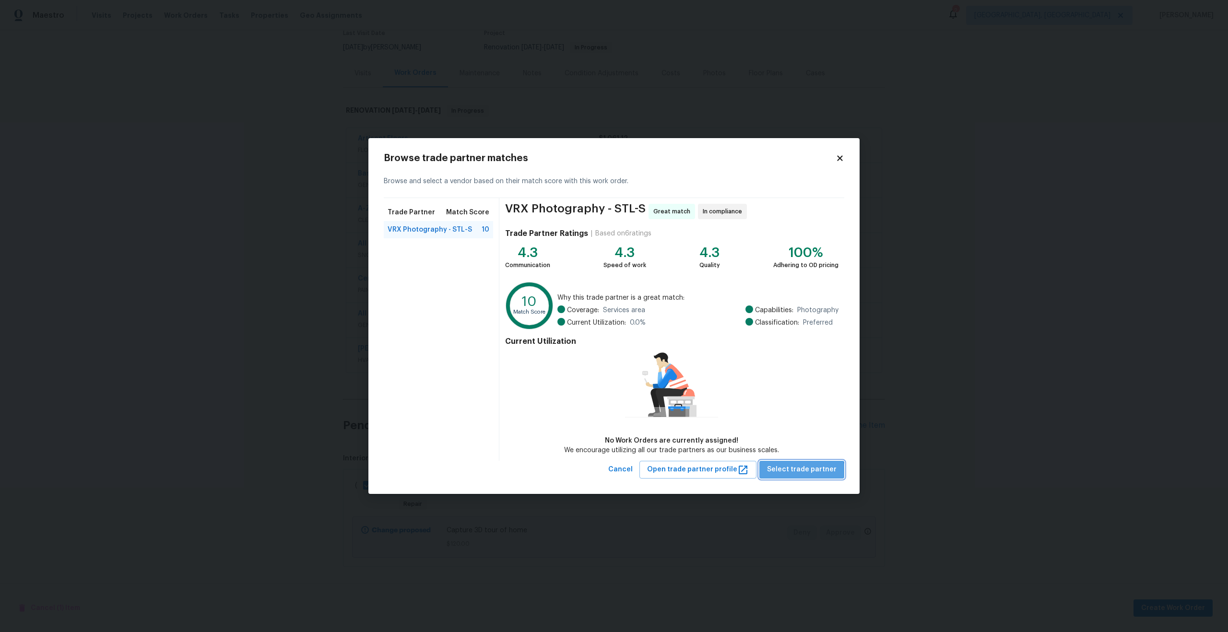
click at [806, 475] on span "Select trade partner" at bounding box center [802, 470] width 70 height 12
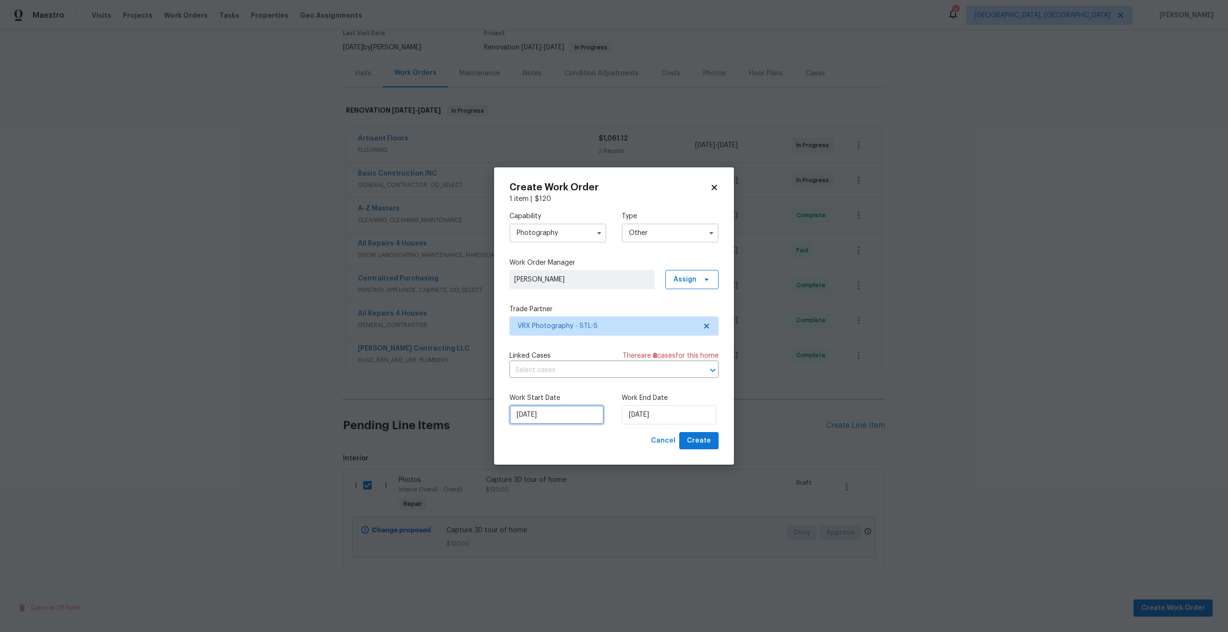
click at [561, 415] on input "05/09/2025" at bounding box center [556, 414] width 94 height 19
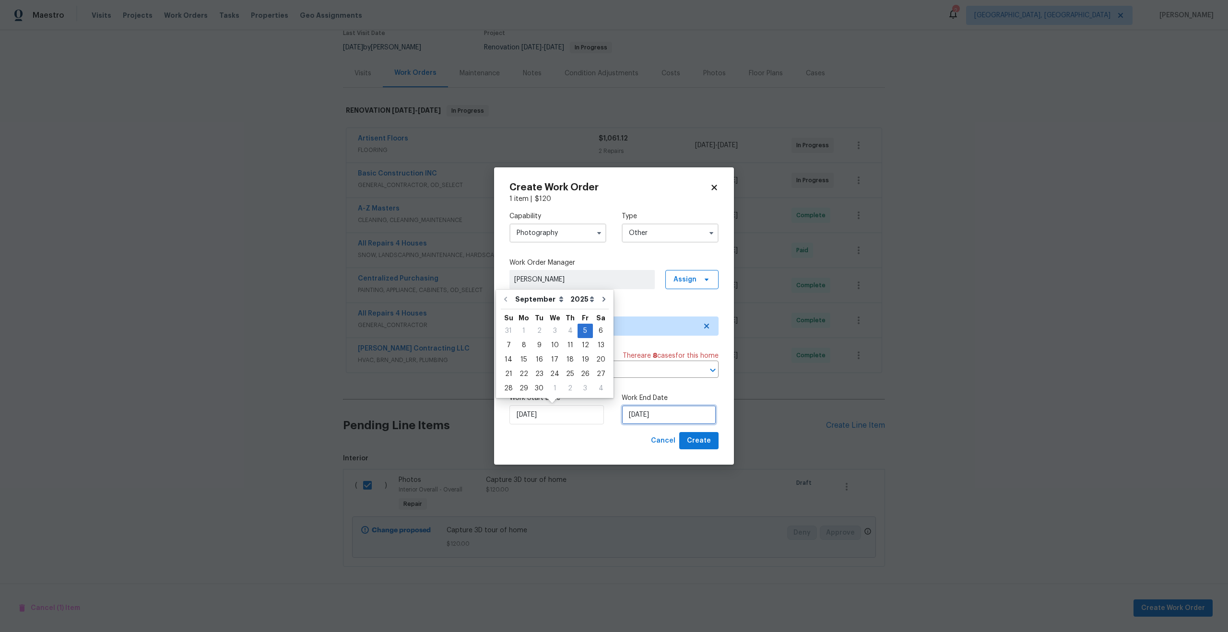
click at [651, 410] on input "05/09/2025" at bounding box center [669, 414] width 94 height 19
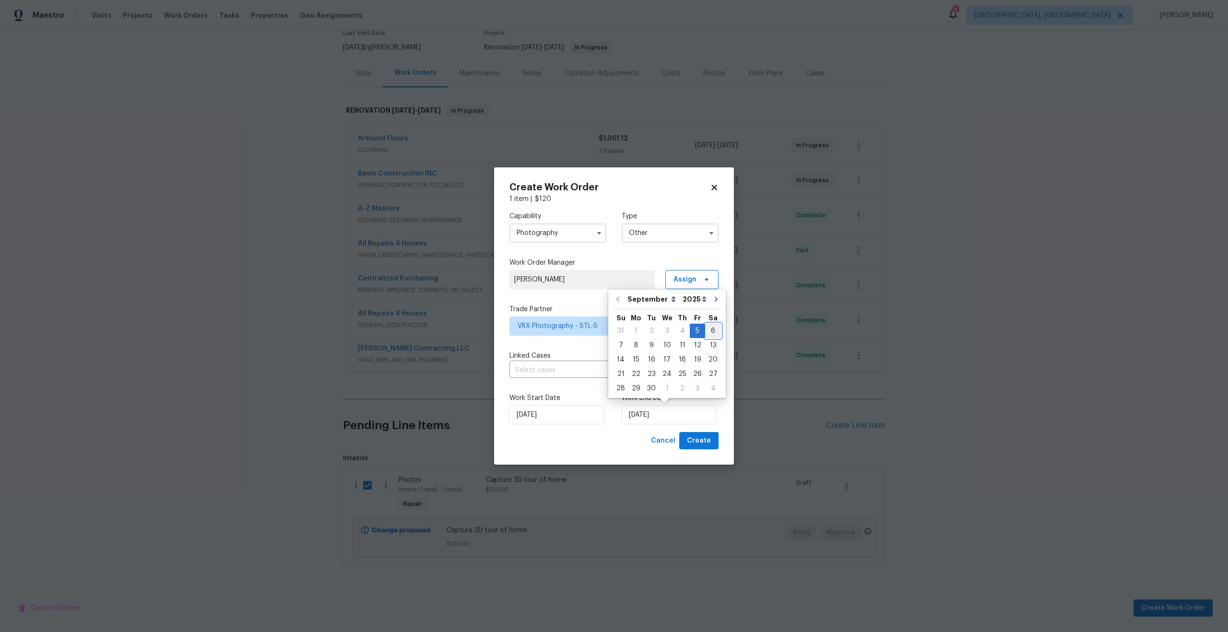
click at [709, 329] on div "6" at bounding box center [713, 330] width 16 height 13
type input "06/09/2025"
click at [700, 440] on span "Create" at bounding box center [699, 441] width 24 height 12
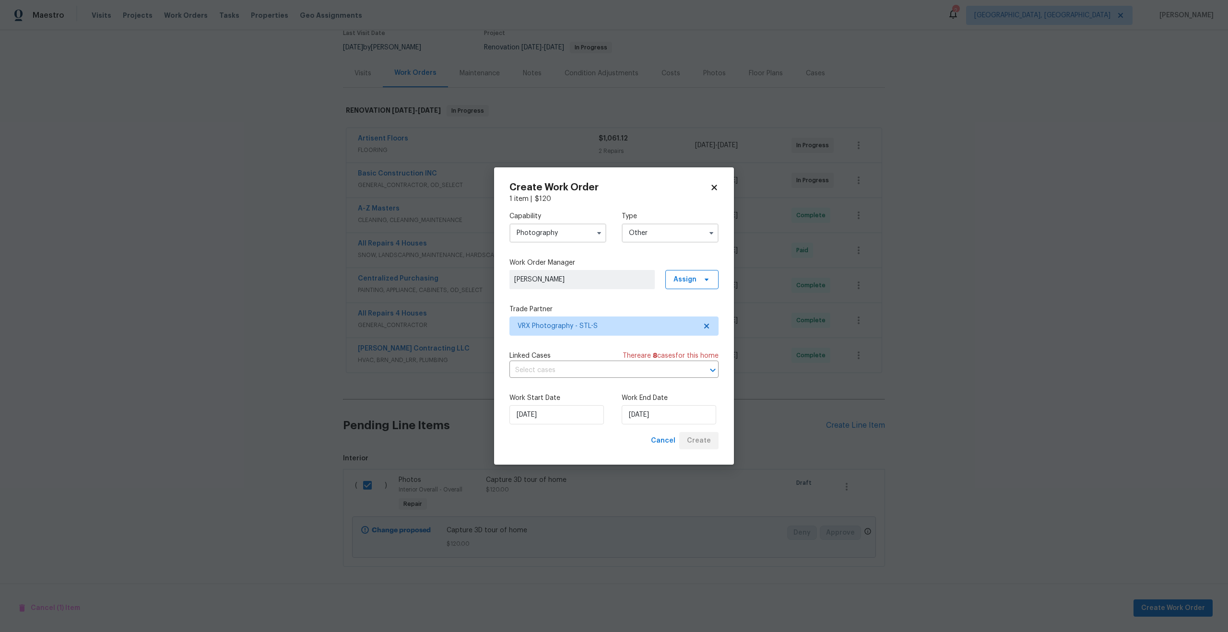
checkbox input "false"
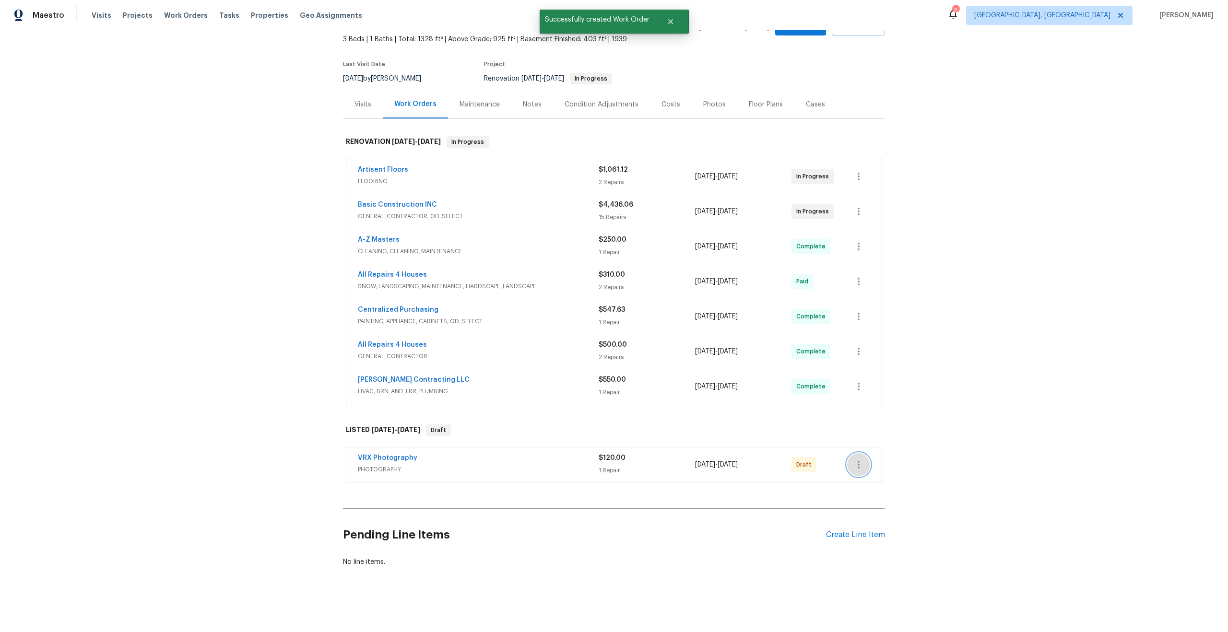
click at [860, 460] on icon "button" at bounding box center [859, 465] width 12 height 12
click at [860, 460] on li "Send to Vendor" at bounding box center [899, 465] width 104 height 16
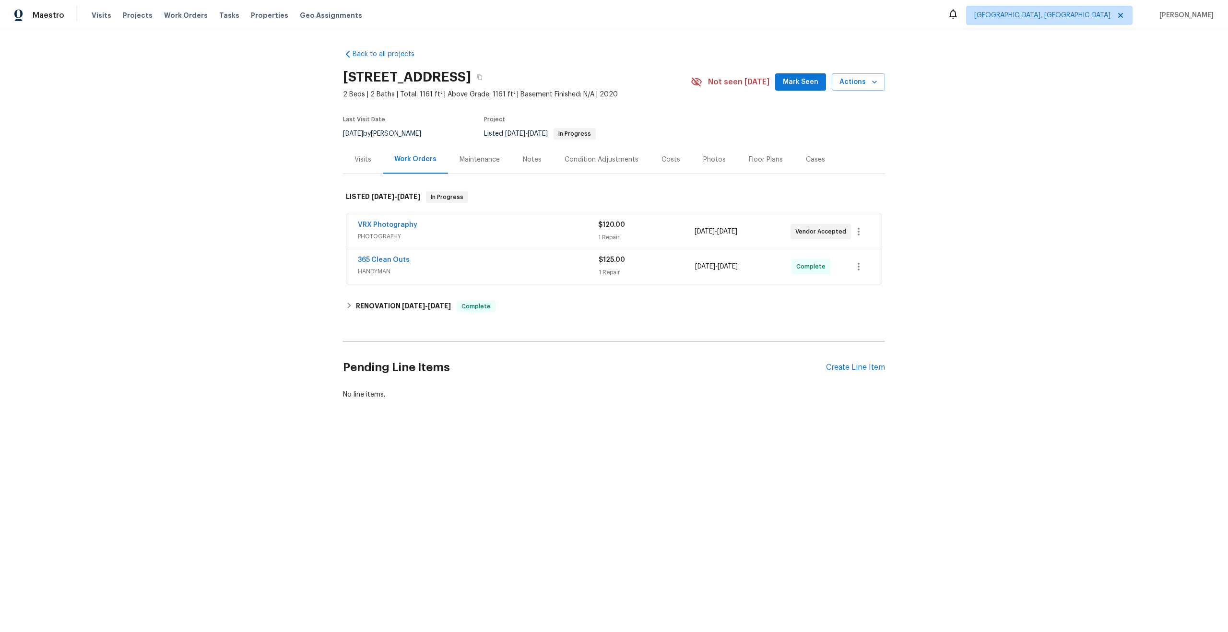
click at [503, 221] on div "VRX Photography" at bounding box center [478, 226] width 240 height 12
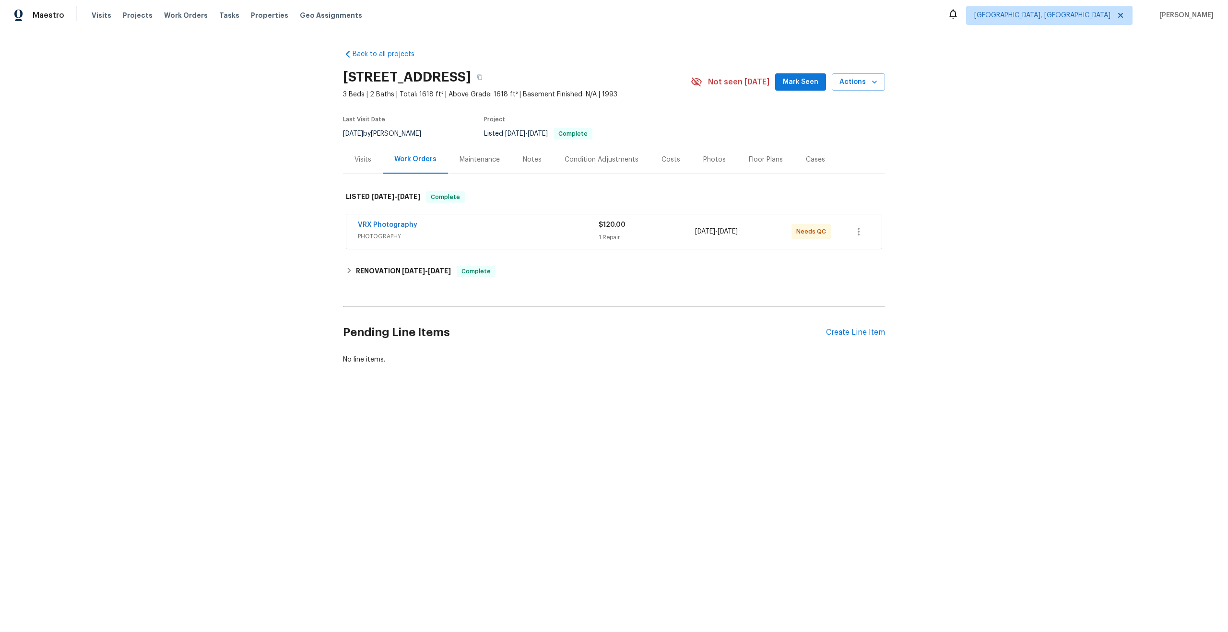
click at [529, 238] on span "PHOTOGRAPHY" at bounding box center [478, 237] width 241 height 10
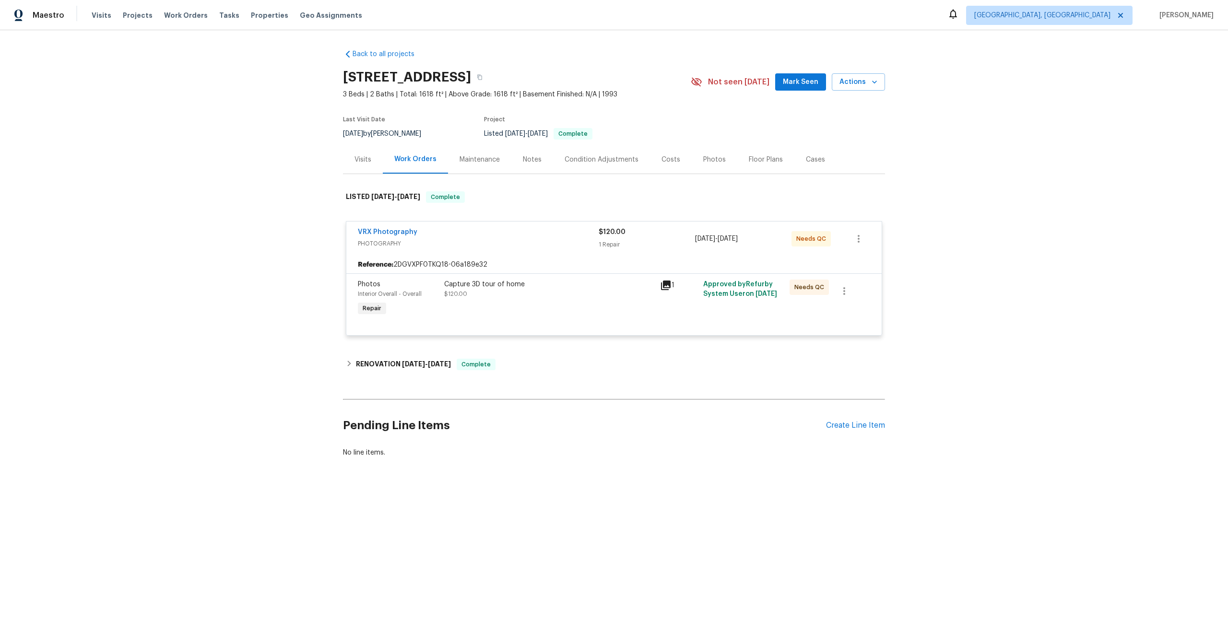
click at [576, 299] on div "Capture 3D tour of home $120.00" at bounding box center [549, 299] width 216 height 44
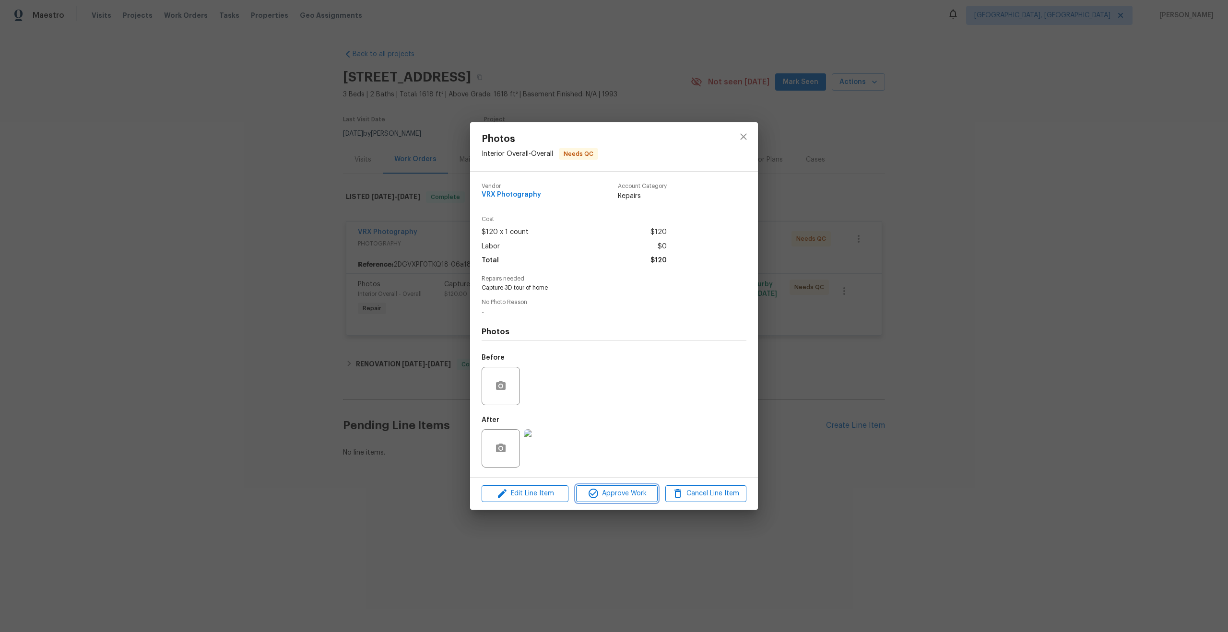
click at [619, 488] on span "Approve Work" at bounding box center [616, 494] width 75 height 12
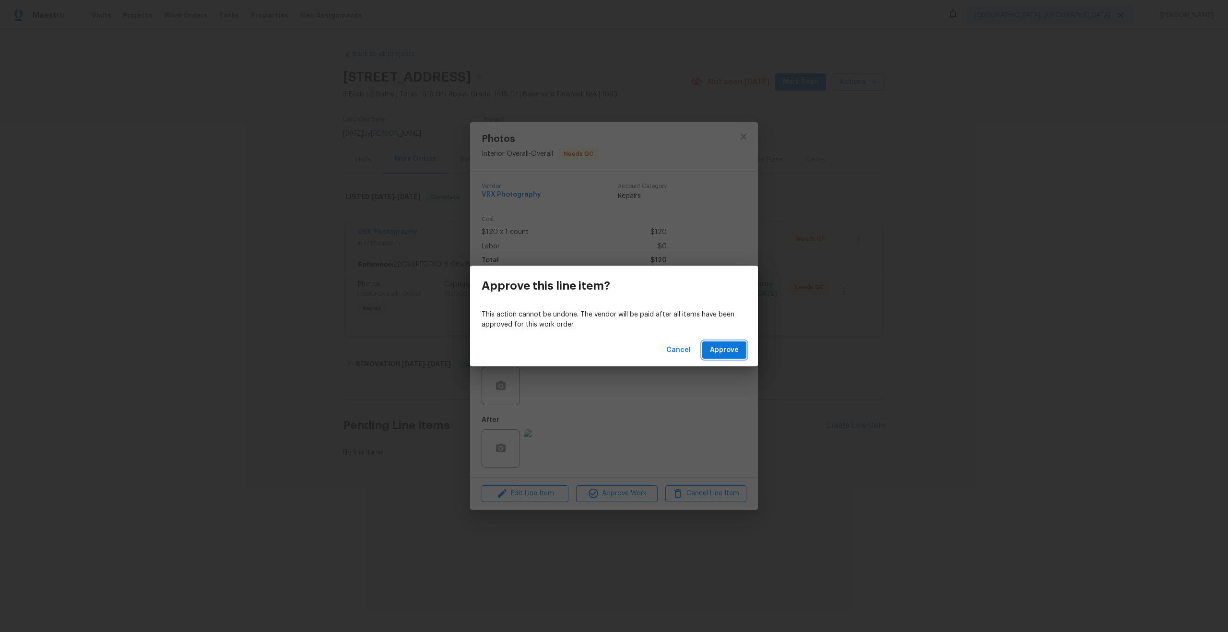
click at [730, 353] on span "Approve" at bounding box center [724, 350] width 29 height 12
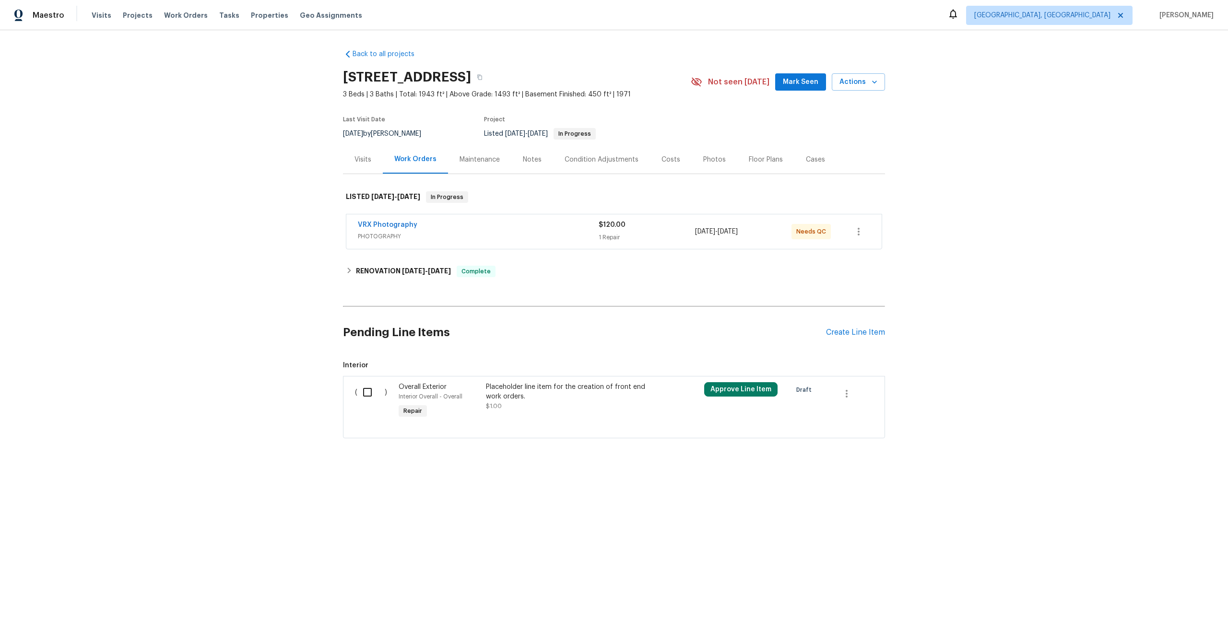
click at [509, 225] on div "VRX Photography" at bounding box center [478, 226] width 241 height 12
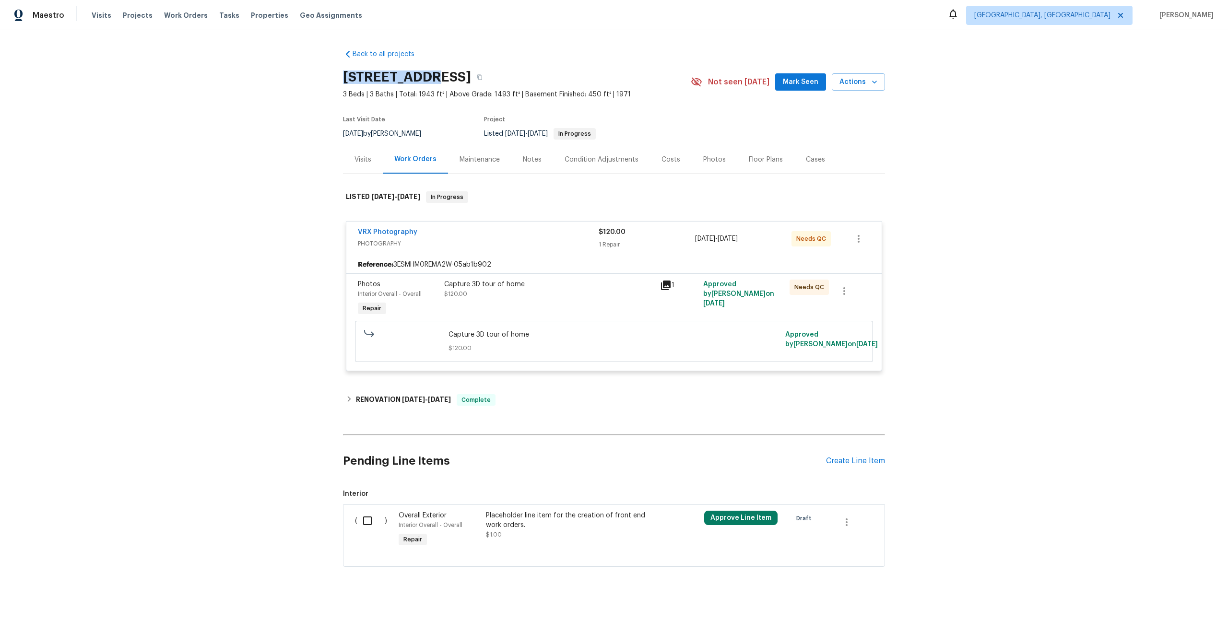
drag, startPoint x: 417, startPoint y: 76, endPoint x: 324, endPoint y: 75, distance: 93.0
click at [324, 75] on div "Back to all projects [STREET_ADDRESS] 3 Beds | 3 Baths | Total: 1943 ft² | Abov…" at bounding box center [614, 331] width 1228 height 602
copy h2 "4 Delray Cir"
